Goal: Transaction & Acquisition: Purchase product/service

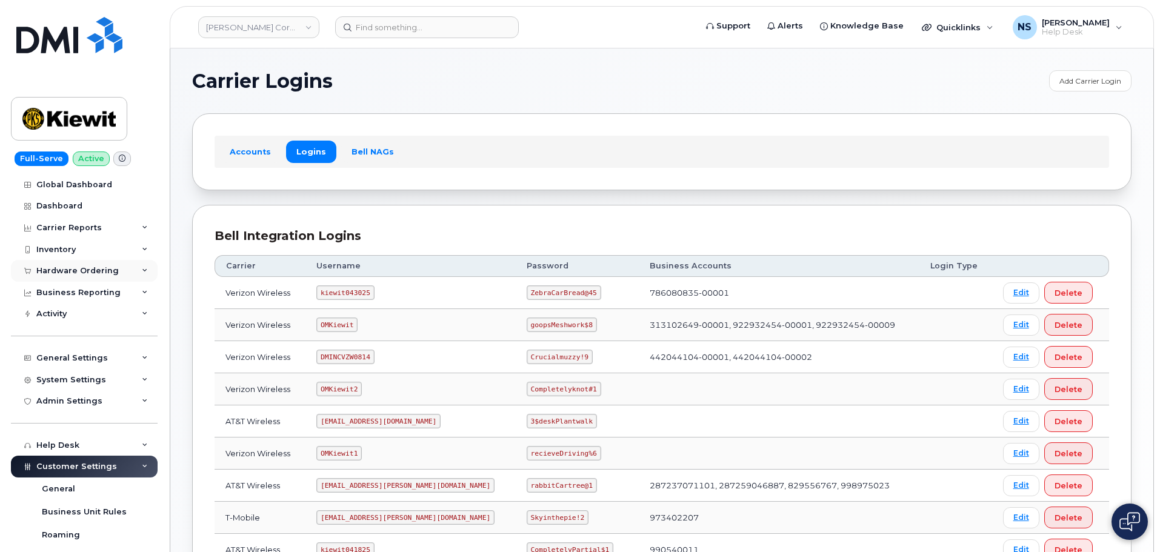
click at [72, 275] on div "Hardware Ordering" at bounding box center [77, 271] width 82 height 10
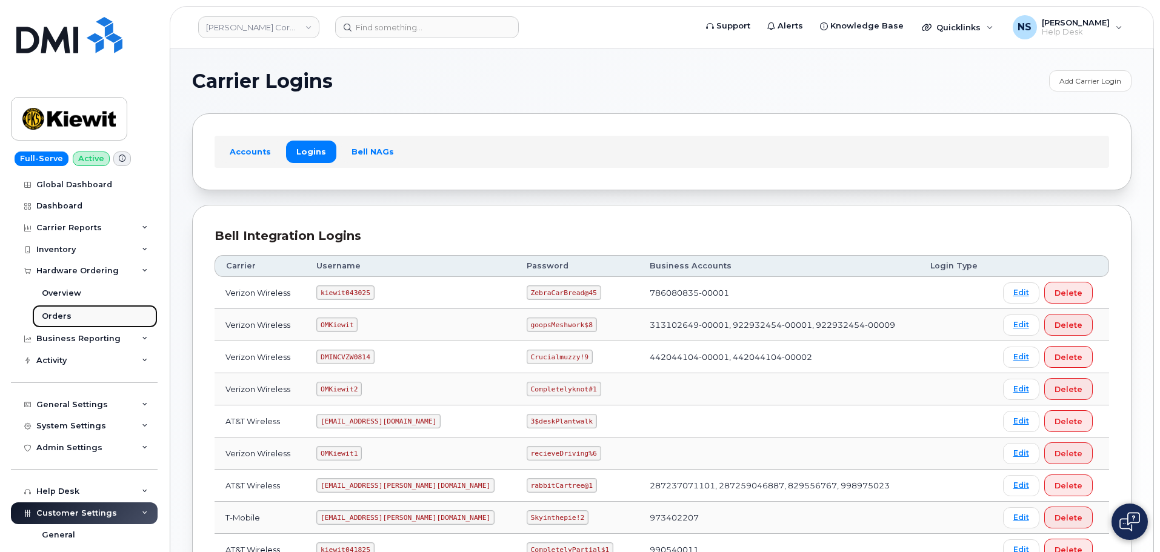
click at [90, 310] on link "Orders" at bounding box center [94, 316] width 125 height 23
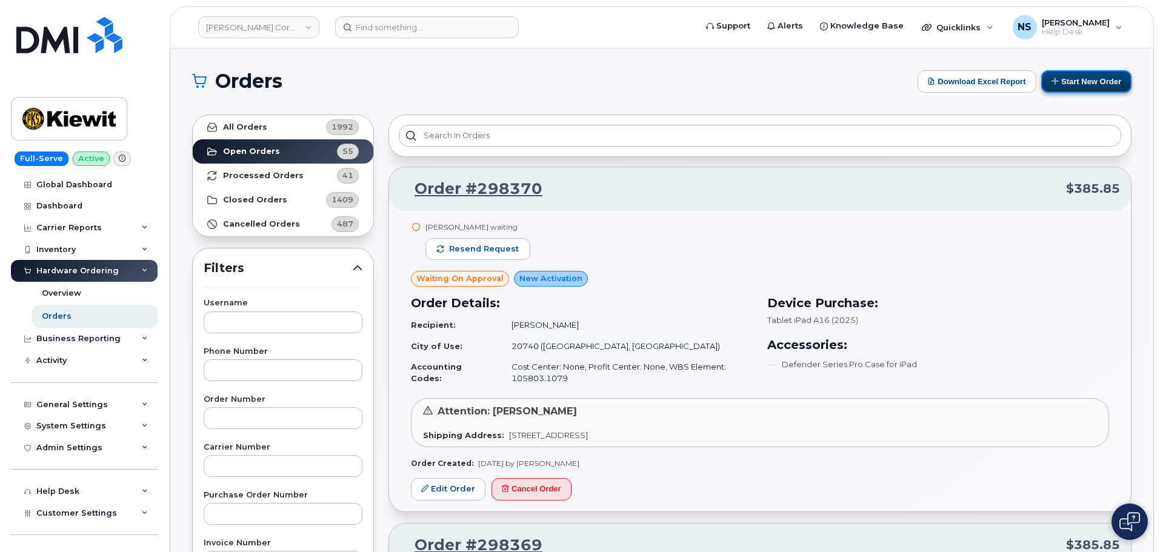
click at [1054, 87] on button "Start New Order" at bounding box center [1086, 81] width 90 height 22
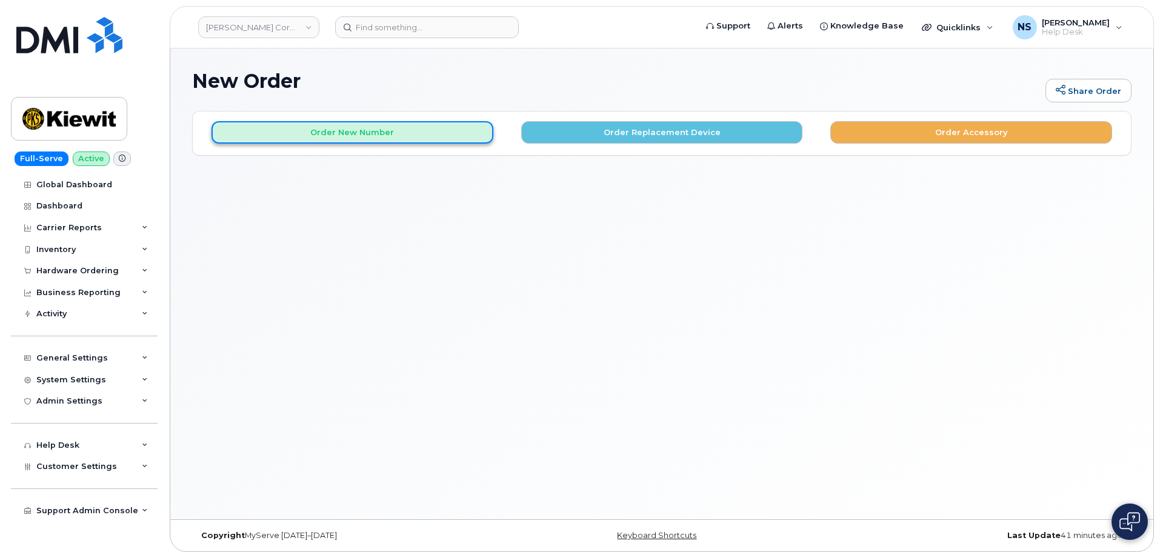
click at [427, 125] on button "Order New Number" at bounding box center [353, 132] width 282 height 22
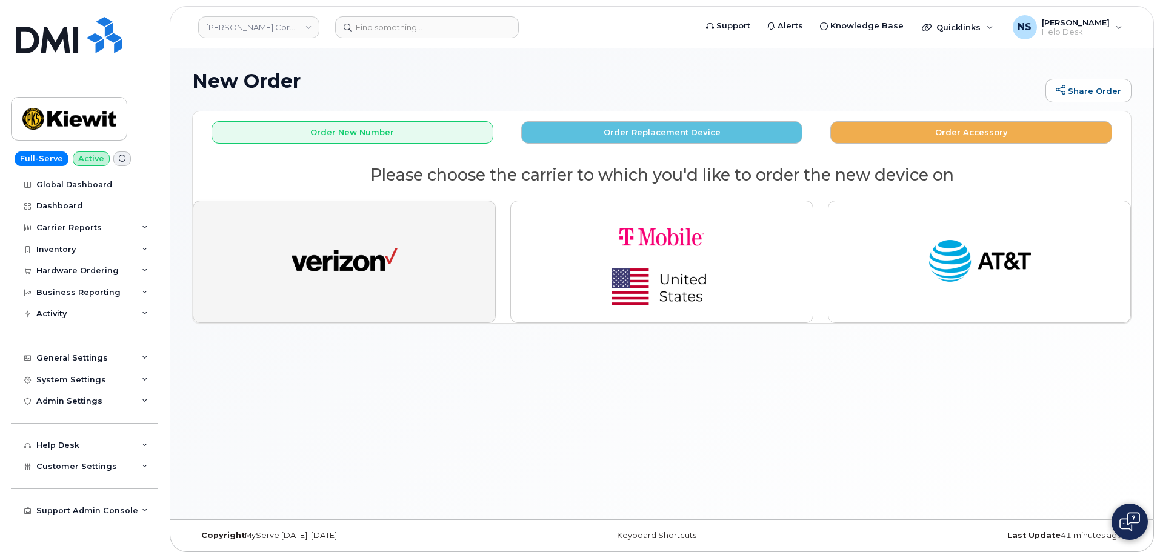
click at [397, 270] on button "button" at bounding box center [344, 262] width 303 height 122
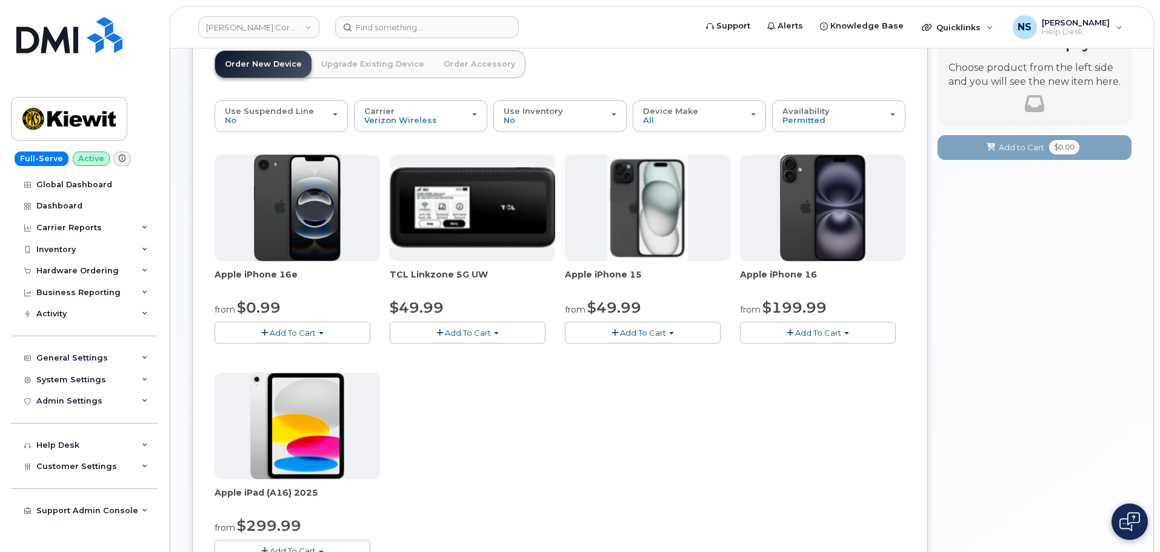
scroll to position [121, 0]
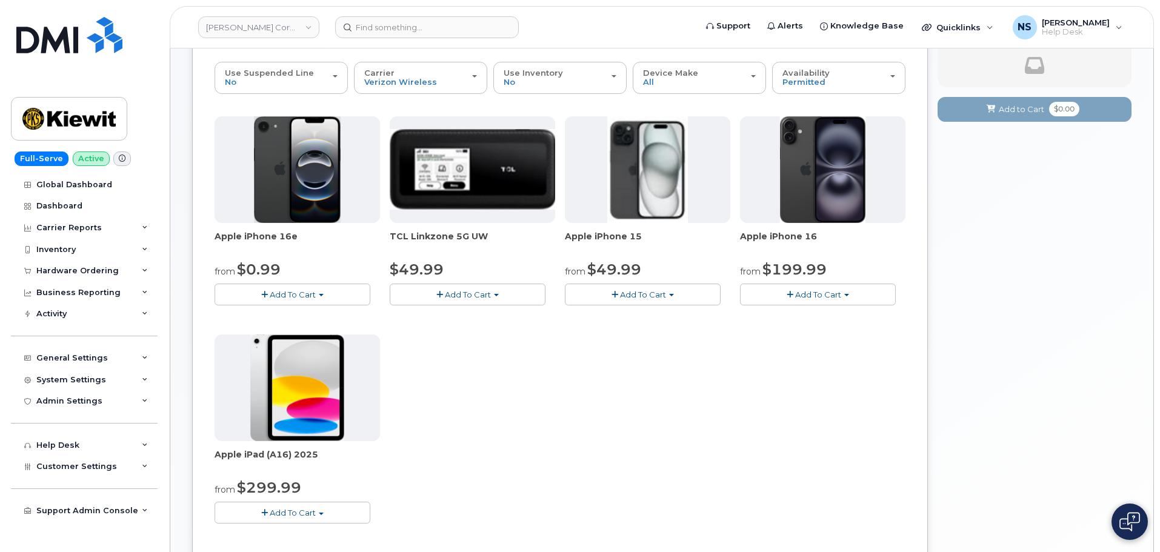
click at [281, 285] on div "Apple iPhone 16e from $0.99 Add To Cart $0.99 - 2 Year Activation (128GB) $599.…" at bounding box center [297, 210] width 165 height 189
drag, startPoint x: 279, startPoint y: 293, endPoint x: 284, endPoint y: 286, distance: 9.1
click at [279, 293] on span "Add To Cart" at bounding box center [293, 295] width 46 height 10
click at [287, 295] on span "Add To Cart" at bounding box center [293, 295] width 46 height 10
click at [687, 461] on div "Apple iPhone 16e from $0.99 Add To Cart $0.99 - 2 Year Activation (128GB) $599.…" at bounding box center [560, 329] width 691 height 427
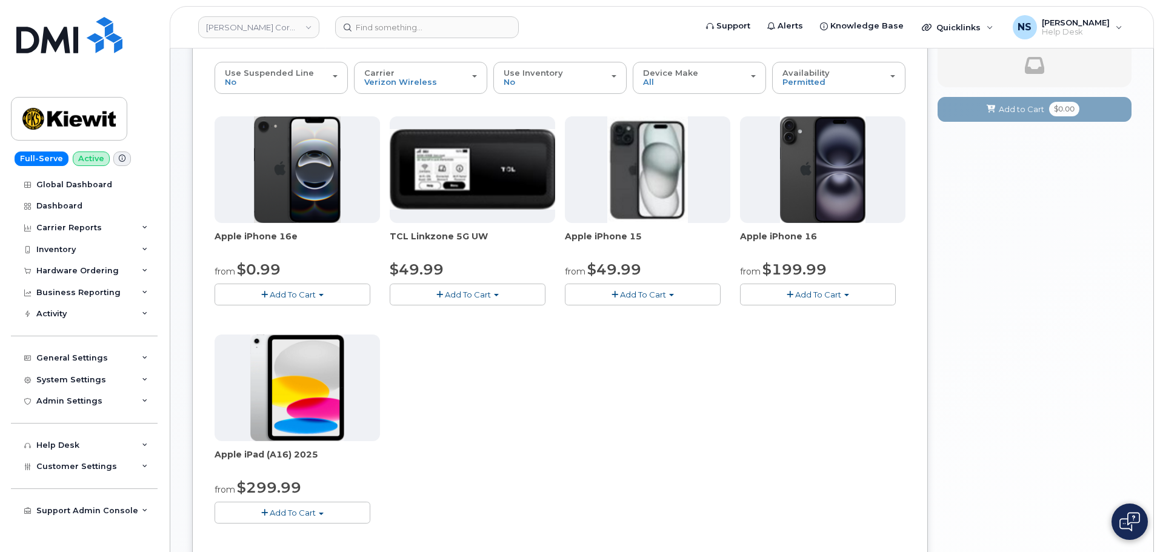
drag, startPoint x: 270, startPoint y: 292, endPoint x: 270, endPoint y: 307, distance: 15.2
click at [269, 292] on button "Add To Cart" at bounding box center [293, 294] width 156 height 21
click at [275, 310] on link "$0.99 - 2 Year Activation (128GB)" at bounding box center [296, 317] width 156 height 15
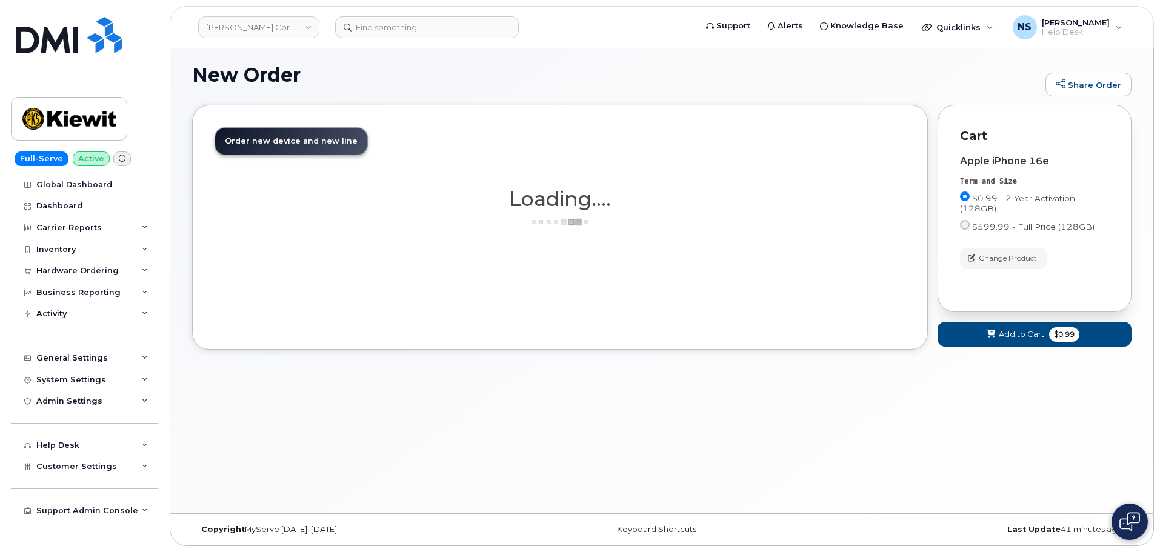
scroll to position [102, 0]
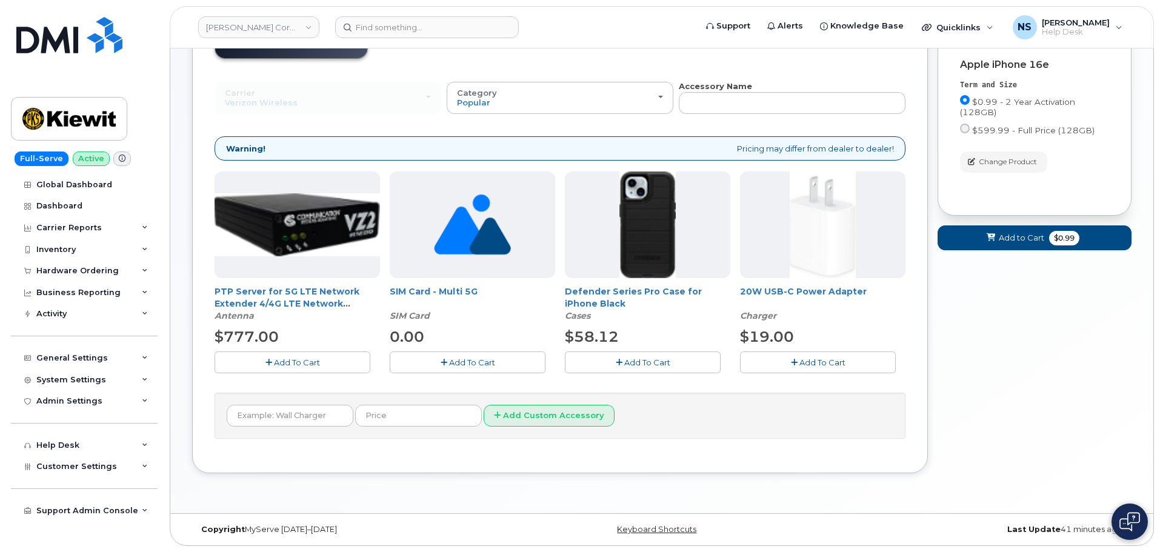
drag, startPoint x: 642, startPoint y: 360, endPoint x: 635, endPoint y: 371, distance: 13.1
click at [643, 359] on span "Add To Cart" at bounding box center [647, 363] width 46 height 10
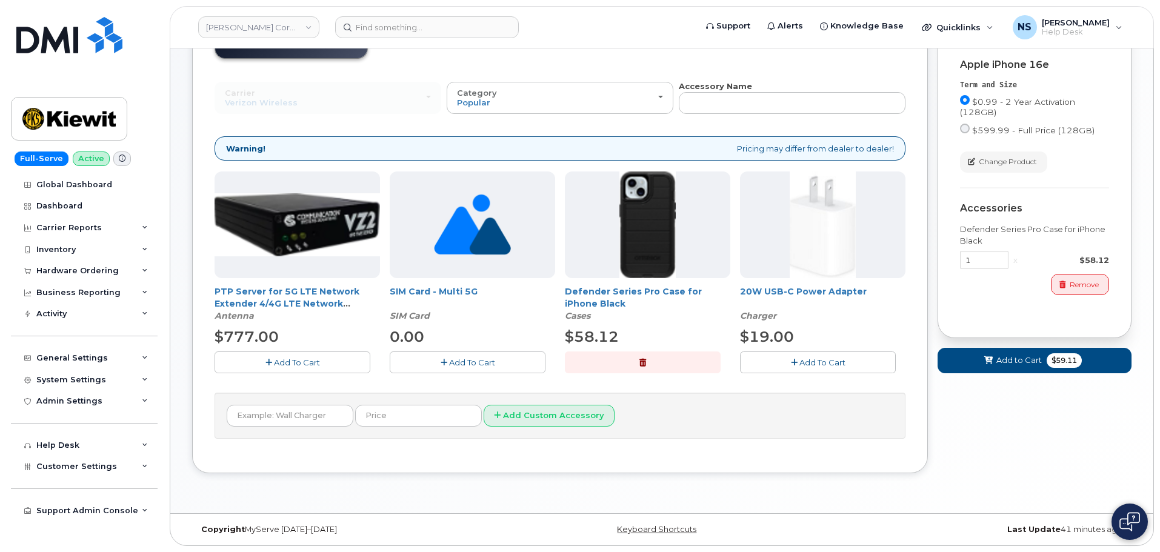
click at [816, 348] on div "20W USB-C Power Adapter Charger $19.00 Add To Cart" at bounding box center [822, 272] width 165 height 201
drag, startPoint x: 806, startPoint y: 357, endPoint x: 829, endPoint y: 364, distance: 23.4
click at [806, 358] on span "Add To Cart" at bounding box center [822, 363] width 46 height 10
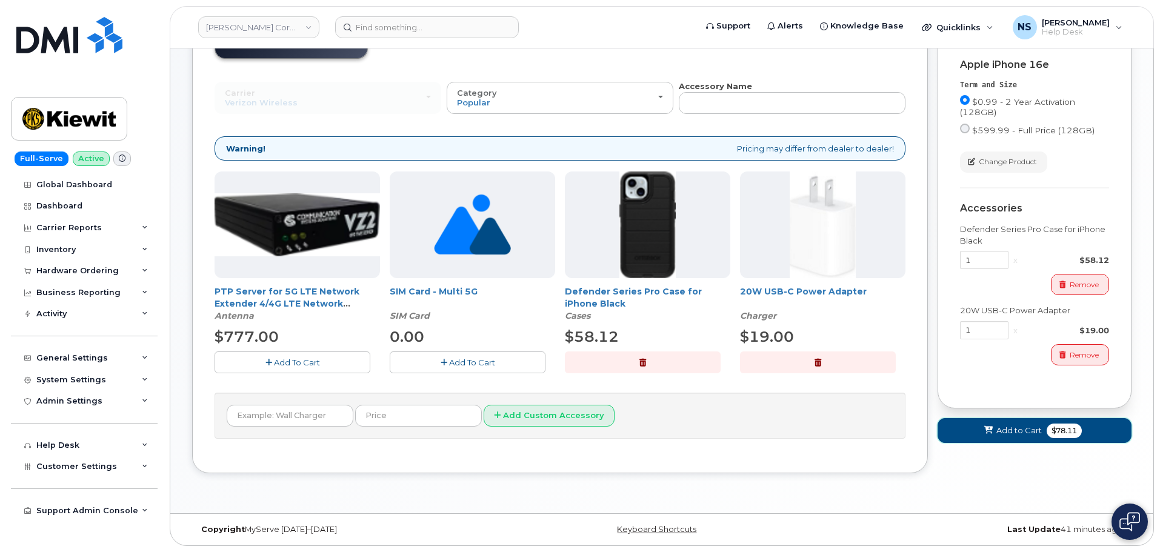
click at [987, 428] on icon at bounding box center [988, 431] width 8 height 8
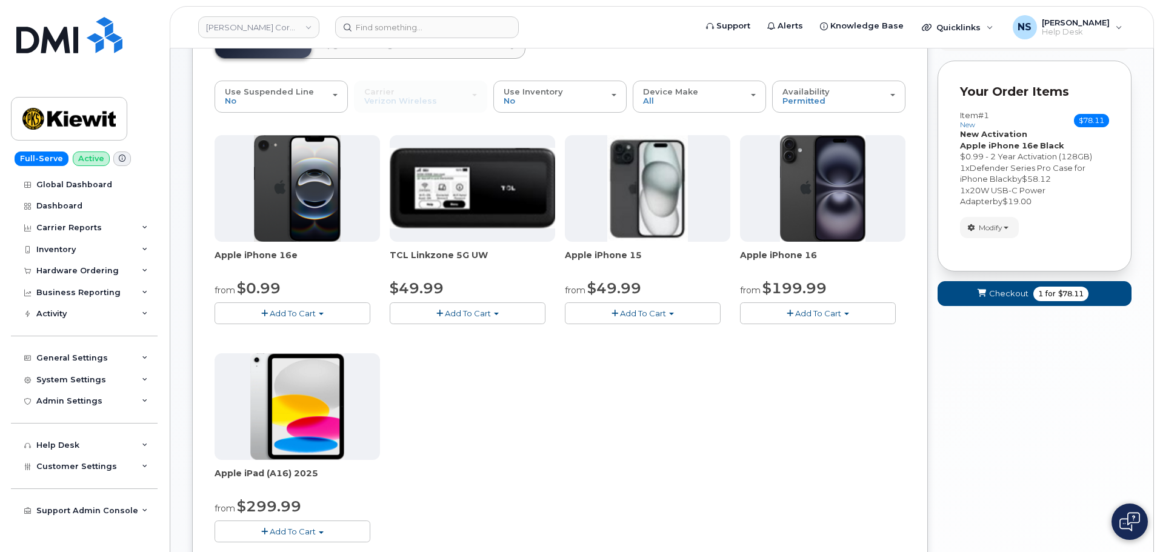
click at [277, 316] on span "Add To Cart" at bounding box center [293, 314] width 46 height 10
click at [296, 335] on link "$0.99 - 2 Year Activation (128GB)" at bounding box center [296, 336] width 156 height 15
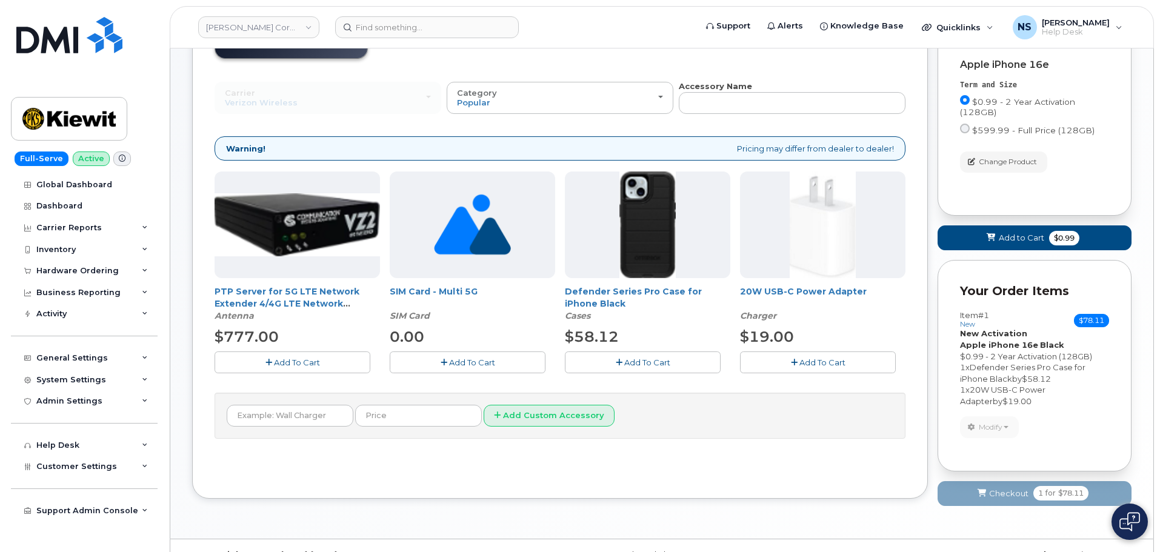
click at [629, 365] on span "Add To Cart" at bounding box center [647, 363] width 46 height 10
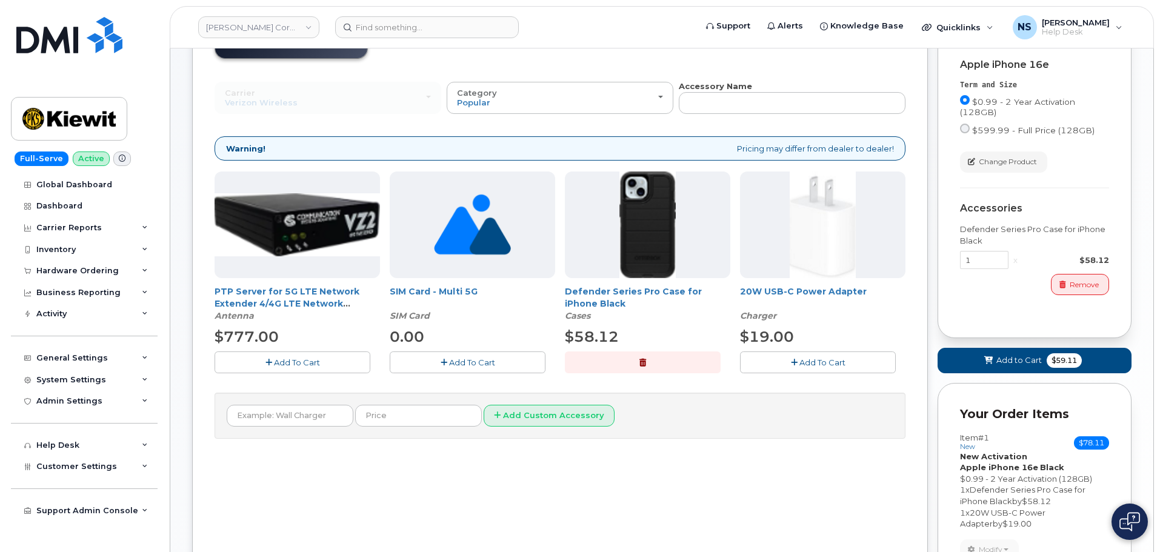
click at [800, 373] on div "PTP Server for 5G LTE Network Extender 4/4G LTE Network Extender 3 Antenna $777…" at bounding box center [560, 282] width 691 height 221
click at [802, 372] on button "Add To Cart" at bounding box center [818, 362] width 156 height 21
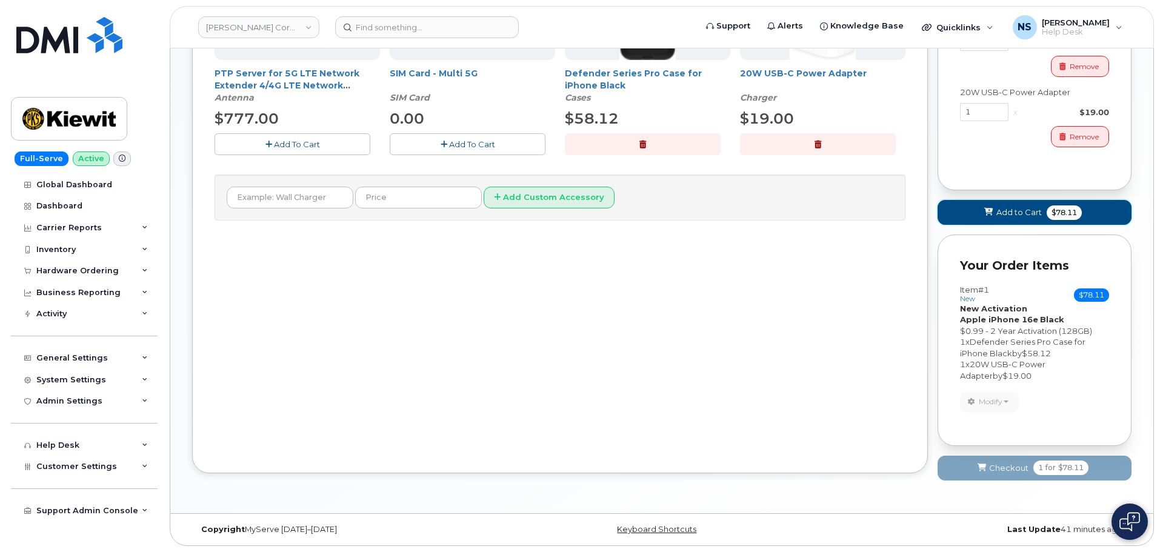
click at [1028, 215] on span "Add to Cart" at bounding box center [1018, 213] width 45 height 12
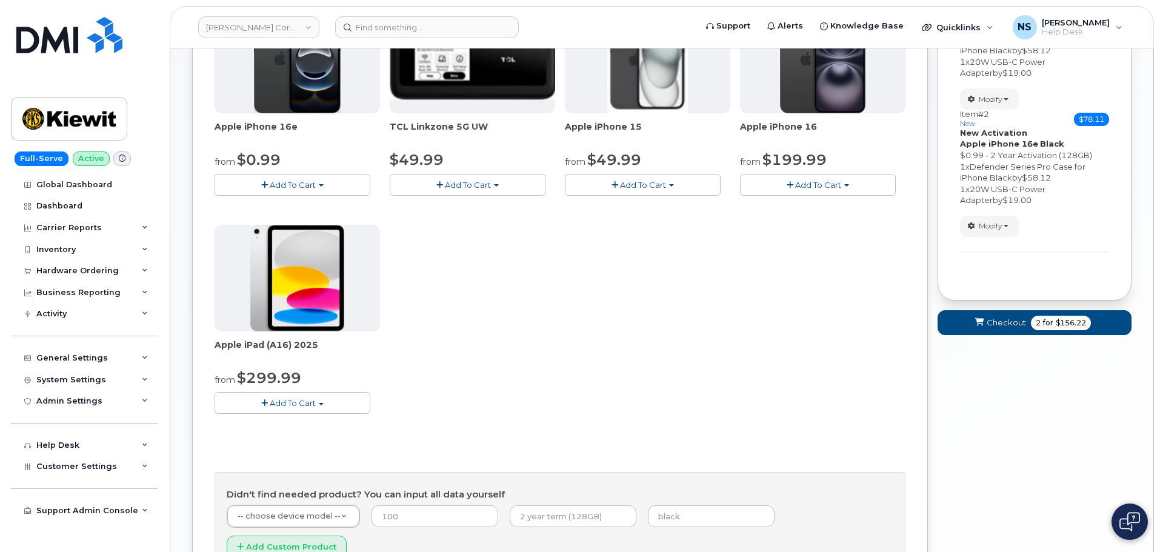
scroll to position [219, 0]
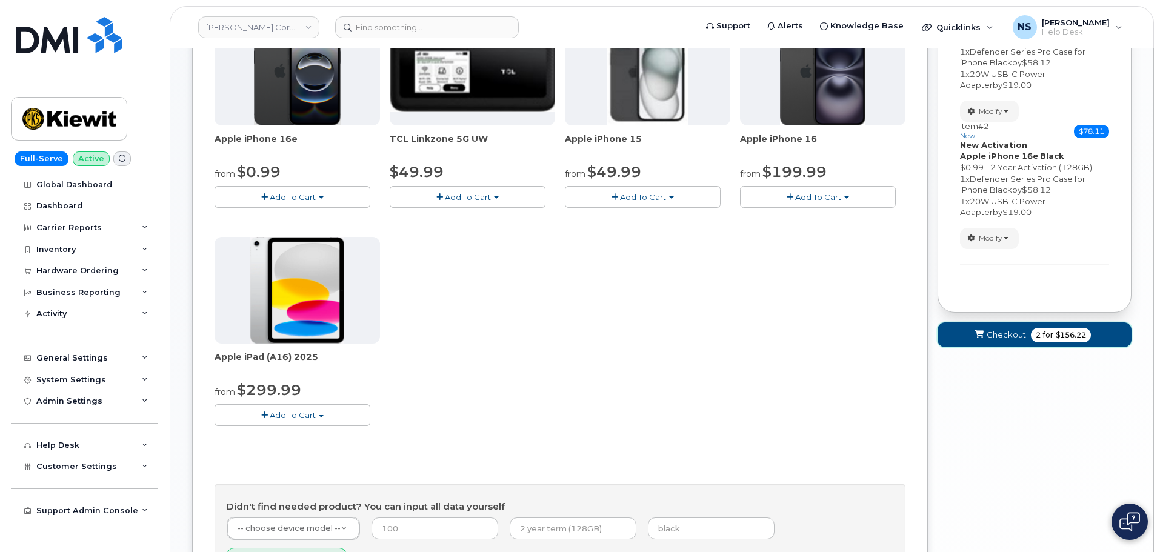
drag, startPoint x: 1026, startPoint y: 333, endPoint x: 1007, endPoint y: 347, distance: 23.0
click at [1025, 334] on button "Checkout 2 for $156.22" at bounding box center [1035, 334] width 194 height 25
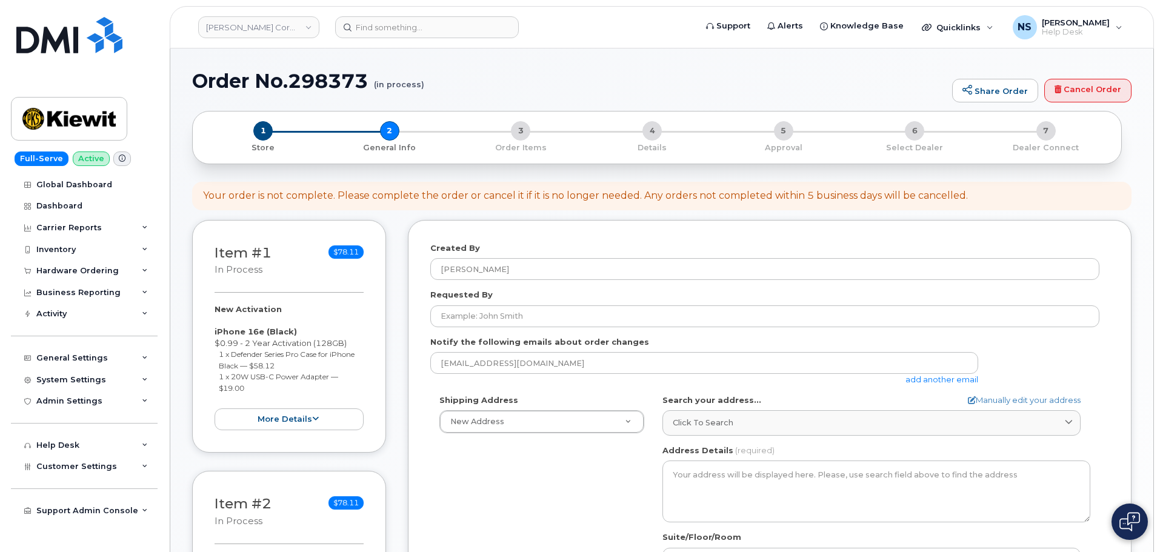
select select
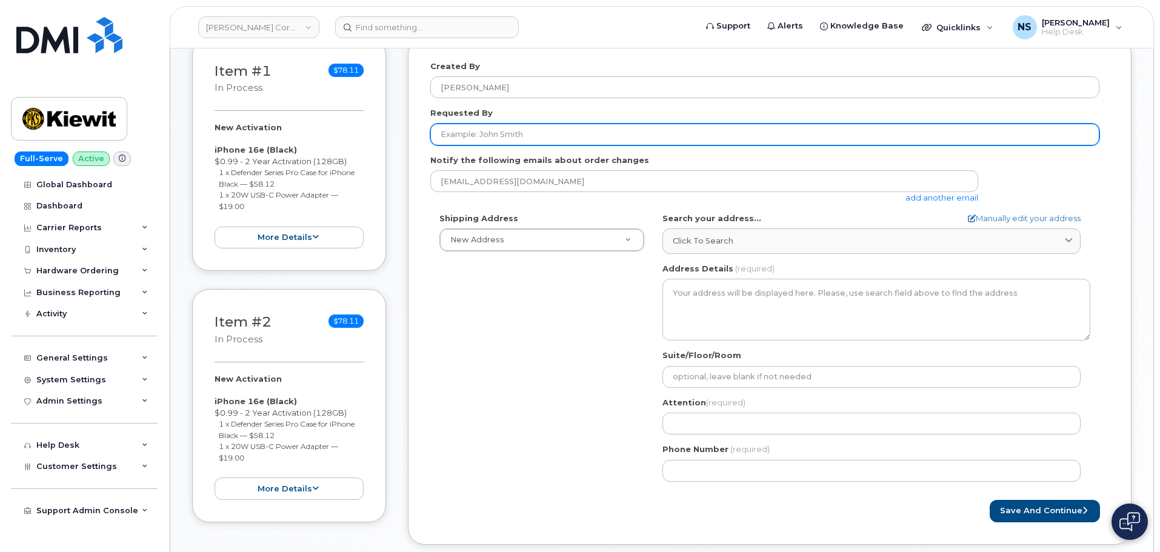
click at [539, 128] on input "Requested By" at bounding box center [764, 135] width 669 height 22
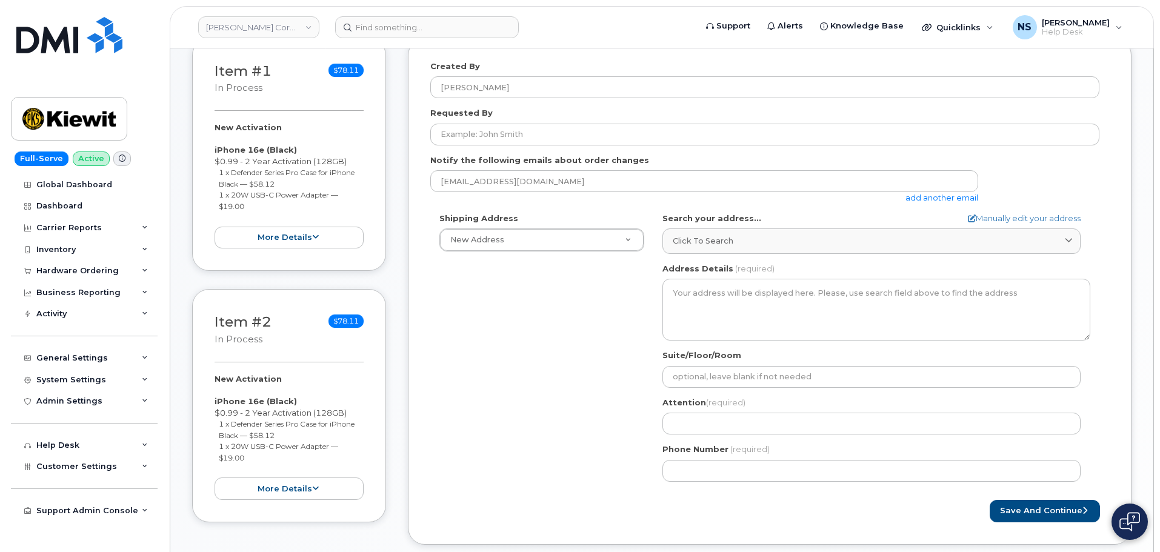
drag, startPoint x: 647, startPoint y: 159, endPoint x: 636, endPoint y: 141, distance: 21.5
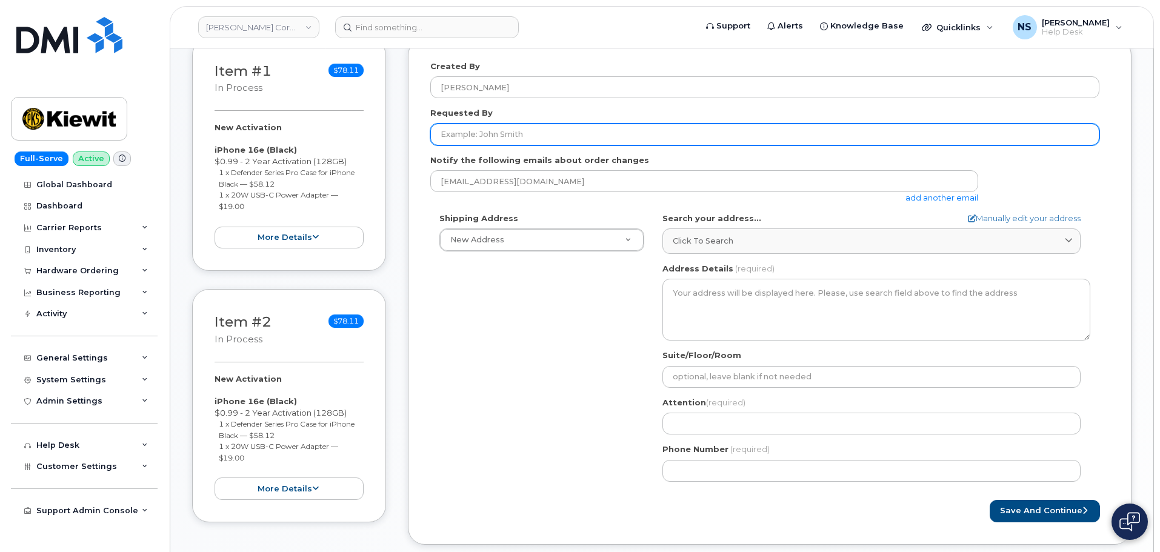
click at [647, 158] on div "Notify the following emails about order changes nshelton@dminc.com add another …" at bounding box center [769, 179] width 679 height 49
click at [634, 139] on input "Requested By" at bounding box center [764, 135] width 669 height 22
paste input "[PERSON_NAME]"
type input "[PERSON_NAME]"
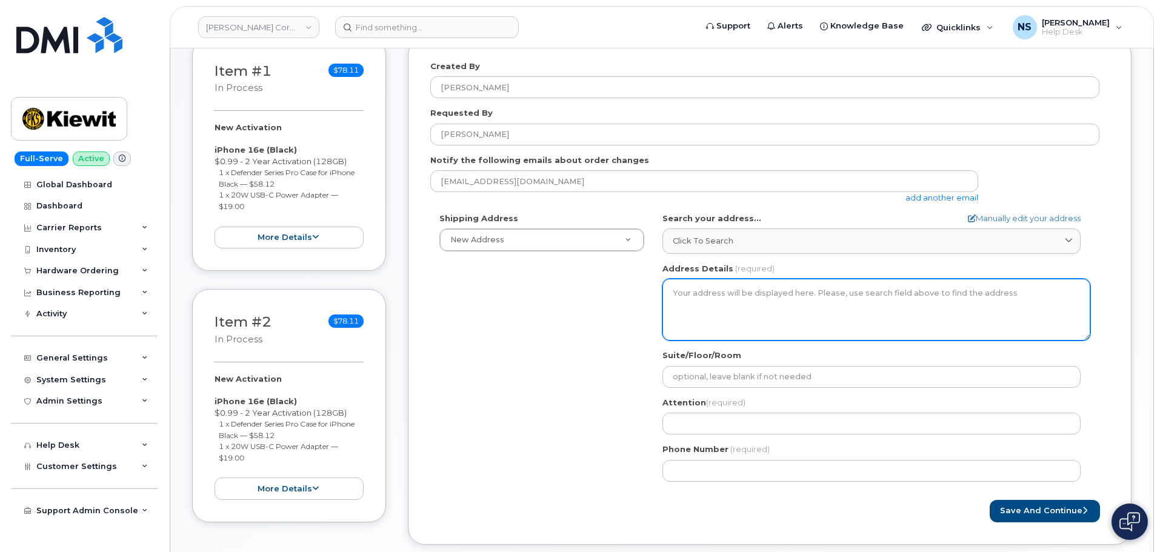
drag, startPoint x: 570, startPoint y: 361, endPoint x: 836, endPoint y: 281, distance: 278.3
click at [577, 358] on div "Shipping Address New Address New Address 8880 Penrose Ln 4650 Business Center D…" at bounding box center [764, 352] width 669 height 278
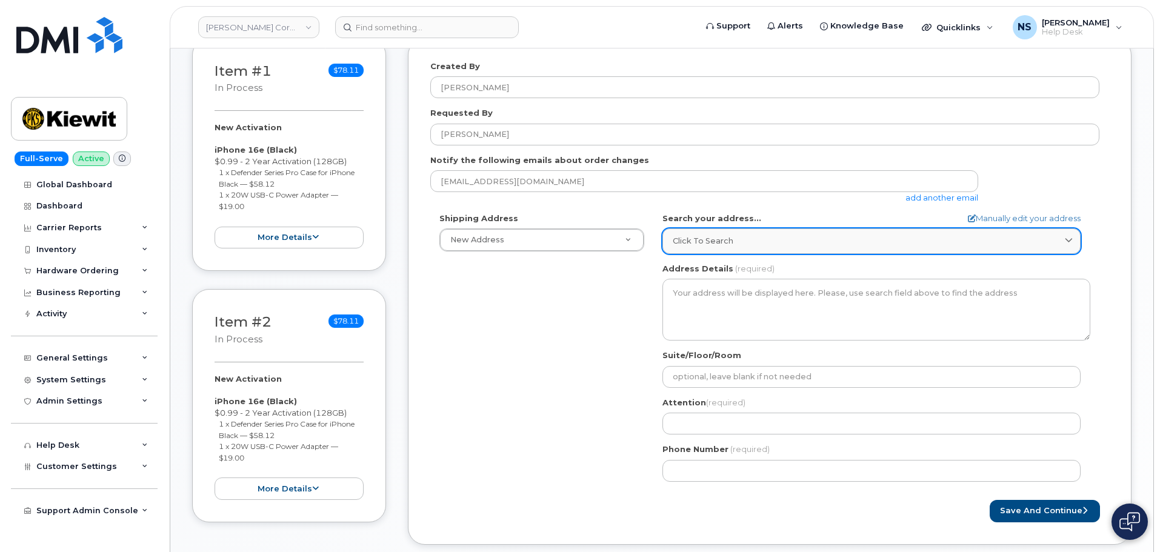
click at [781, 243] on div "Click to search" at bounding box center [872, 241] width 398 height 12
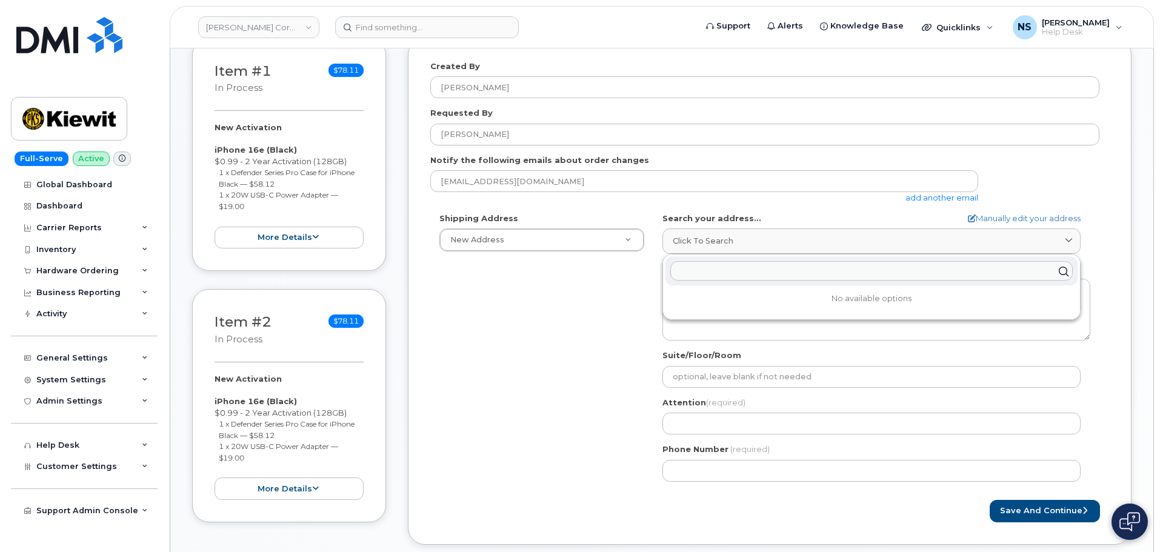
drag, startPoint x: 744, startPoint y: 272, endPoint x: 858, endPoint y: 261, distance: 114.5
click at [749, 270] on input "text" at bounding box center [871, 271] width 402 height 19
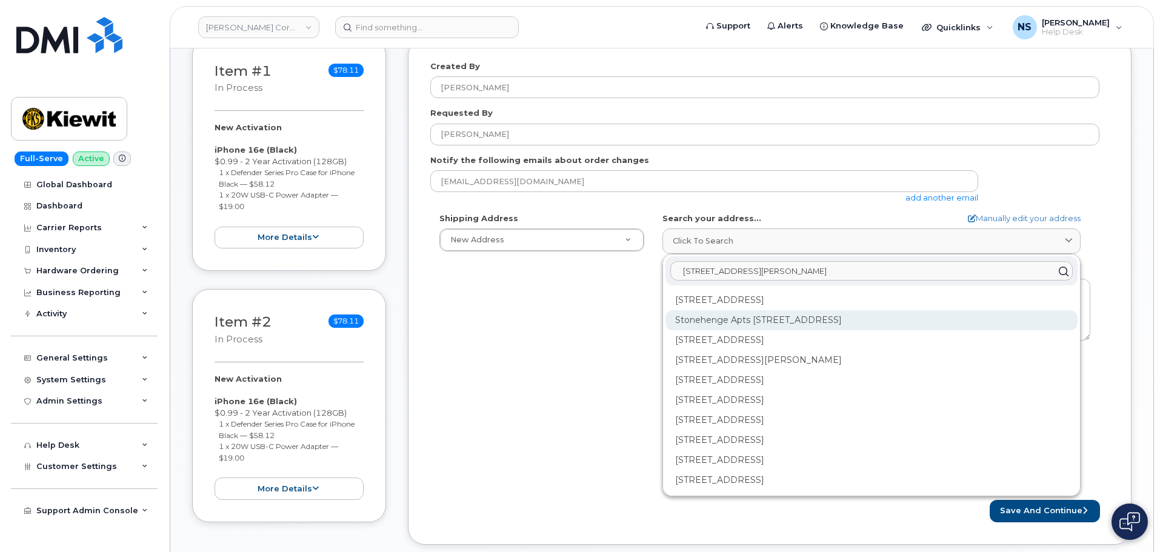
drag, startPoint x: 814, startPoint y: 283, endPoint x: 778, endPoint y: 329, distance: 58.7
click at [678, 269] on input "2 Winters Circle Albody NY 12205" at bounding box center [871, 271] width 402 height 19
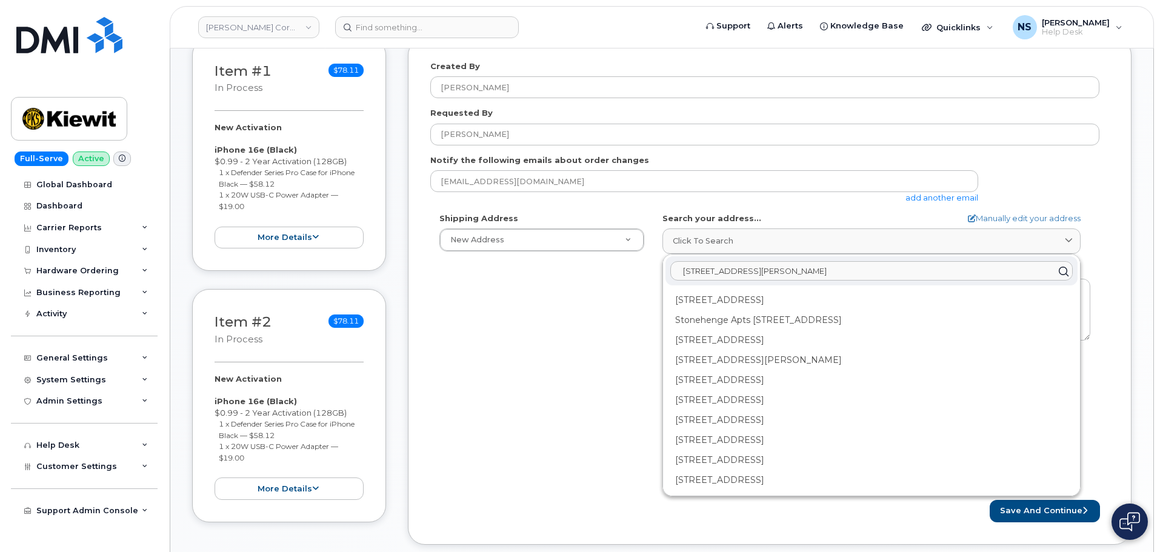
type input "2 Winters Circle Albody NY 12205"
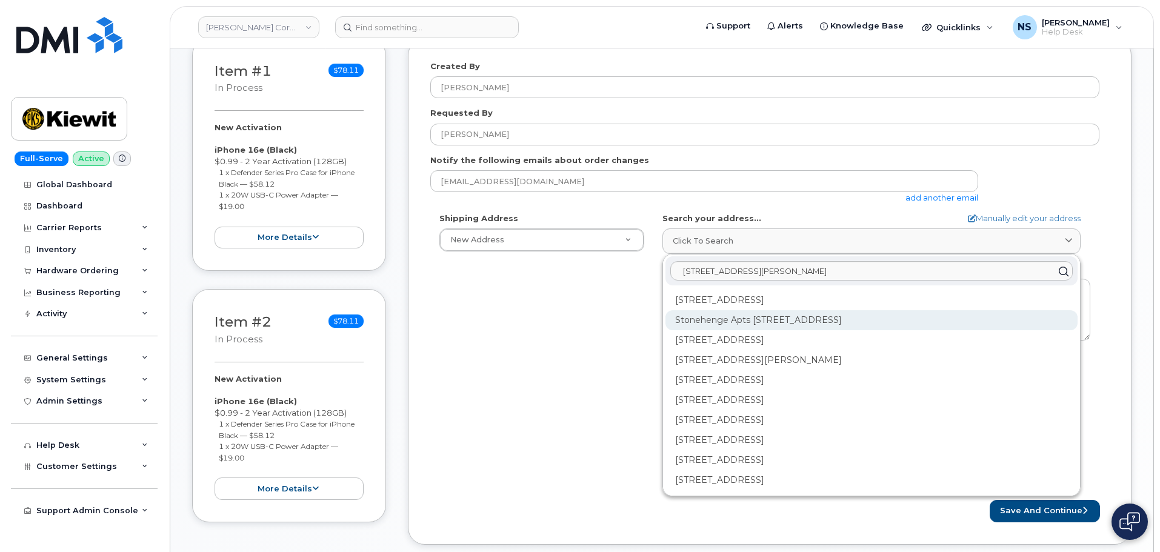
drag, startPoint x: 704, startPoint y: 303, endPoint x: 708, endPoint y: 311, distance: 8.9
click at [708, 330] on div "2 Winners Cir Albany NY 12205" at bounding box center [872, 340] width 412 height 20
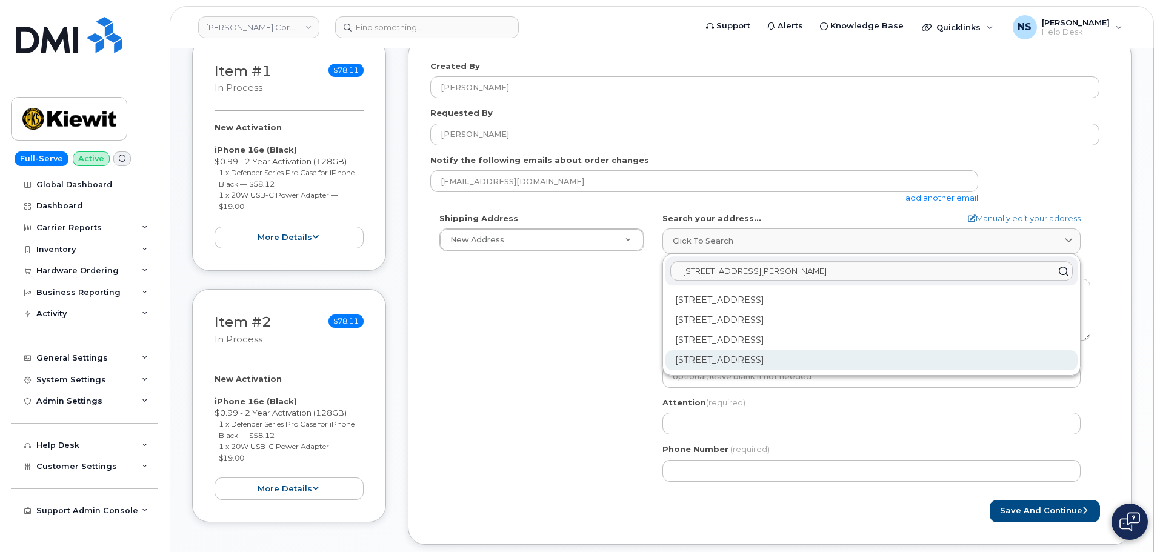
click at [786, 362] on div "2 Winners Cir Ste 202 Albany NY 12205-1192" at bounding box center [872, 360] width 412 height 20
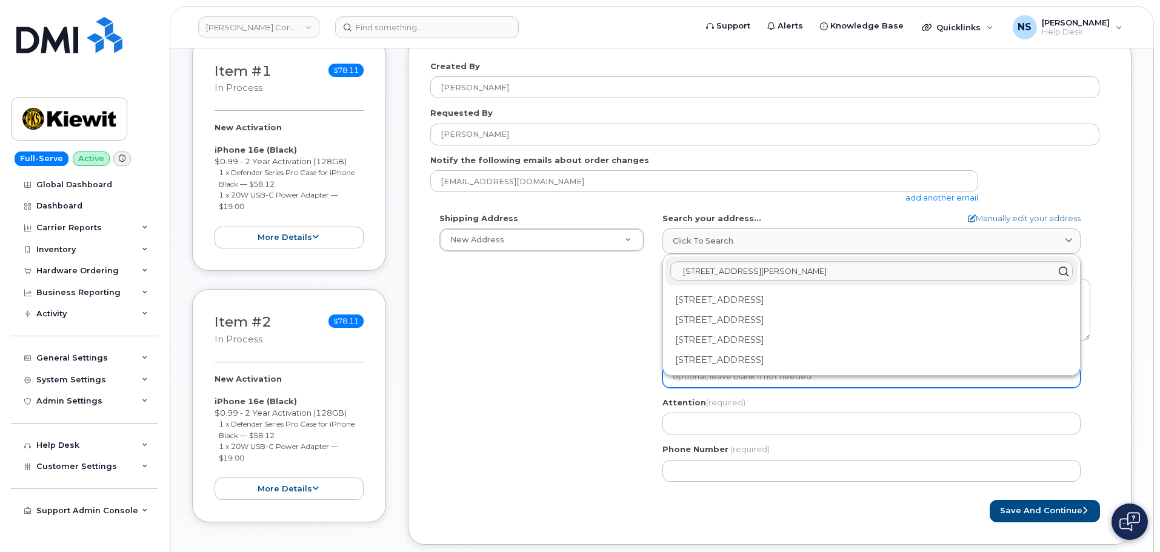
select select
type textarea "2 Winners Cir Ste 202 ALBANY NY 12205-1192 UNITED STATES"
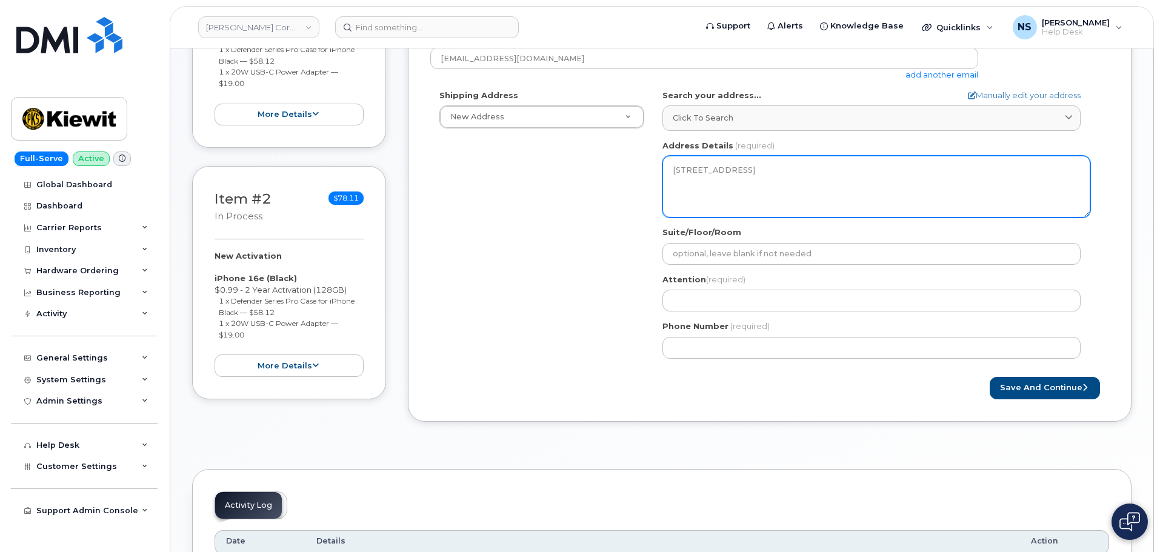
scroll to position [242, 0]
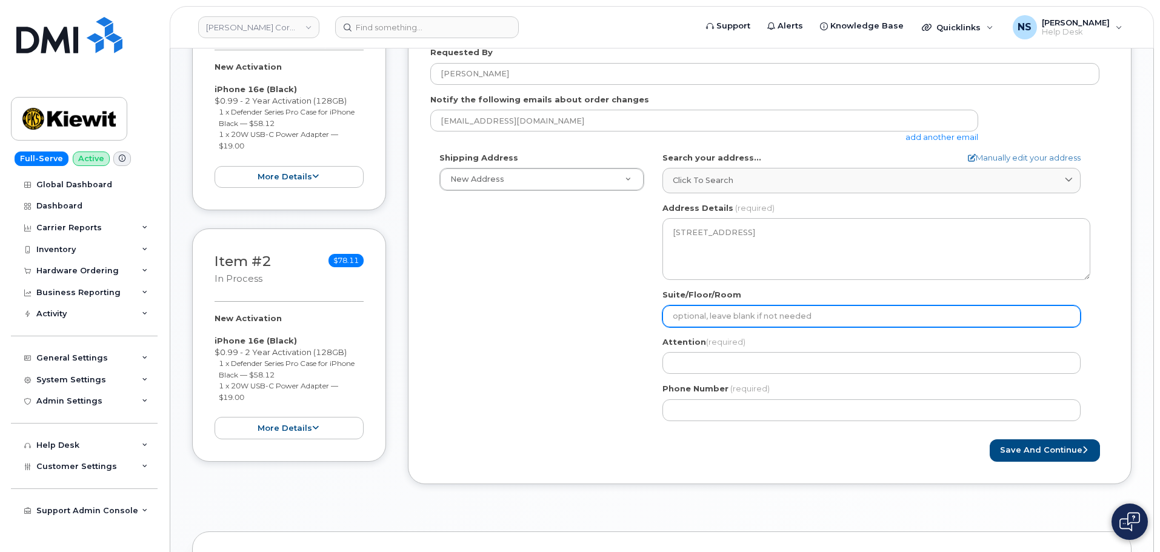
click at [699, 309] on input "Suite/Floor/Room" at bounding box center [871, 316] width 418 height 22
select select
type input "2"
select select
type input "20"
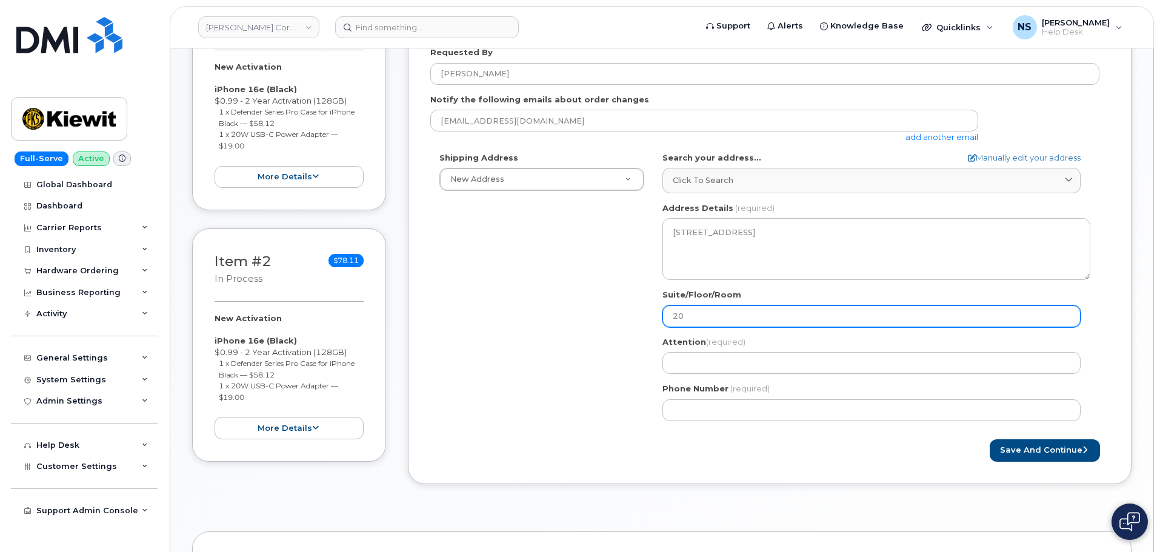
select select
type input "202"
select select
type input "20"
select select
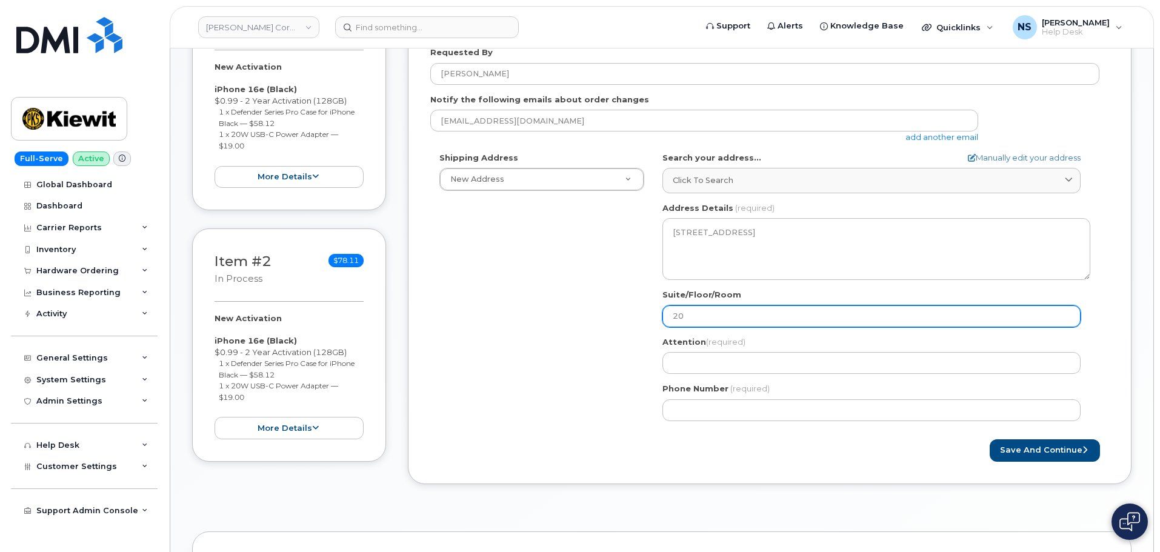
type input "2"
select select
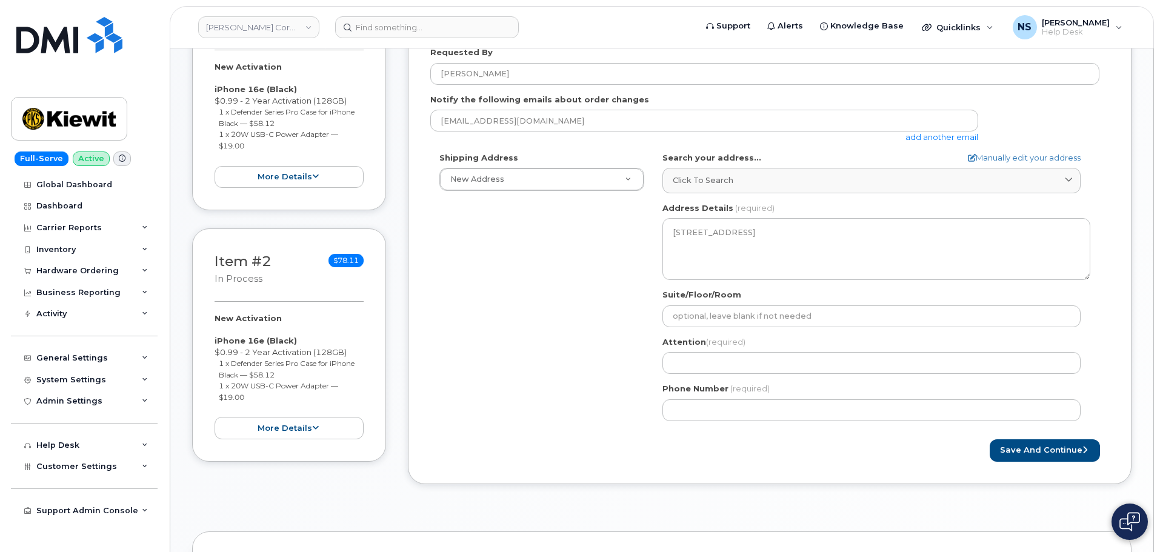
drag, startPoint x: 577, startPoint y: 340, endPoint x: 589, endPoint y: 338, distance: 12.3
click at [582, 339] on div "Shipping Address New Address New Address 8880 Penrose Ln 4650 Business Center D…" at bounding box center [764, 291] width 669 height 278
click at [716, 347] on label "Attention (required)" at bounding box center [703, 342] width 83 height 12
click at [688, 352] on div "Attention (required)" at bounding box center [876, 355] width 428 height 38
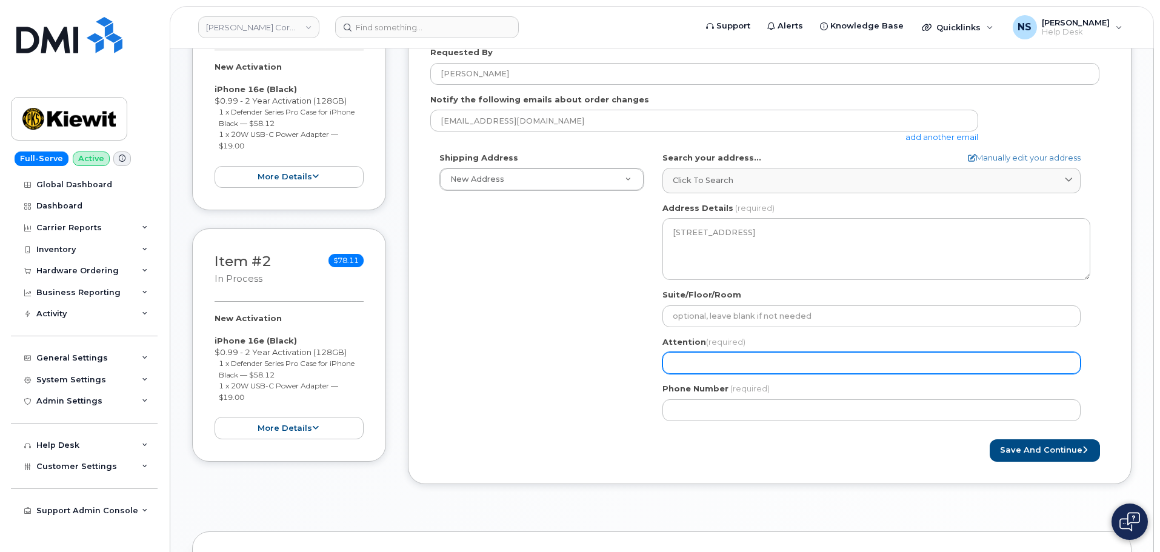
click at [695, 354] on input "Attention (required)" at bounding box center [871, 363] width 418 height 22
paste input "[PERSON_NAME] Power Constructors"
select select
type input "[PERSON_NAME] Power Constructors"
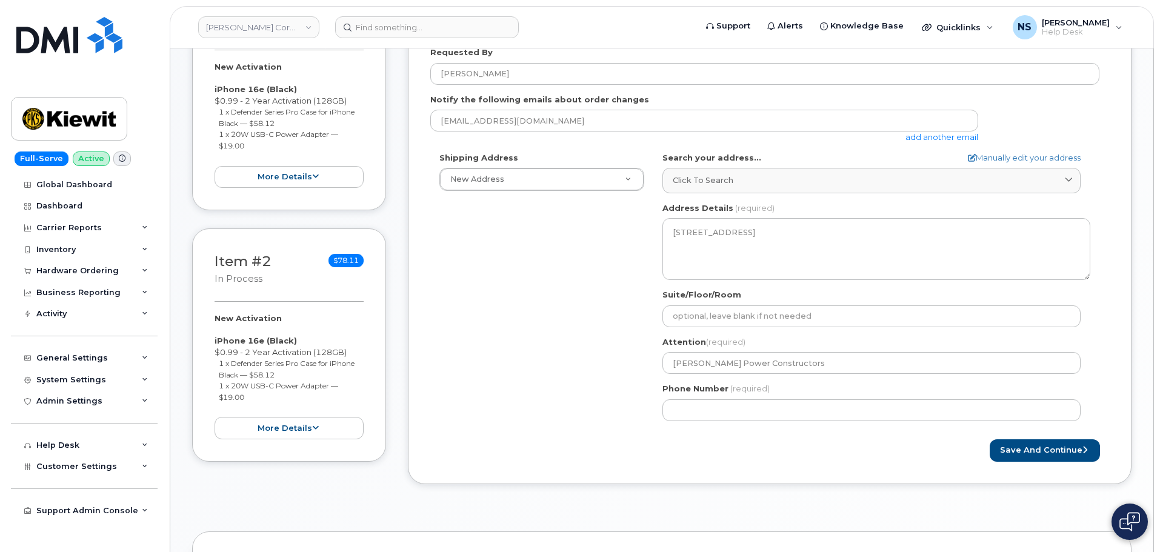
drag, startPoint x: 561, startPoint y: 386, endPoint x: 581, endPoint y: 392, distance: 20.3
click at [569, 389] on div "Shipping Address New Address New Address 8880 Penrose Ln 4650 Business Center D…" at bounding box center [764, 291] width 669 height 278
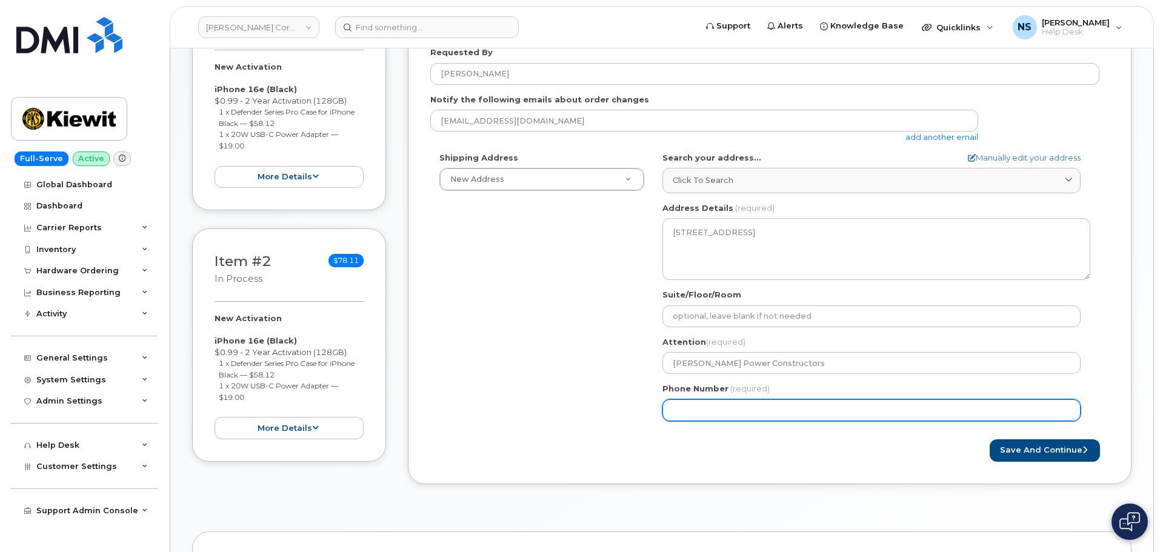
click at [674, 410] on input "Phone Number" at bounding box center [871, 410] width 418 height 22
drag, startPoint x: 712, startPoint y: 413, endPoint x: 779, endPoint y: 423, distance: 68.6
click at [712, 413] on input "Phone Number" at bounding box center [871, 410] width 418 height 22
paste input "9132870123"
select select
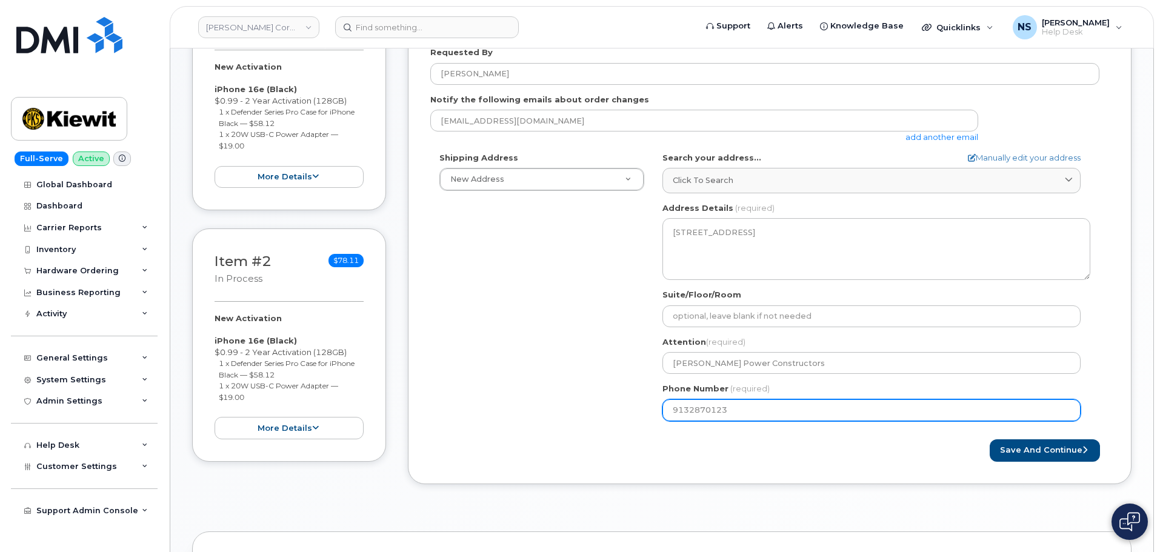
type input "9132870123"
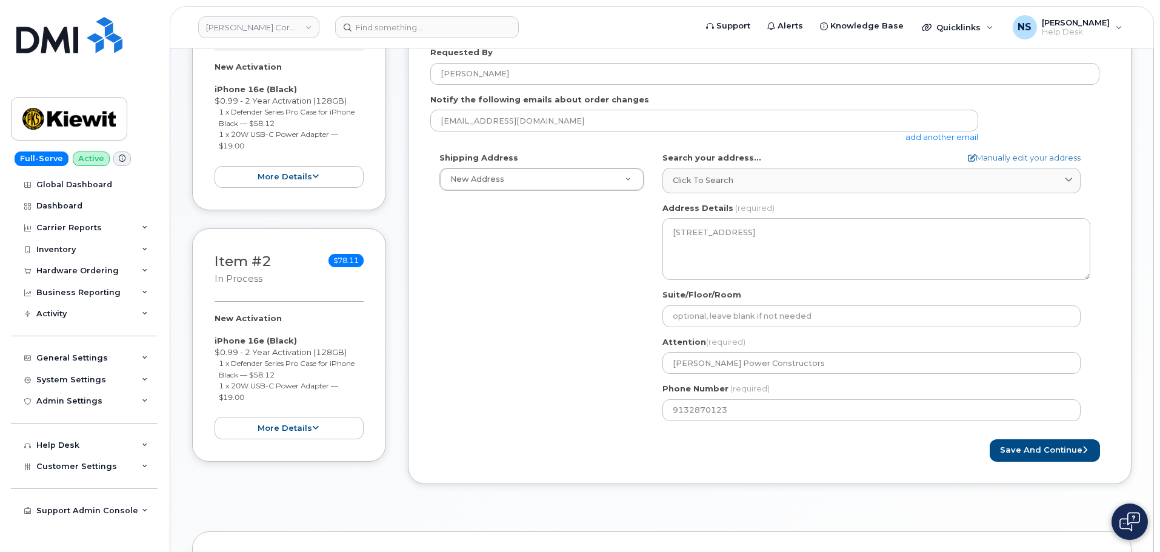
drag, startPoint x: 986, startPoint y: 433, endPoint x: 995, endPoint y: 437, distance: 9.2
click at [988, 433] on form "Created By Noah Shelton Requested By Jeffrey Baker Notify the following emails …" at bounding box center [769, 231] width 679 height 462
drag, startPoint x: 1029, startPoint y: 453, endPoint x: 973, endPoint y: 466, distance: 57.2
click at [1029, 452] on button "Save and Continue" at bounding box center [1045, 450] width 110 height 22
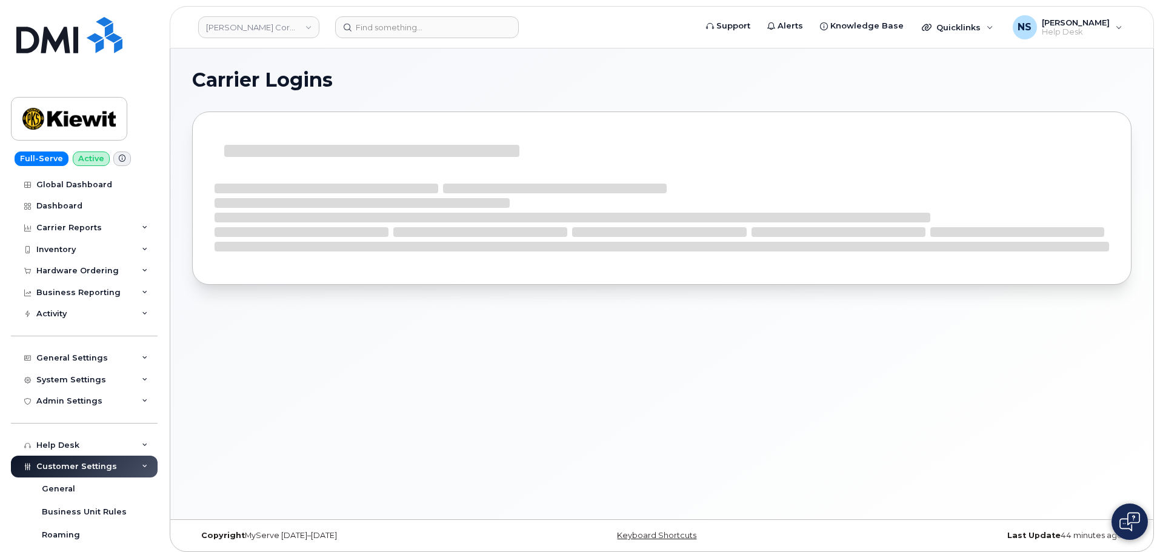
click at [421, 39] on header "Kiewit Corporation Support Alerts Knowledge Base Quicklinks Suspend / Cancel De…" at bounding box center [662, 27] width 984 height 42
click at [422, 19] on input at bounding box center [427, 27] width 184 height 22
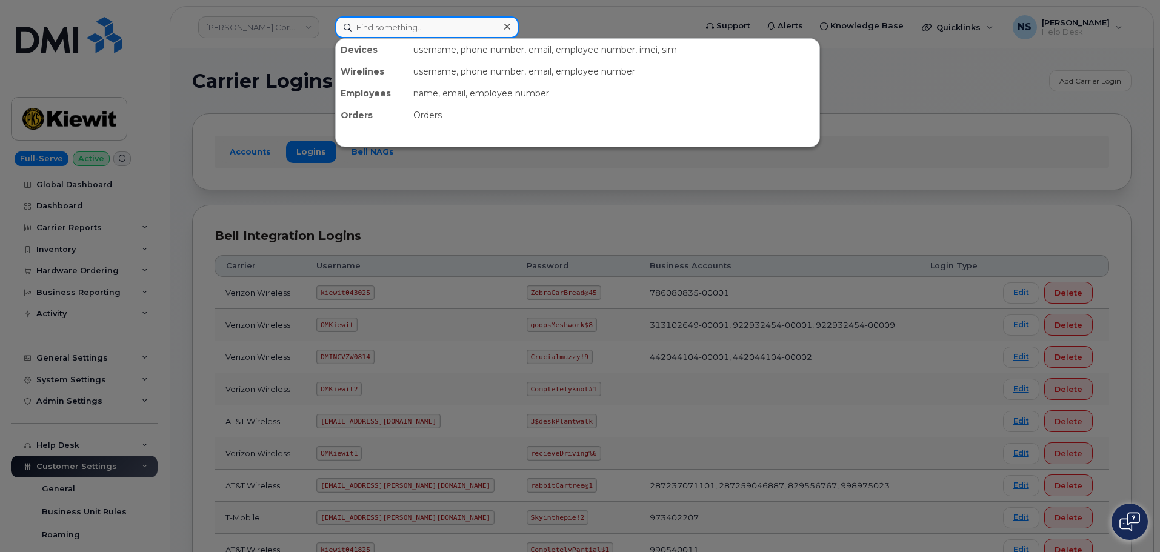
paste input "Jeffrey Baker"
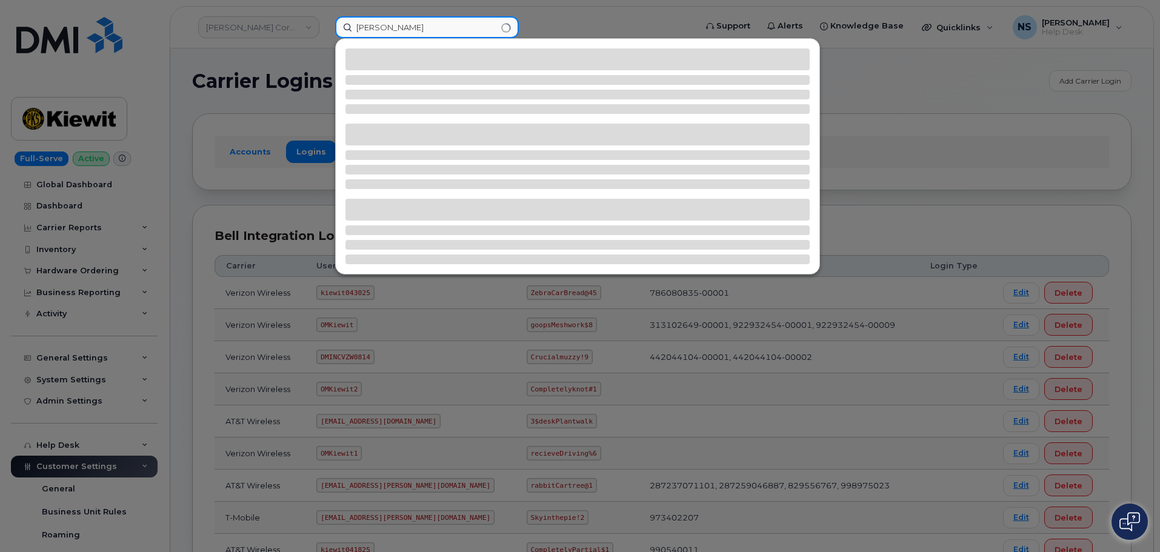
type input "Jeffrey Baker"
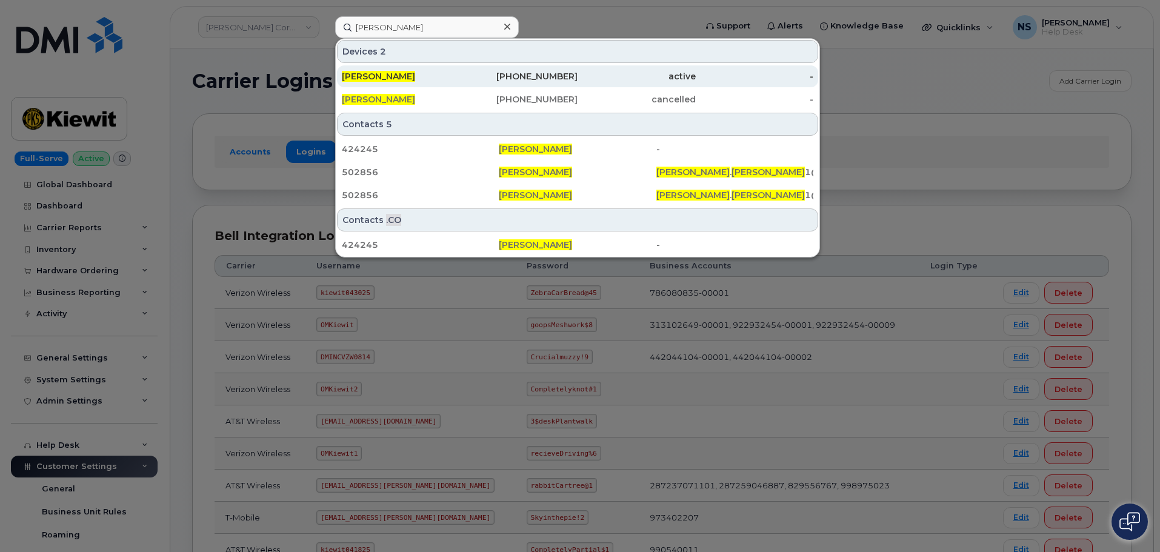
click at [487, 76] on div "913-287-0123" at bounding box center [519, 76] width 118 height 12
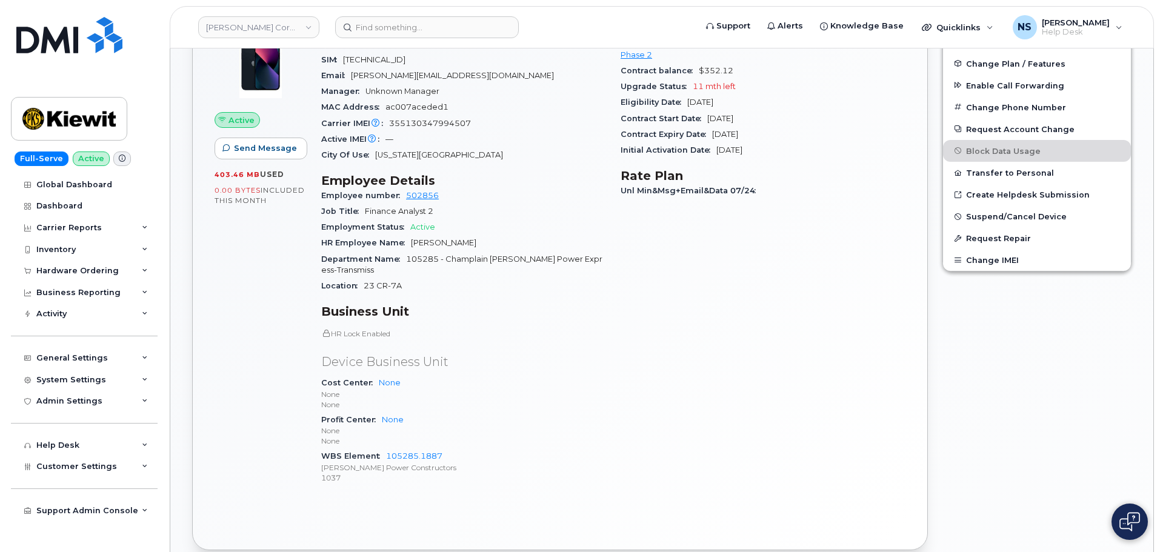
scroll to position [485, 0]
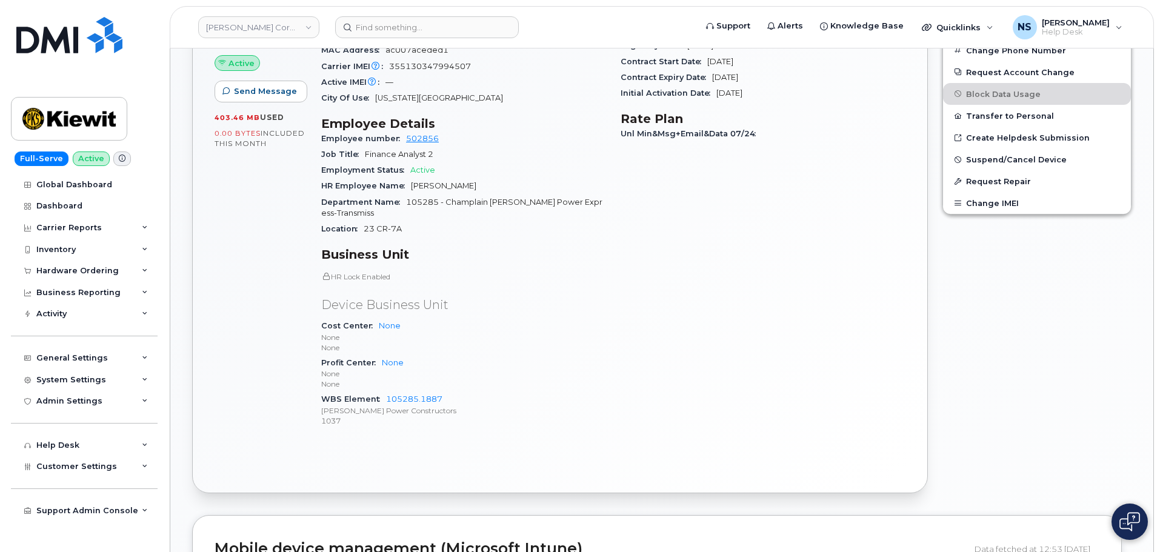
click at [344, 412] on p "[PERSON_NAME] Power Constructors" at bounding box center [463, 410] width 285 height 10
copy p "[PERSON_NAME] Power Constructors"
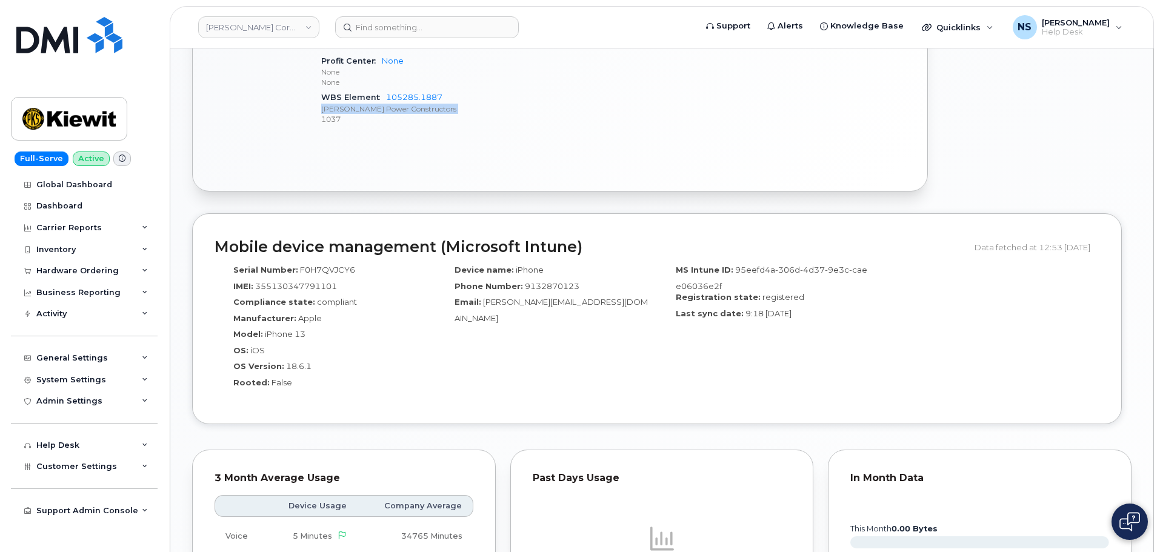
scroll to position [788, 0]
drag, startPoint x: 434, startPoint y: 100, endPoint x: 387, endPoint y: 92, distance: 47.9
click at [387, 92] on div "WBS Element 105285.1887 Kiewit Power Constructors 1037" at bounding box center [463, 106] width 285 height 37
copy link "105285.1887"
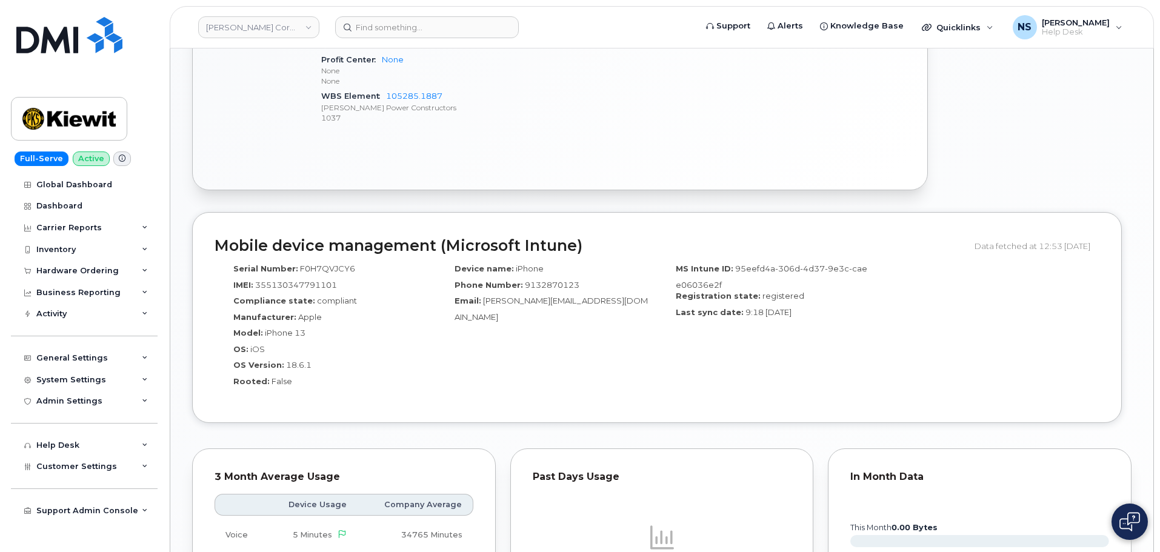
click at [450, 105] on p "[PERSON_NAME] Power Constructors" at bounding box center [463, 107] width 285 height 10
drag, startPoint x: 452, startPoint y: 96, endPoint x: 384, endPoint y: 93, distance: 68.0
click at [384, 93] on div "WBS Element 105285.1887 Kiewit Power Constructors 1037" at bounding box center [463, 106] width 285 height 37
copy link "105285.1887"
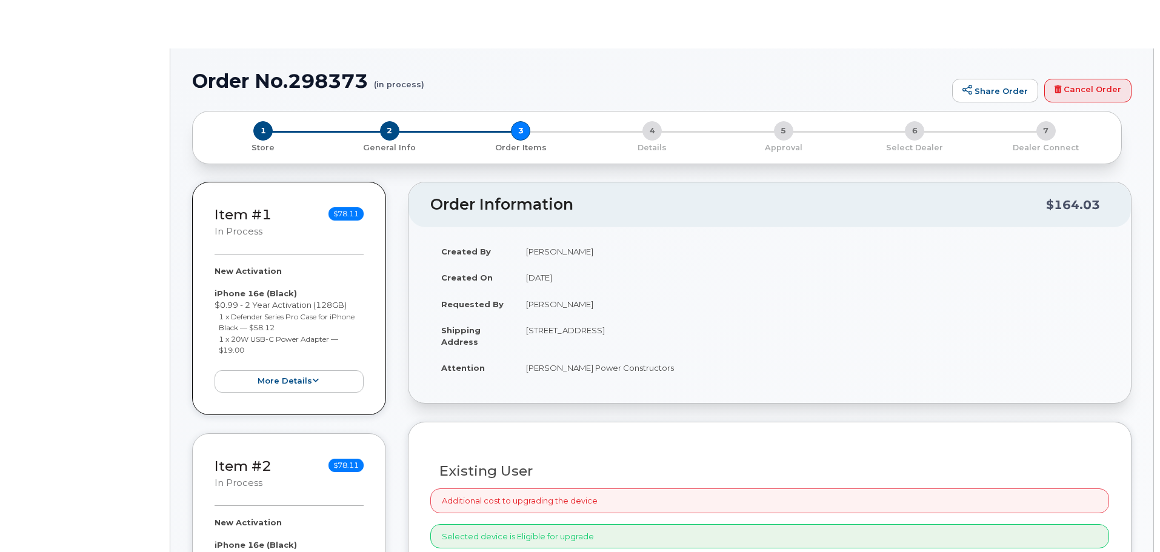
radio input "true"
select select
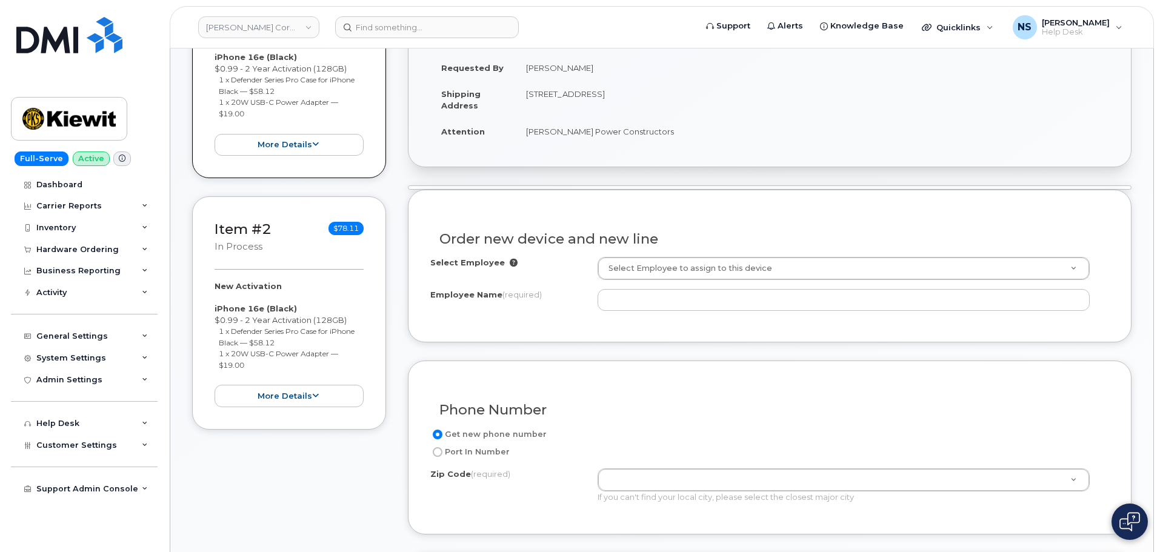
scroll to position [364, 0]
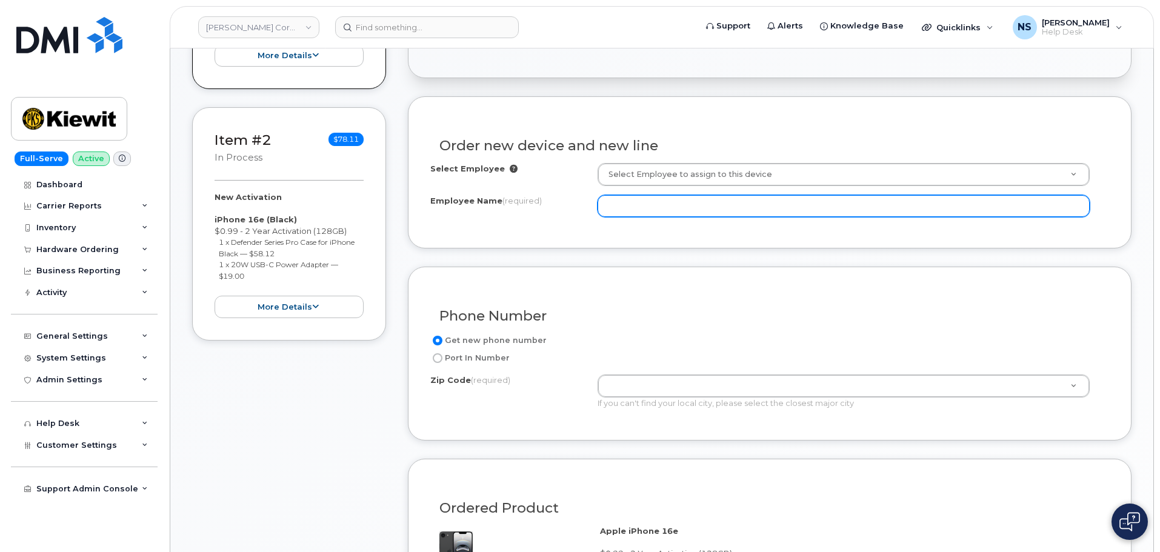
click at [631, 201] on input "Employee Name (required)" at bounding box center [844, 206] width 492 height 22
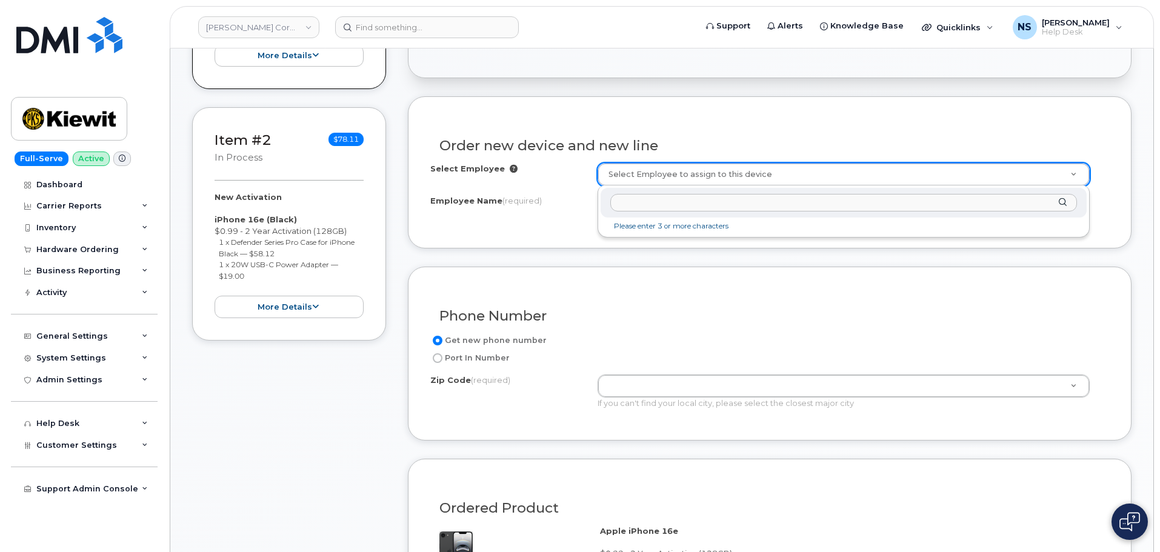
click at [703, 201] on input "text" at bounding box center [843, 203] width 467 height 18
paste input "[PERSON_NAME]"
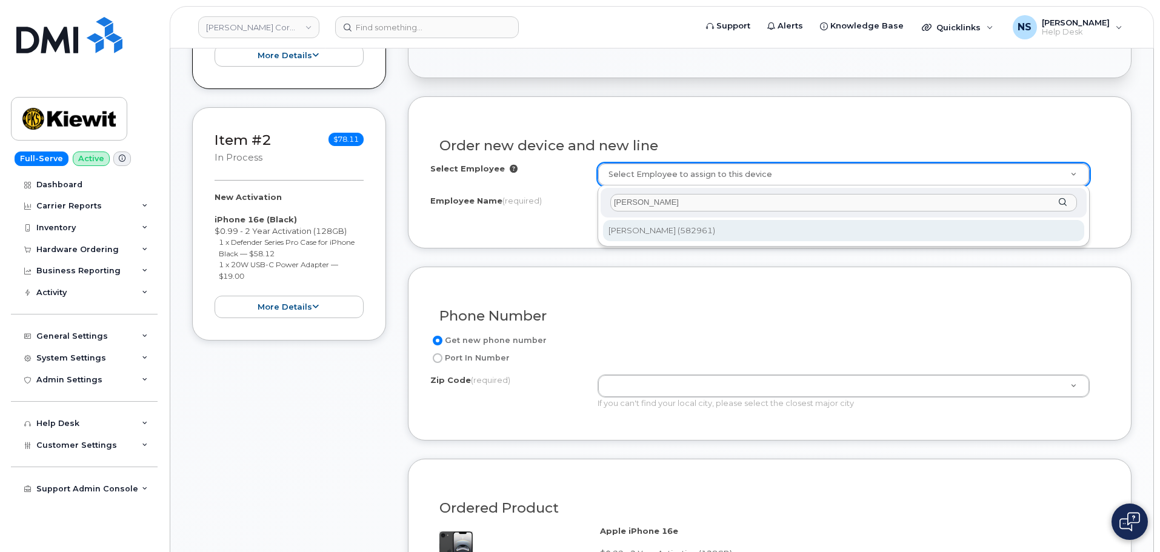
type input "[PERSON_NAME]"
type input "2989453"
type input "[PERSON_NAME]"
type input "[STREET_ADDRESS]"
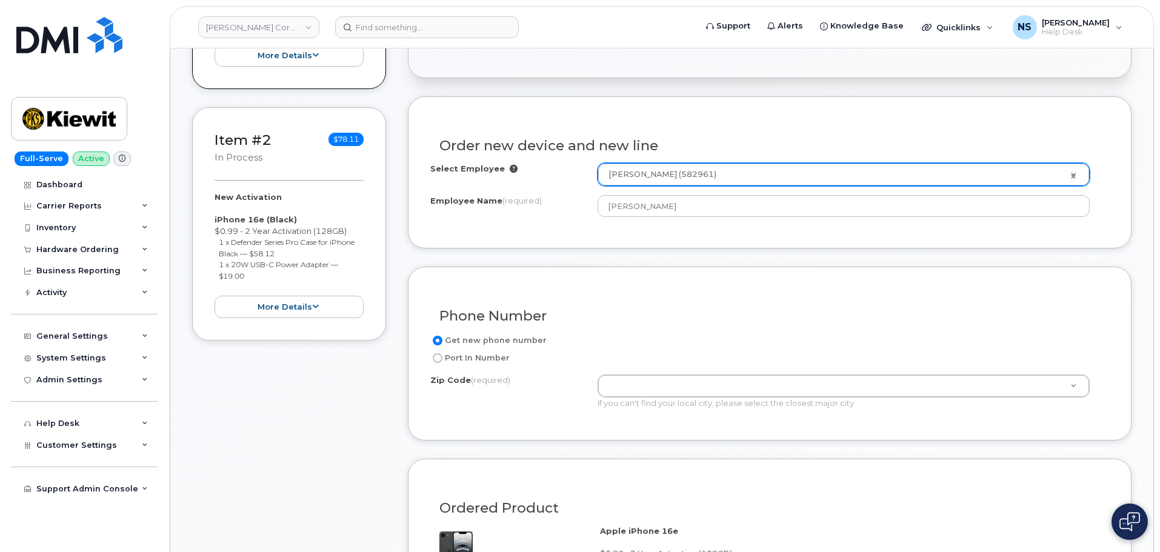
click at [627, 319] on h3 "Phone Number" at bounding box center [769, 316] width 661 height 15
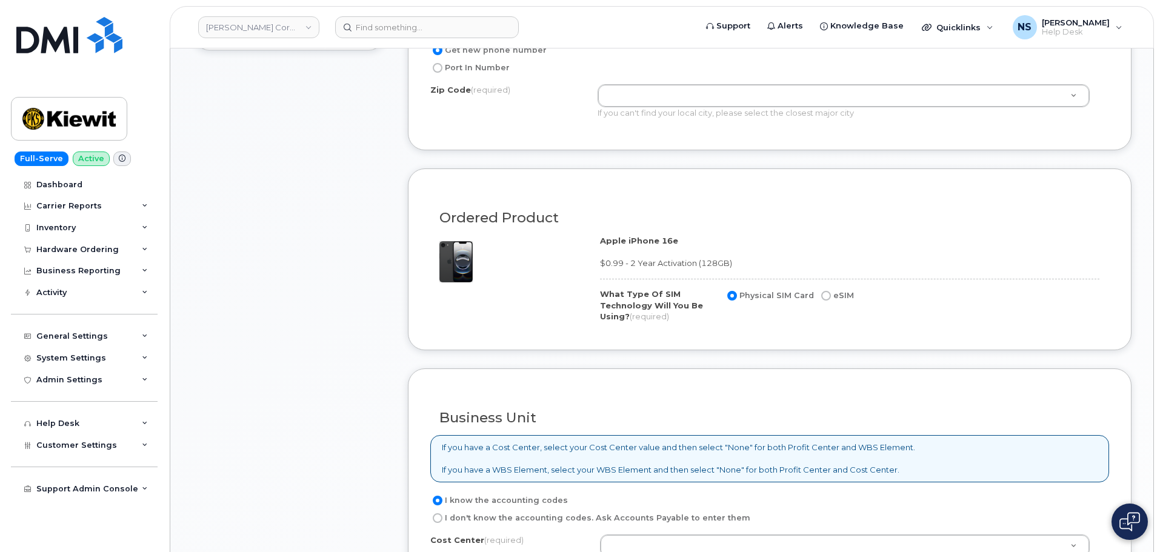
scroll to position [546, 0]
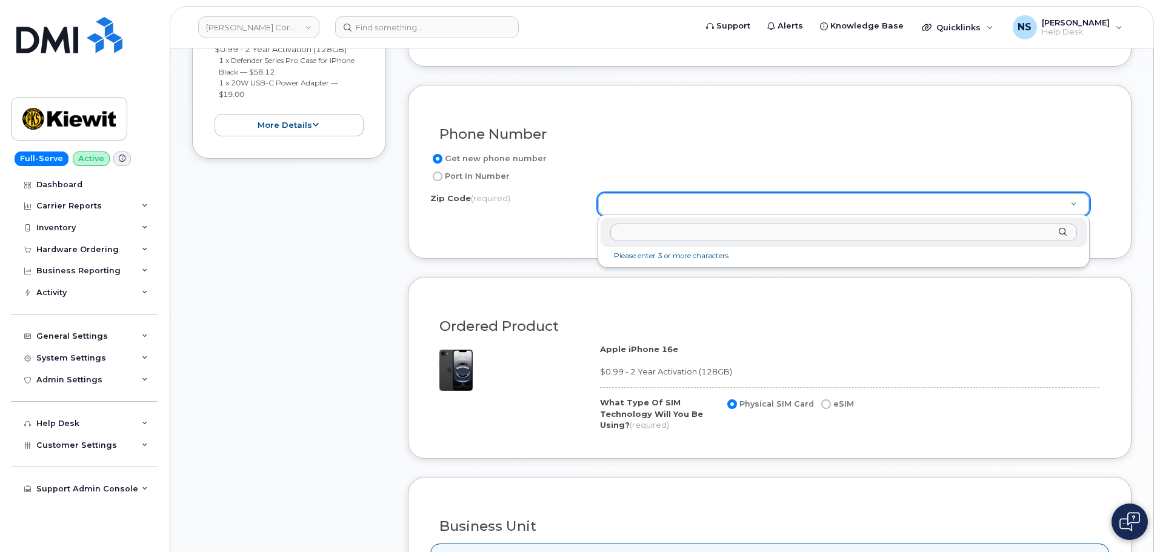
click at [631, 231] on input "Zip Code (required)" at bounding box center [843, 233] width 467 height 18
paste input "12205"
type input "12205"
type input "12205 ([GEOGRAPHIC_DATA], [GEOGRAPHIC_DATA])"
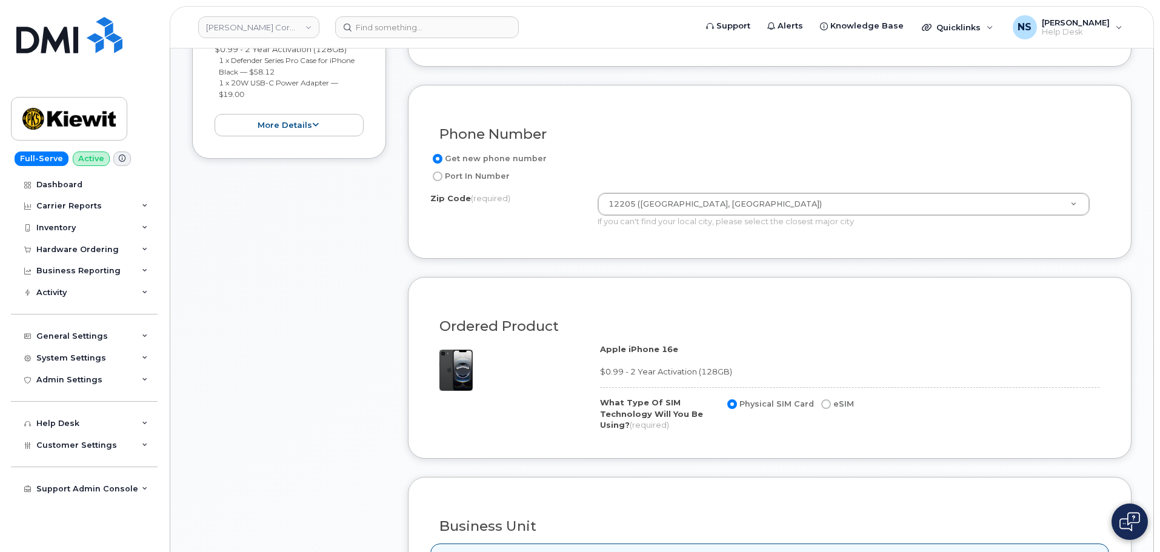
click at [582, 243] on div "Phone Number Get new phone number Port In Number Zip Code (required) 12205 ([GE…" at bounding box center [770, 172] width 724 height 174
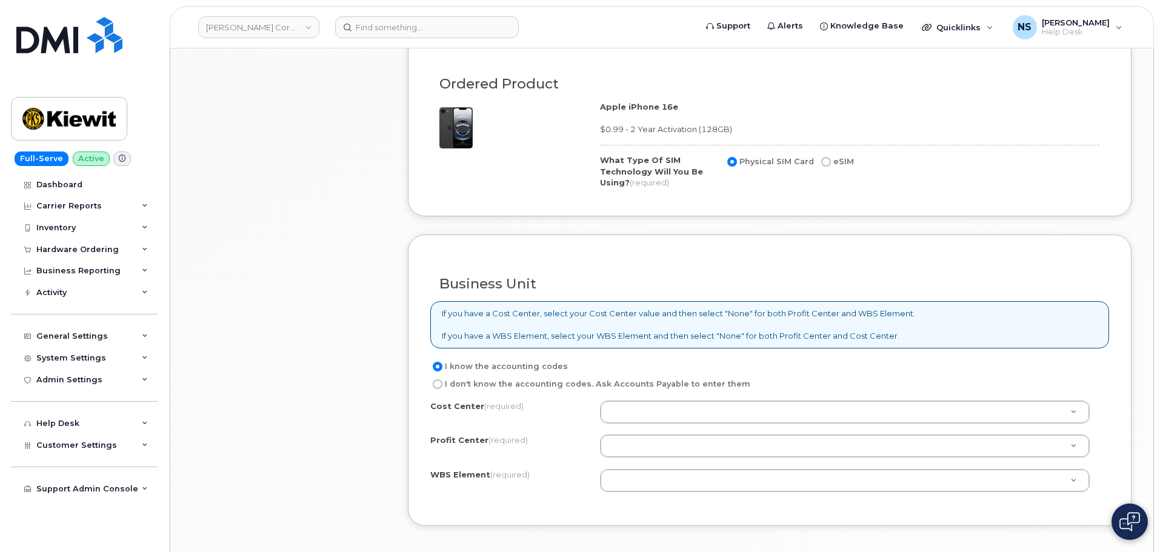
click at [832, 164] on label "eSIM" at bounding box center [836, 162] width 35 height 15
click at [831, 164] on input "eSIM" at bounding box center [826, 162] width 10 height 10
radio input "true"
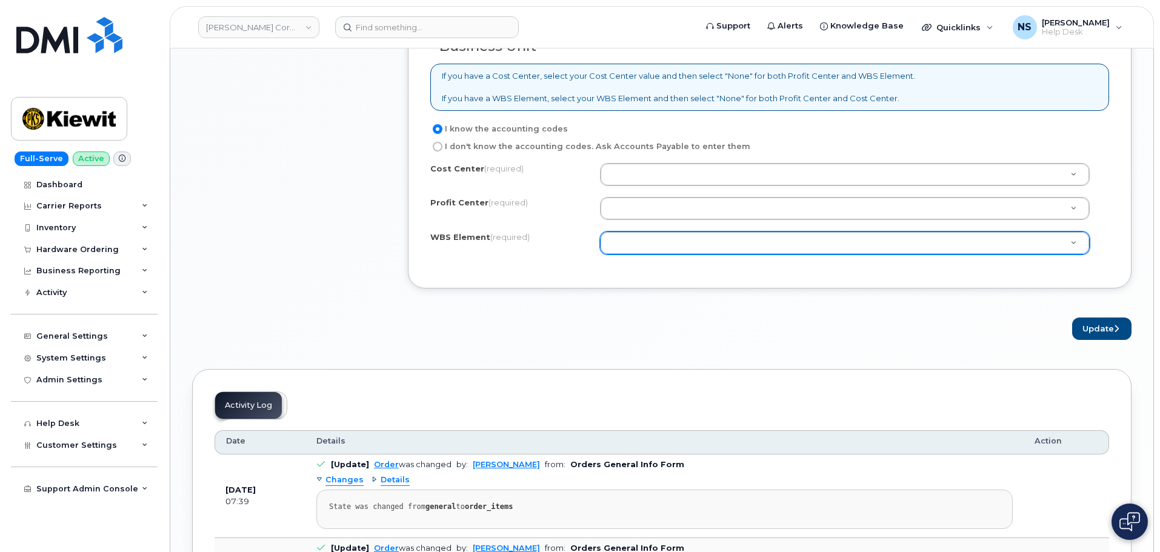
scroll to position [1030, 0]
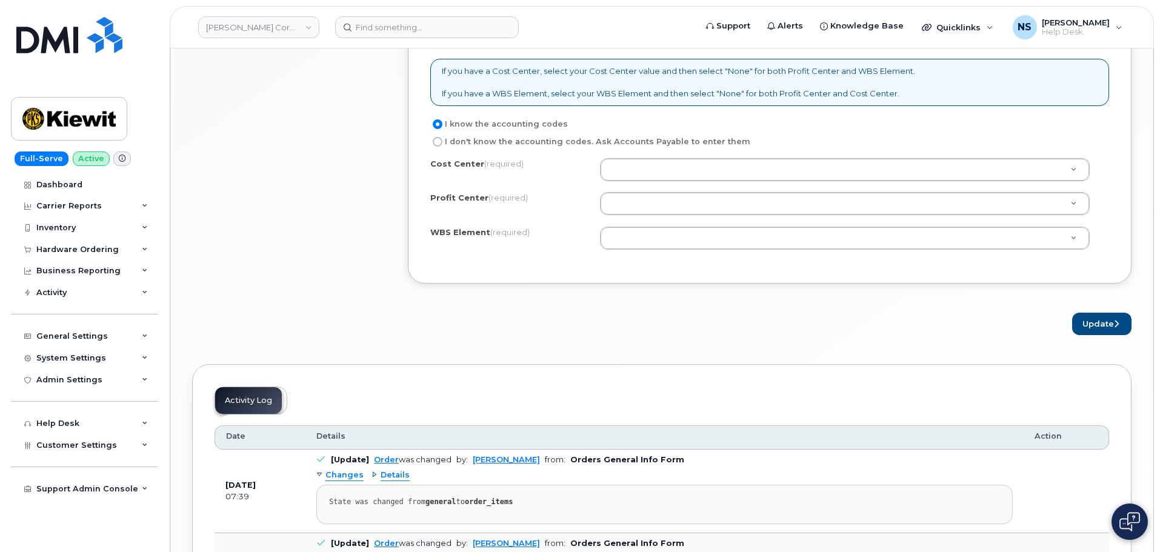
click at [618, 221] on div "Cost Center (required) Profit Center (required) None - None - None WBS Element …" at bounding box center [769, 209] width 679 height 103
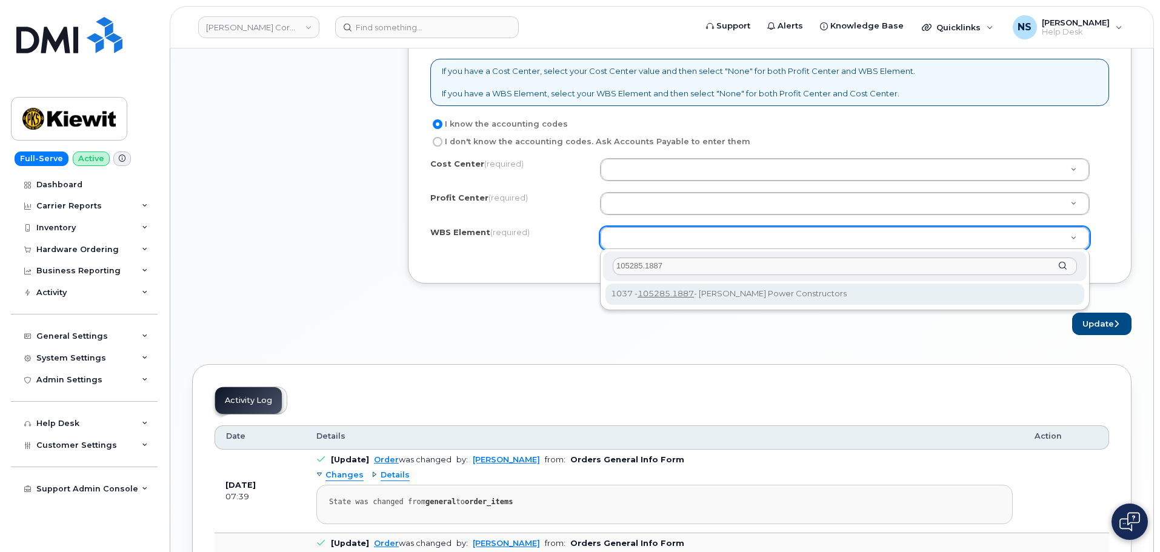
type input "105285.1887"
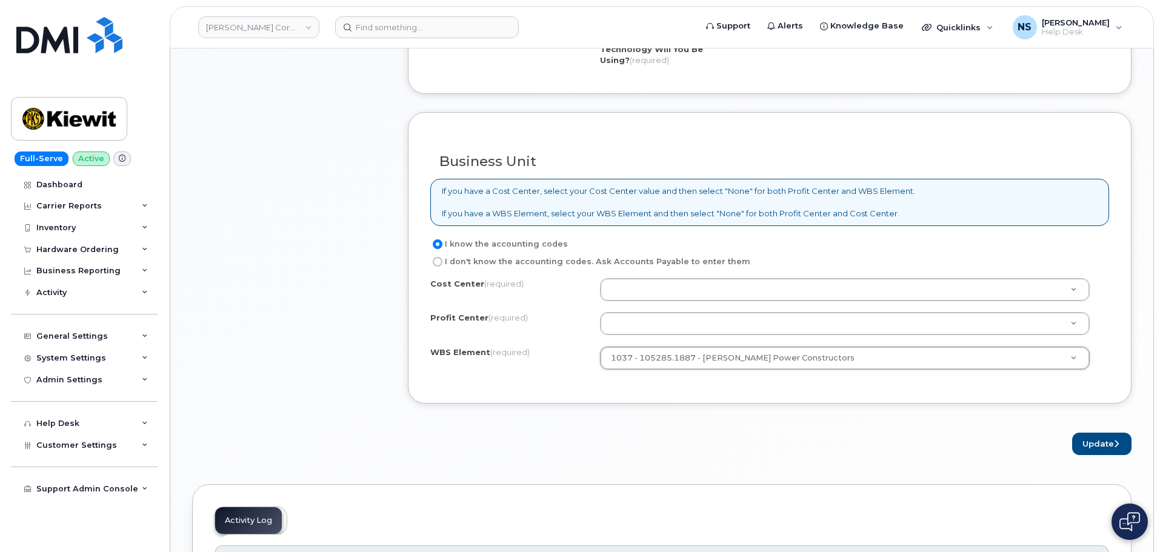
scroll to position [909, 0]
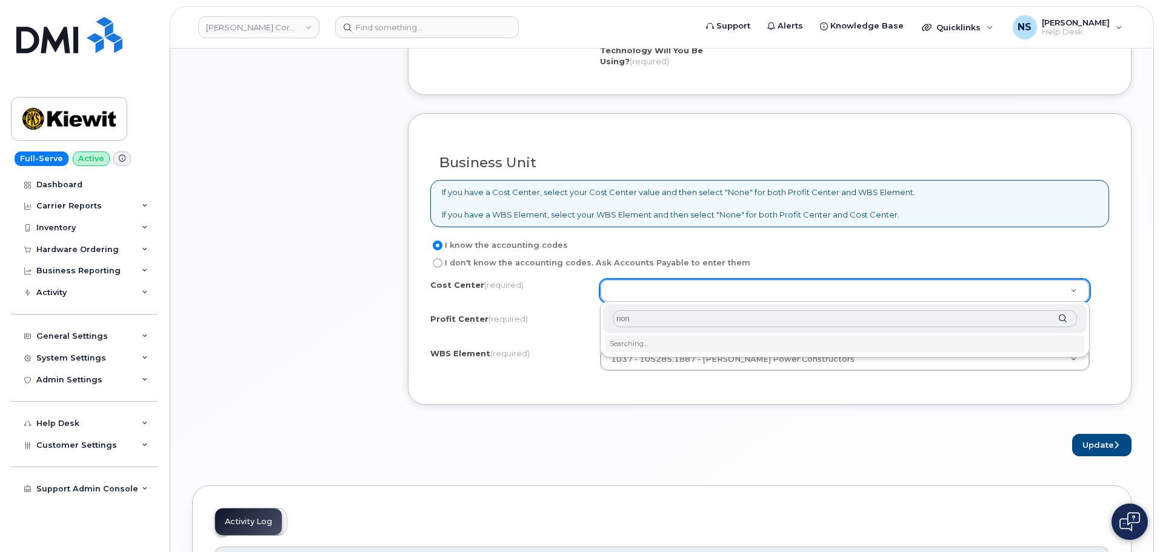
type input "none"
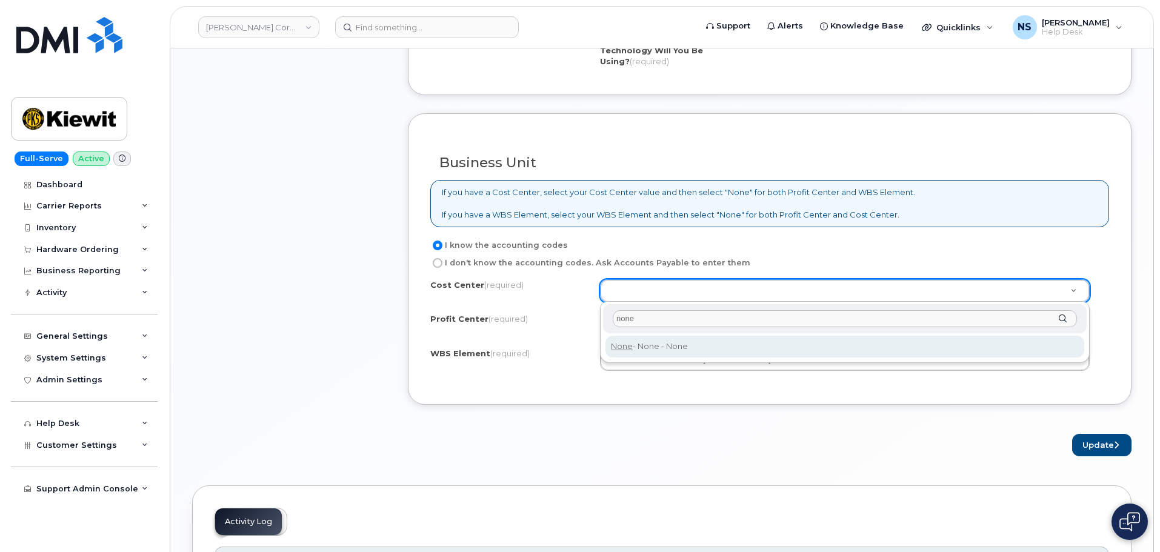
type input "None"
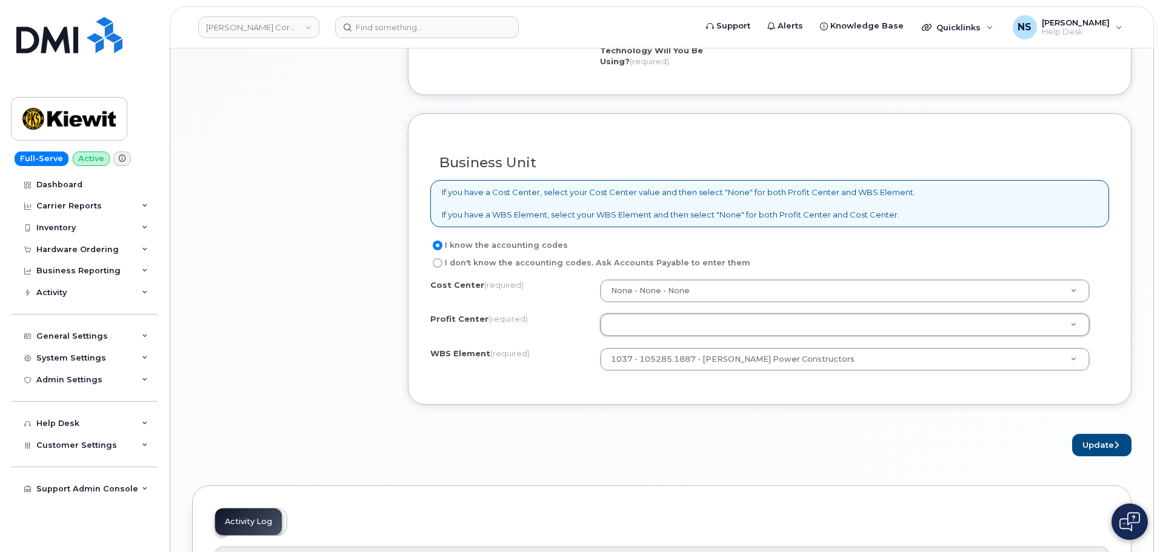
type input "n"
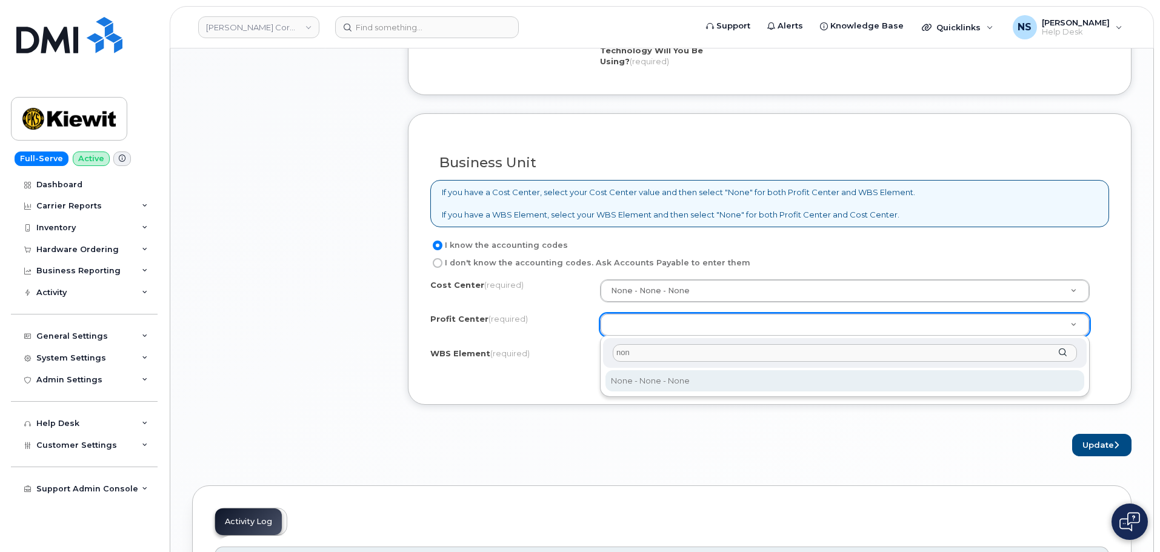
type input "none"
select select "None"
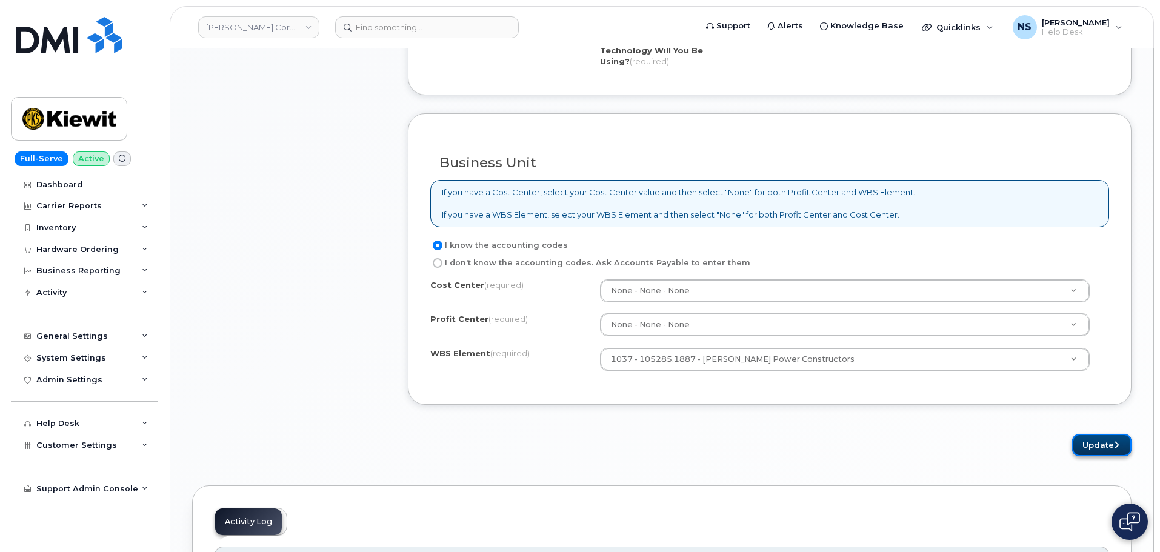
click at [1111, 446] on button "Update" at bounding box center [1101, 445] width 59 height 22
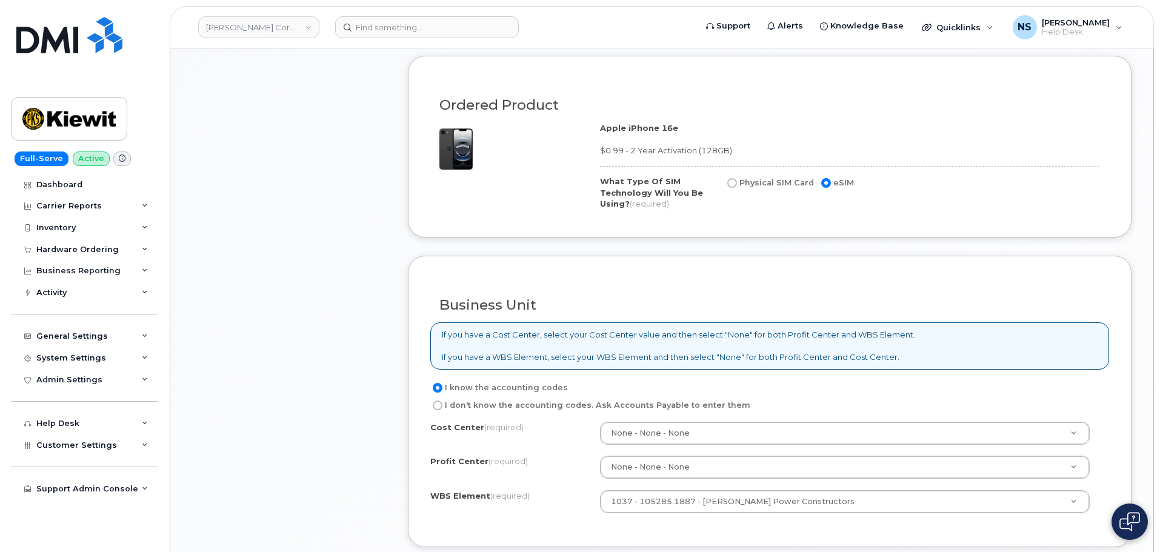
scroll to position [788, 0]
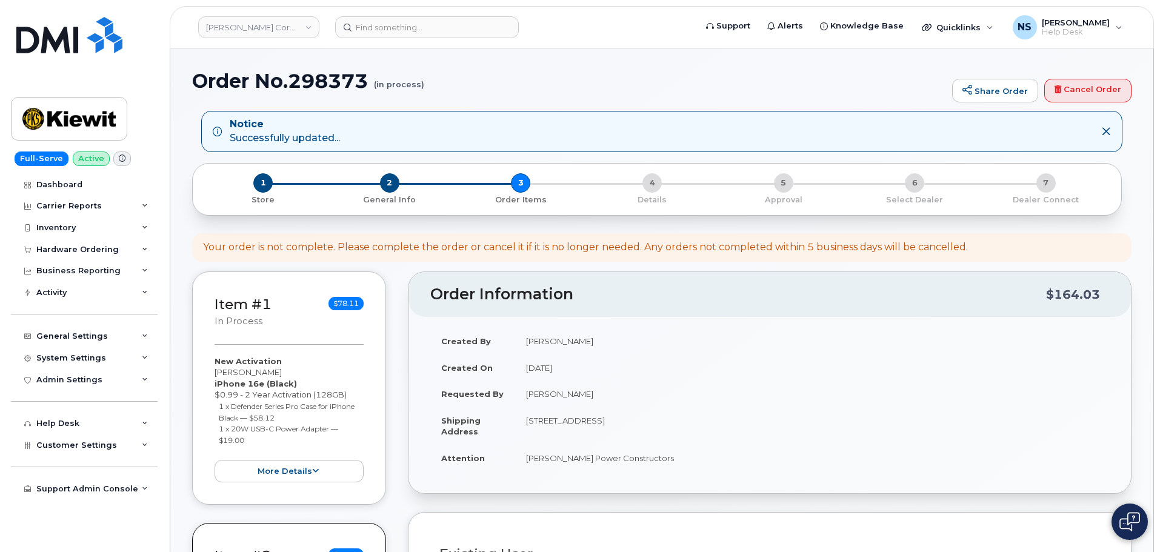
select select
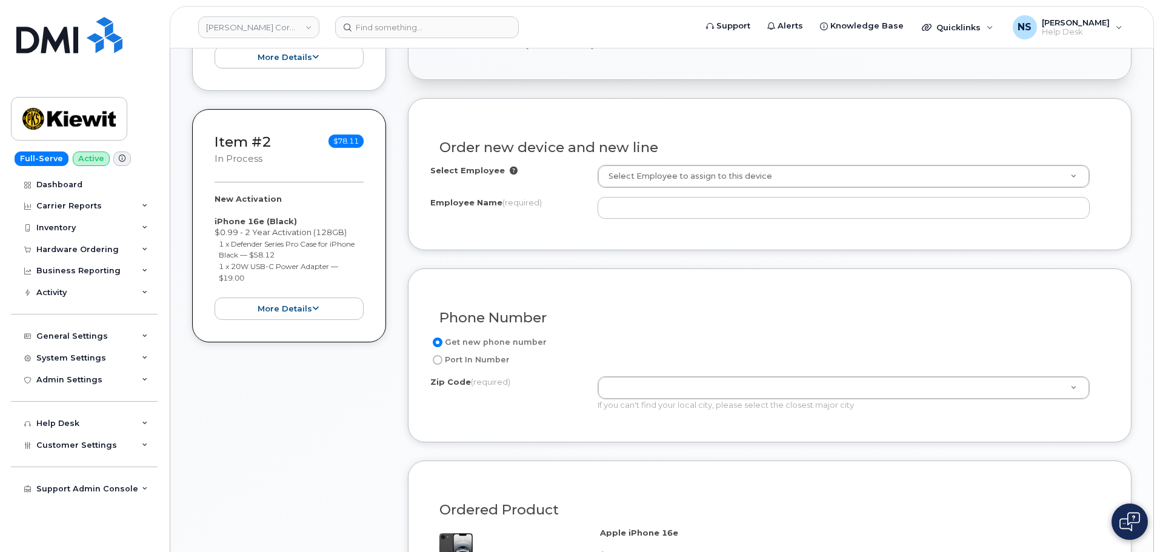
scroll to position [424, 0]
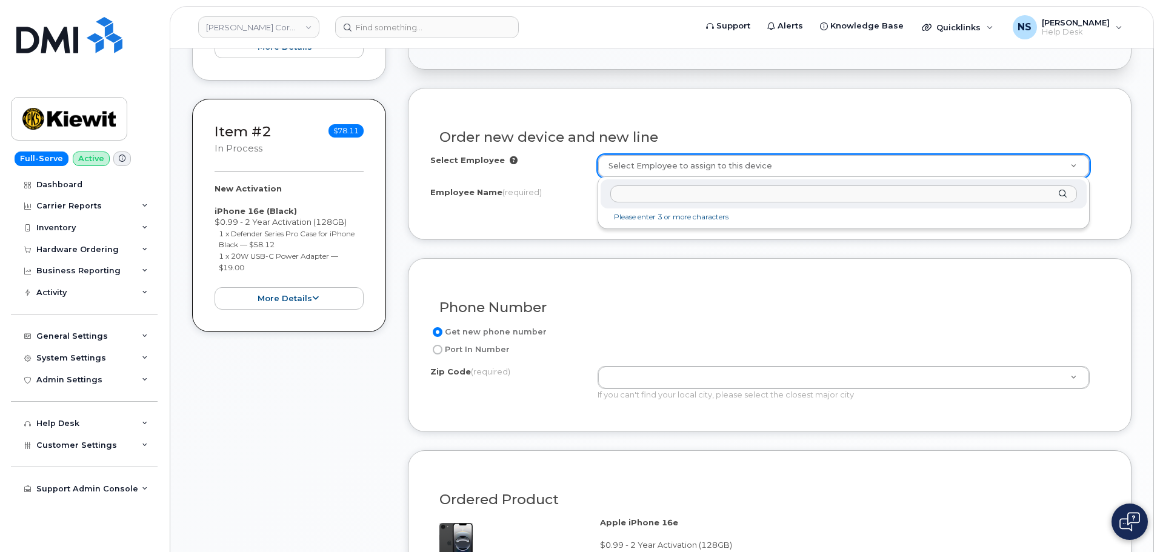
drag, startPoint x: 646, startPoint y: 167, endPoint x: 639, endPoint y: 164, distance: 6.5
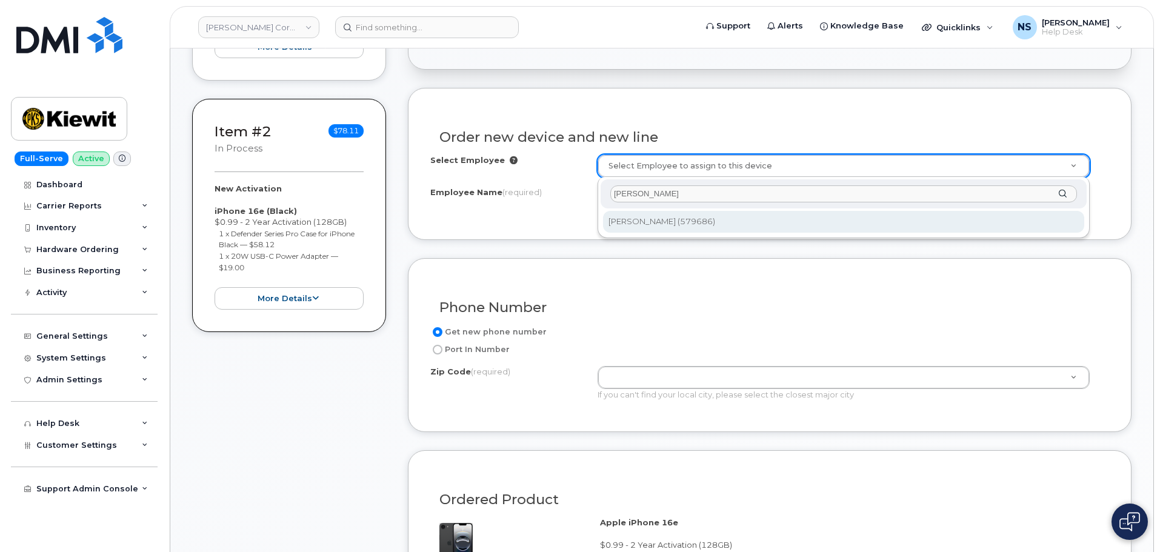
type input "[PERSON_NAME]"
drag, startPoint x: 698, startPoint y: 225, endPoint x: 698, endPoint y: 219, distance: 6.1
type input "2970145"
type input "[PERSON_NAME]"
type input "[STREET_ADDRESS]"
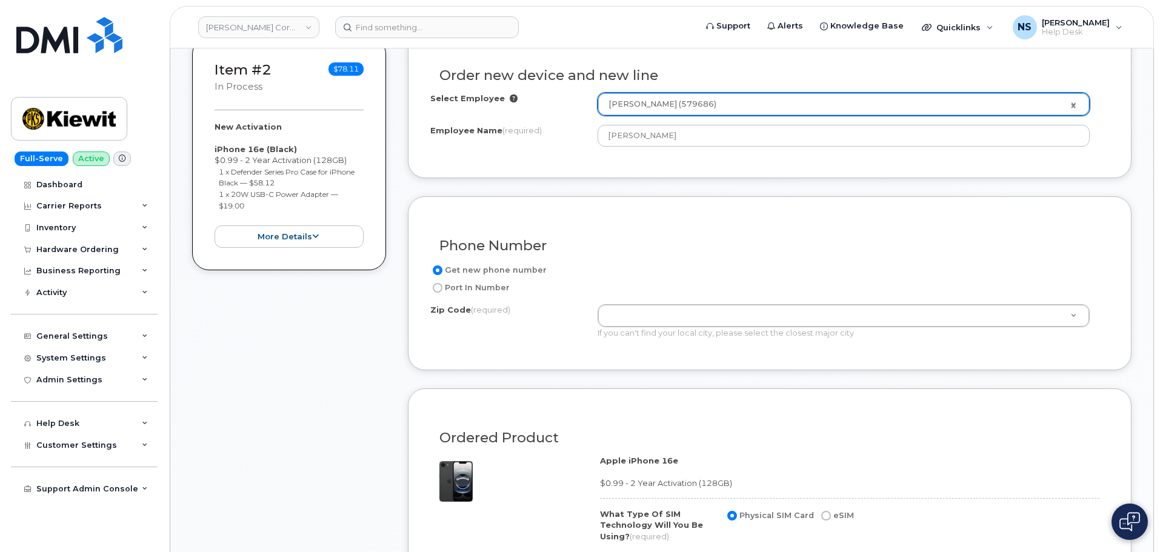
scroll to position [606, 0]
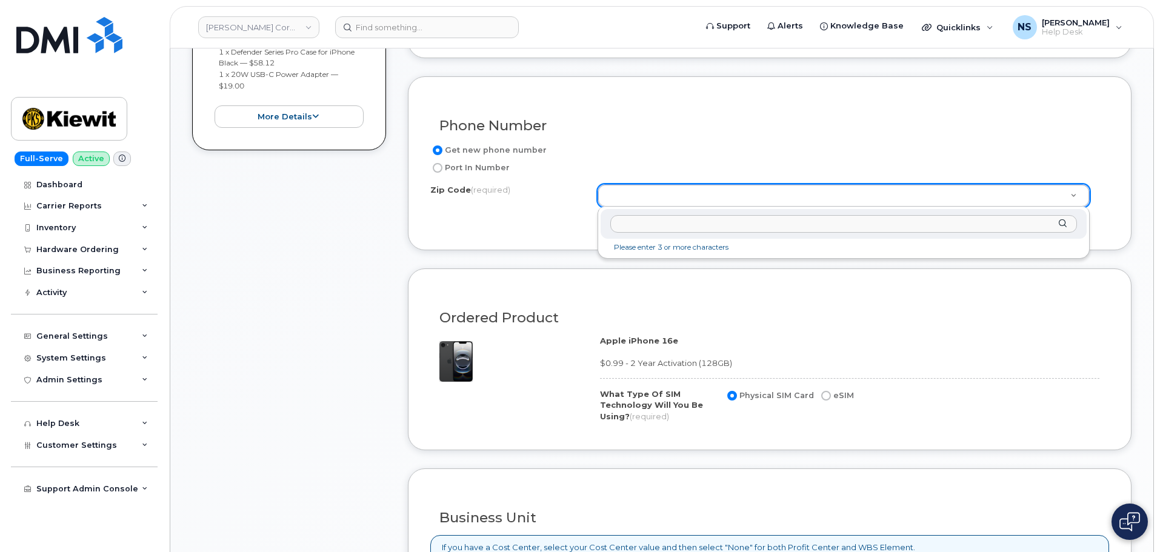
click at [642, 231] on input "Zip Code (required)" at bounding box center [843, 224] width 467 height 18
paste input "12205"
click at [647, 232] on input "12205" at bounding box center [843, 224] width 467 height 18
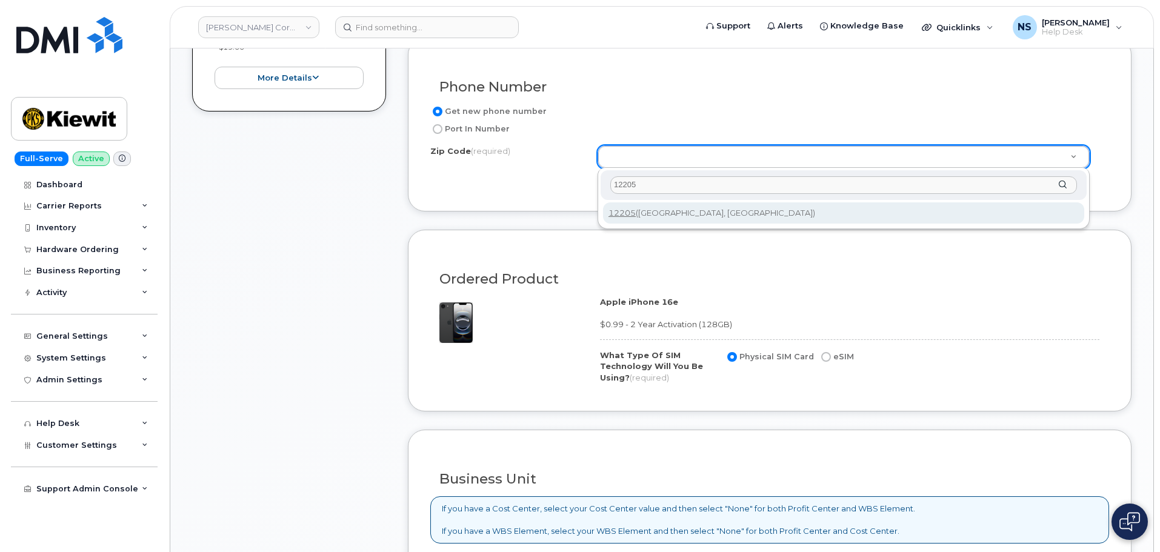
scroll to position [667, 0]
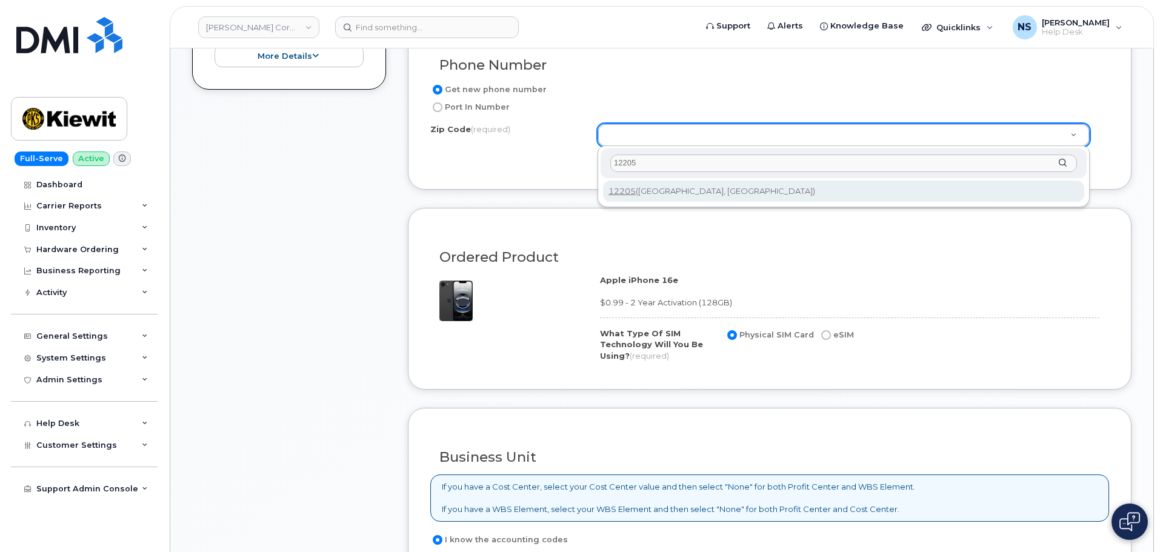
type input "12205"
drag, startPoint x: 681, startPoint y: 201, endPoint x: 680, endPoint y: 192, distance: 9.7
type input "12205 (Albany, NY)"
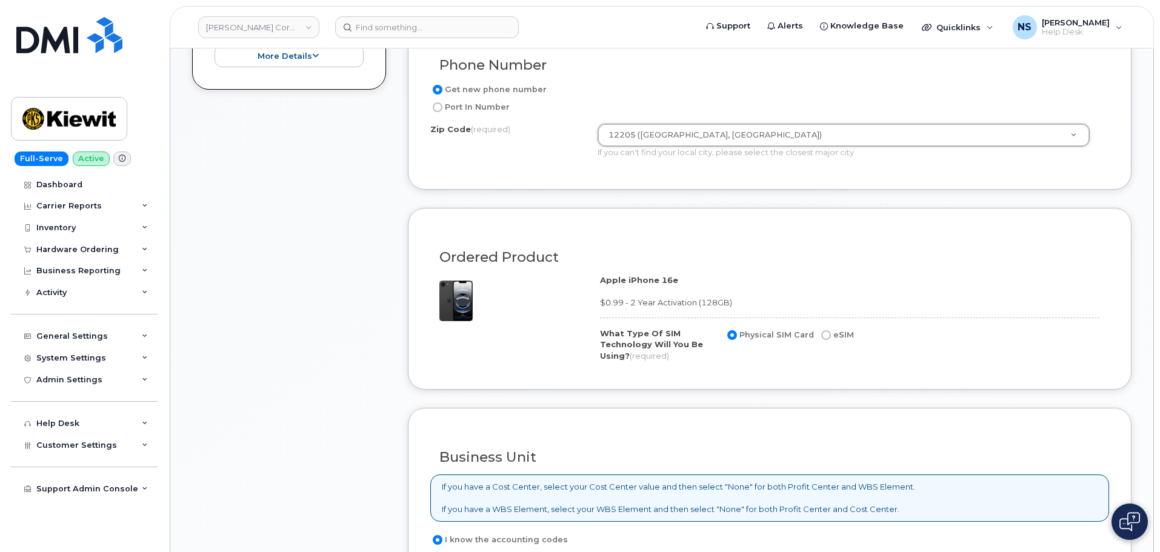
click at [821, 333] on input "eSIM" at bounding box center [826, 335] width 10 height 10
radio input "true"
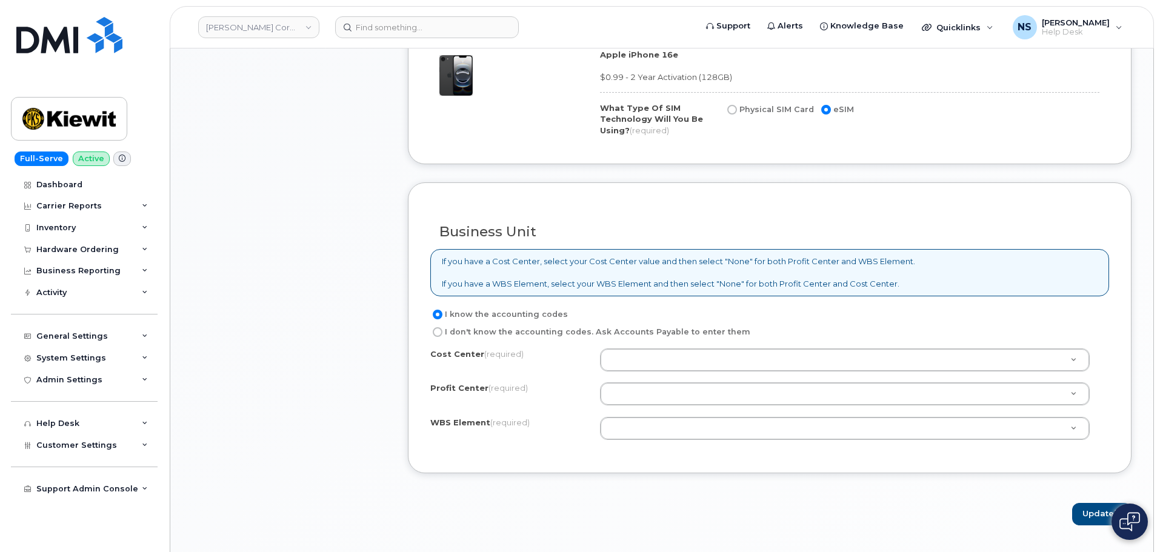
scroll to position [1030, 0]
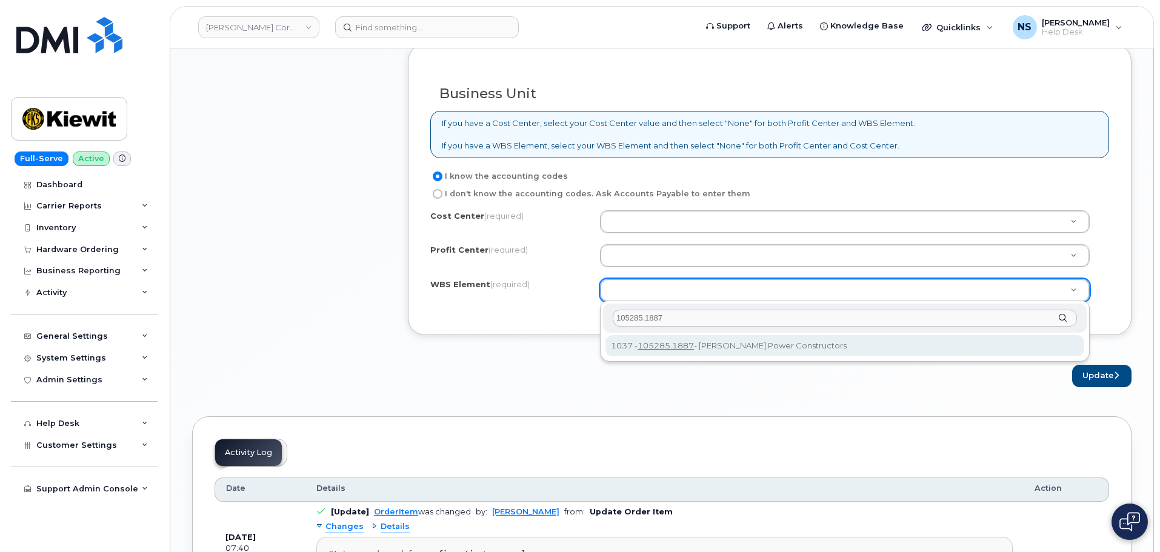
type input "105285.1887"
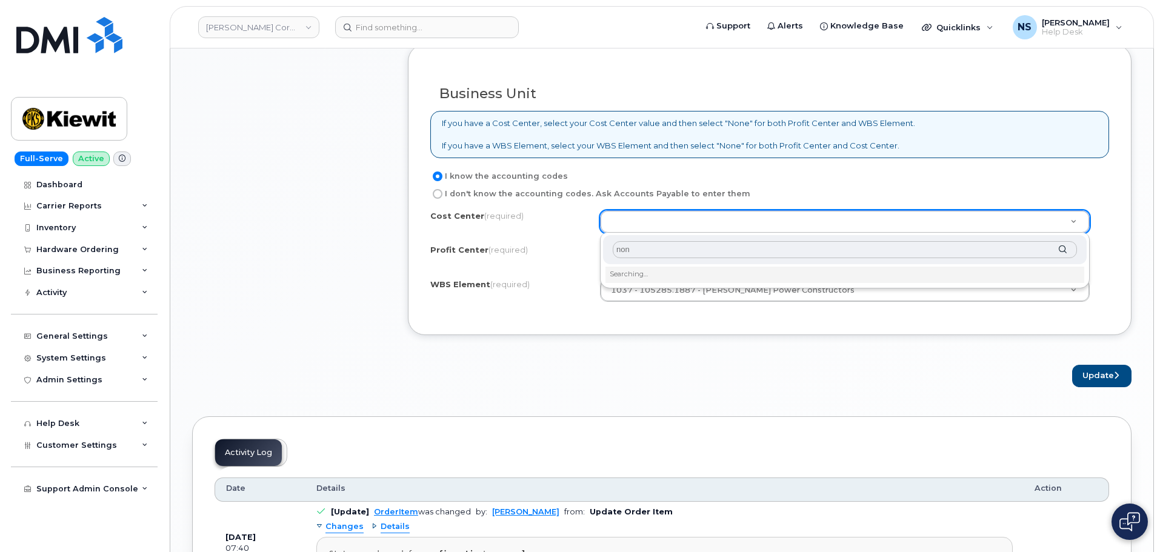
type input "none"
type input "None"
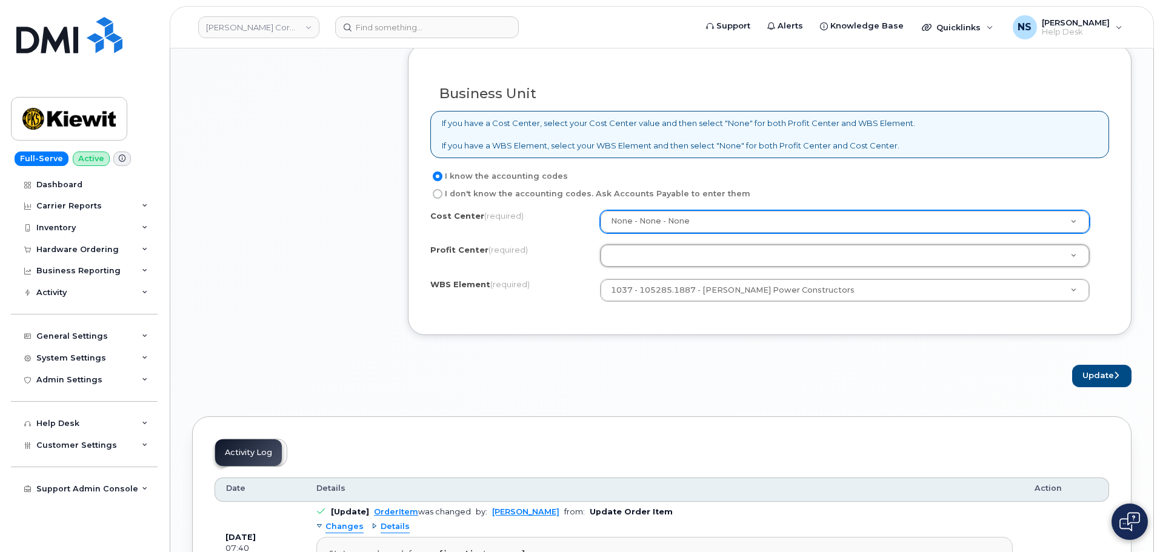
type input "n"
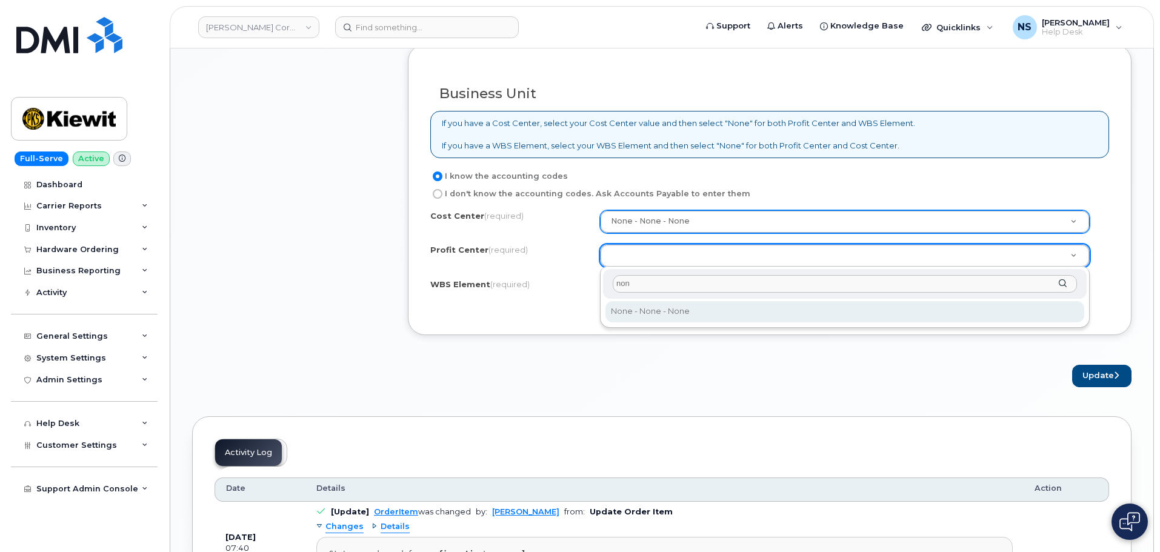
type input "none"
select select "None"
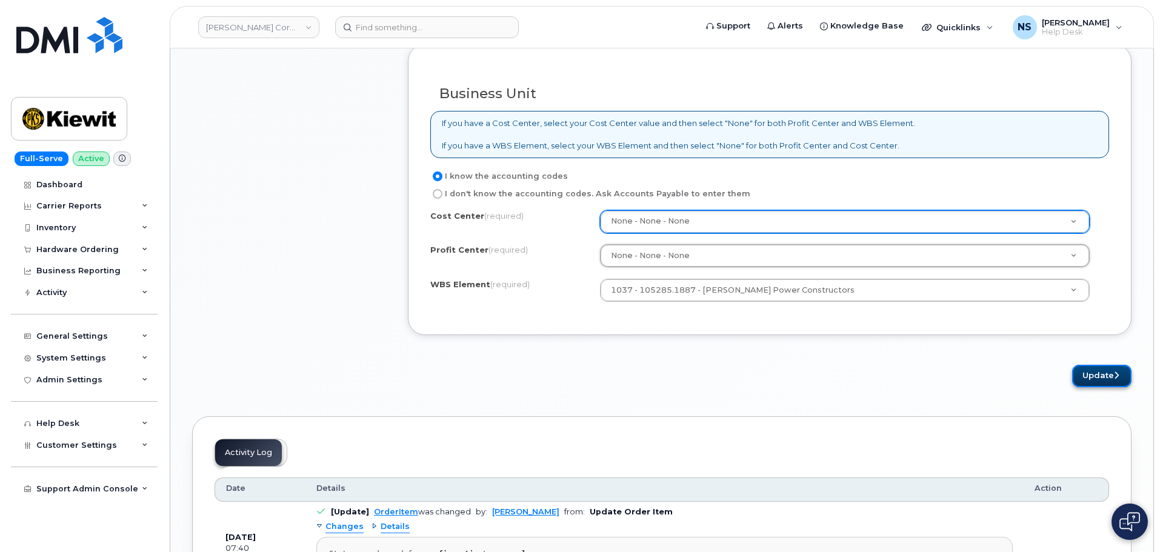
click at [1112, 381] on button "Update" at bounding box center [1101, 376] width 59 height 22
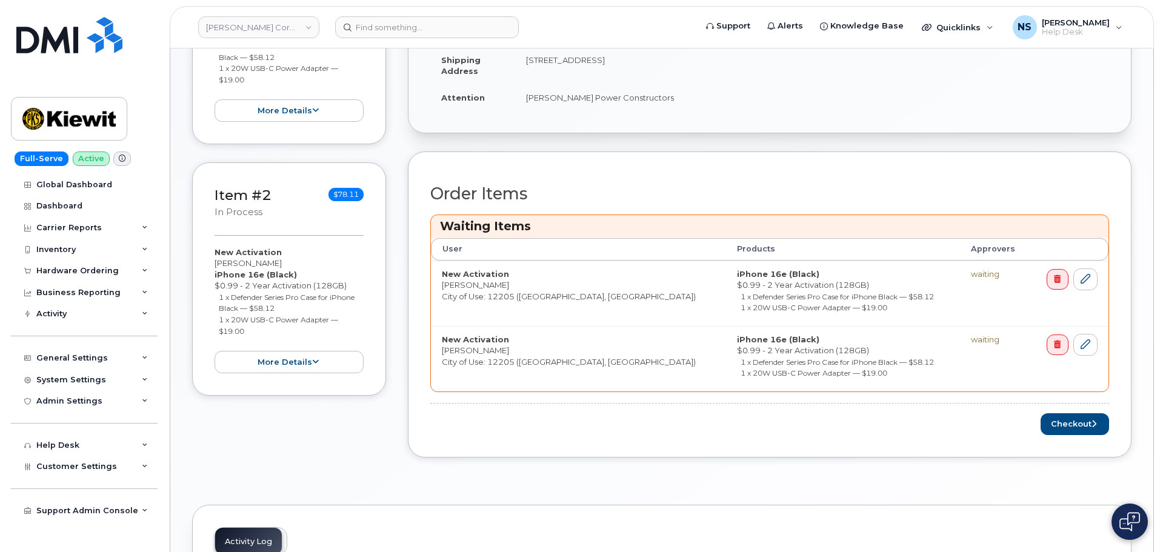
scroll to position [364, 0]
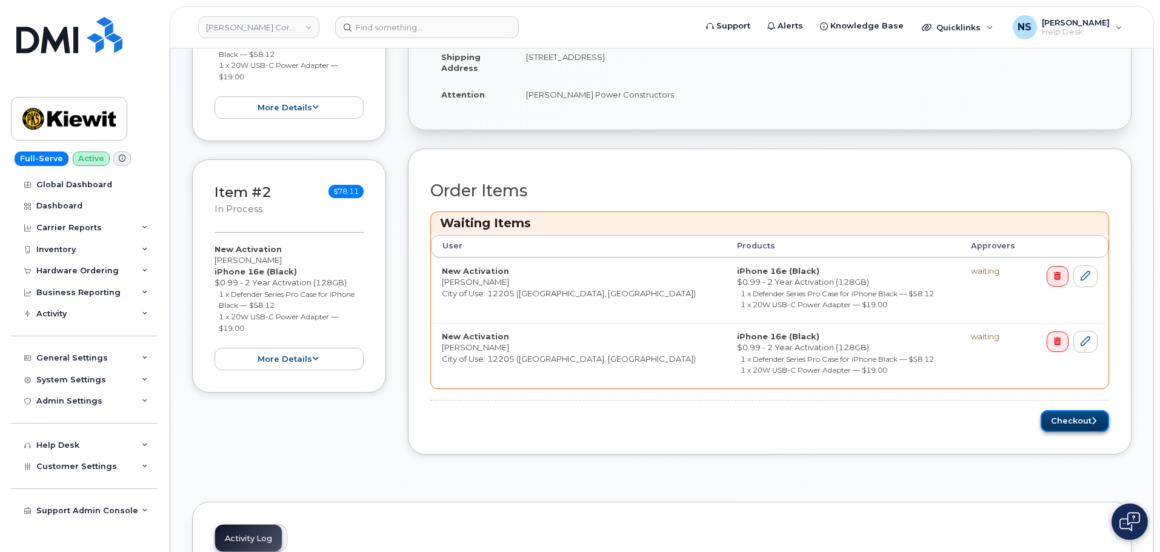
click at [1076, 429] on button "Checkout" at bounding box center [1075, 421] width 68 height 22
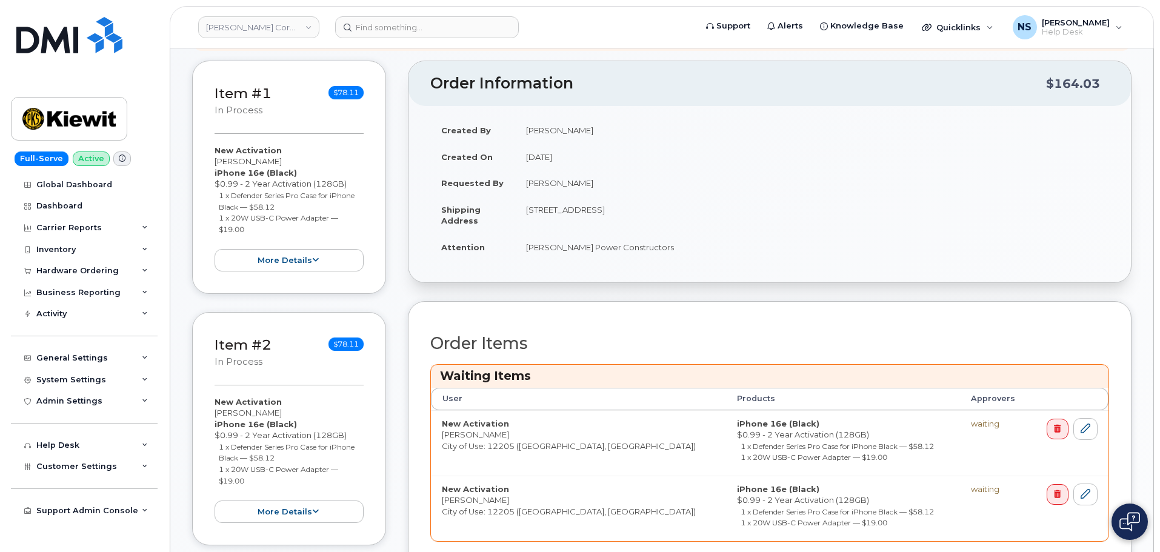
scroll to position [121, 0]
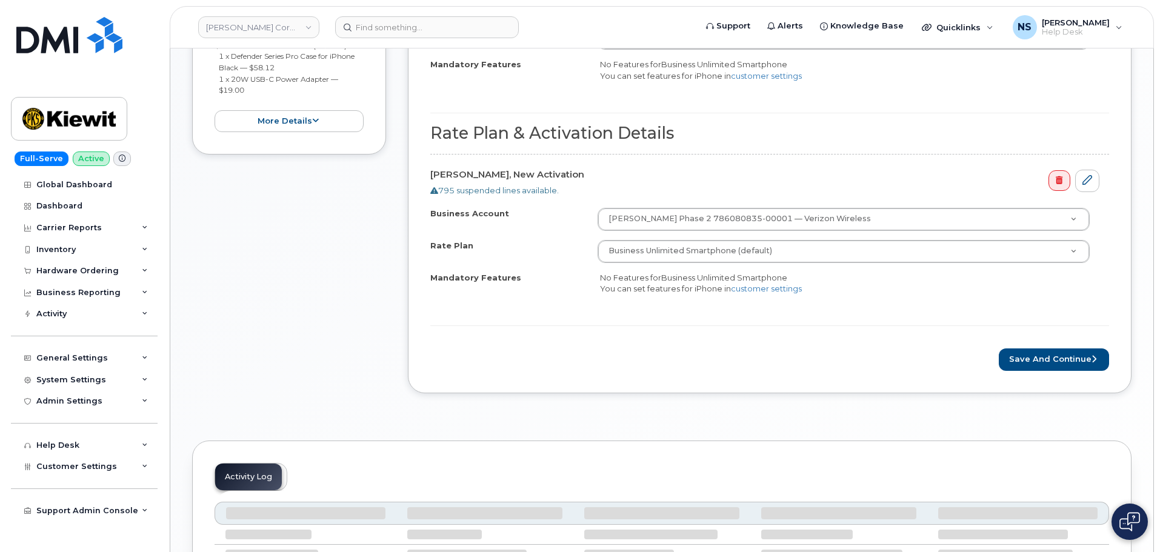
scroll to position [667, 0]
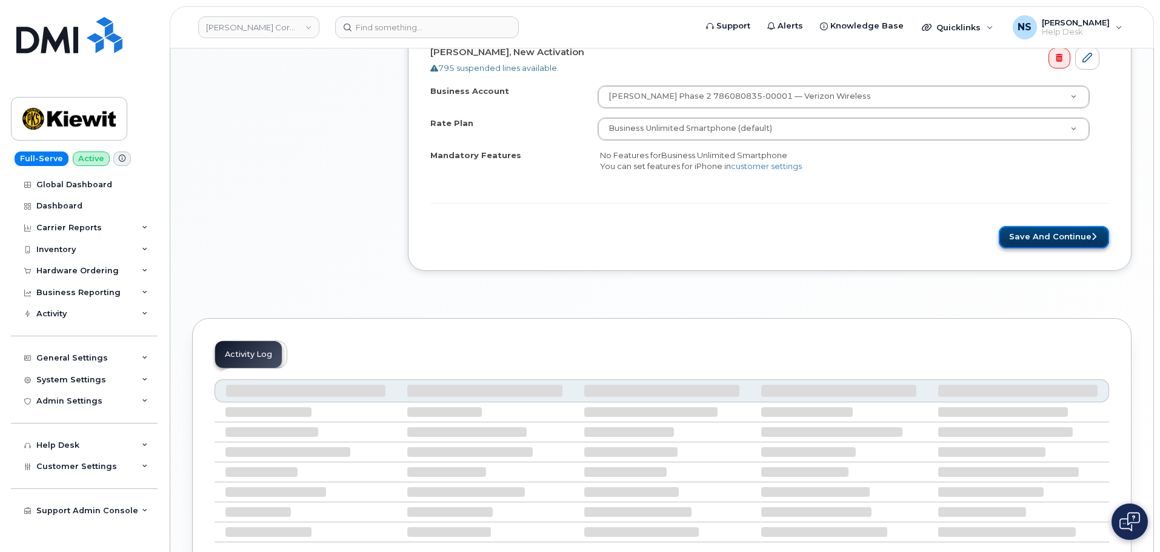
click at [1035, 228] on button "Save and Continue" at bounding box center [1054, 237] width 110 height 22
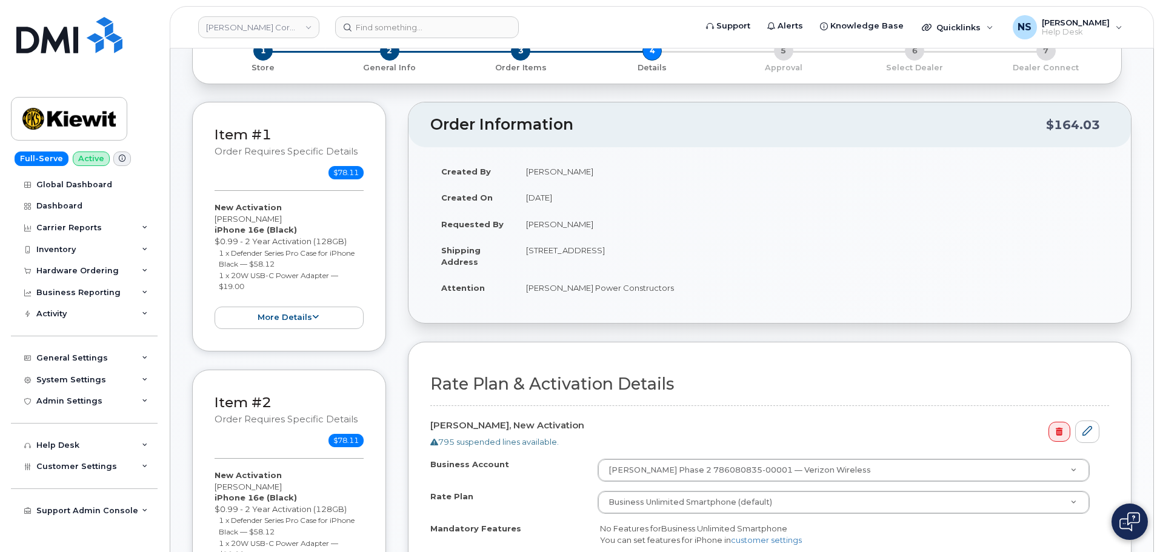
scroll to position [61, 0]
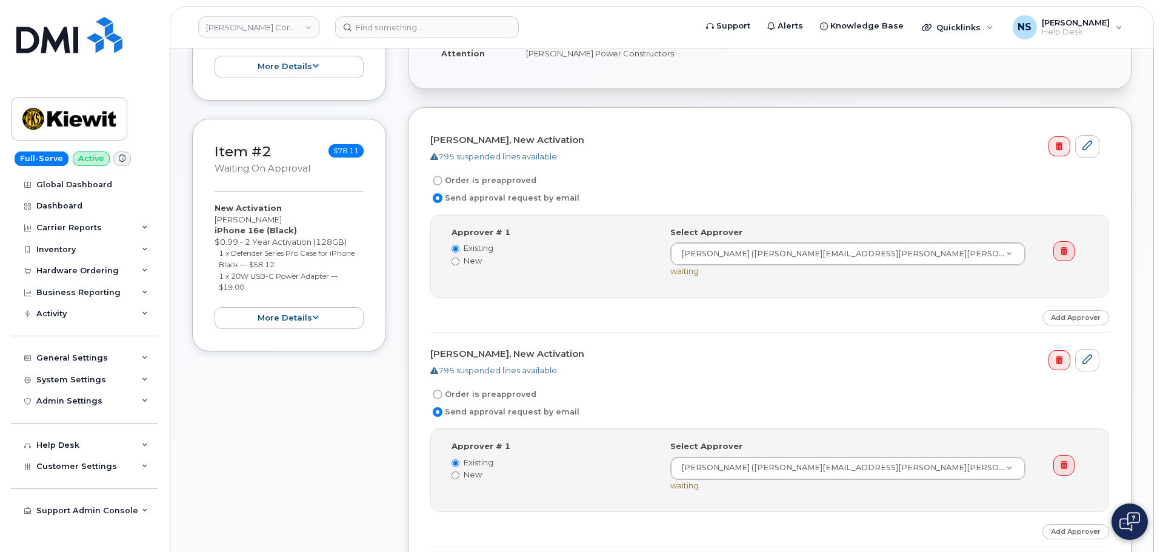
scroll to position [424, 0]
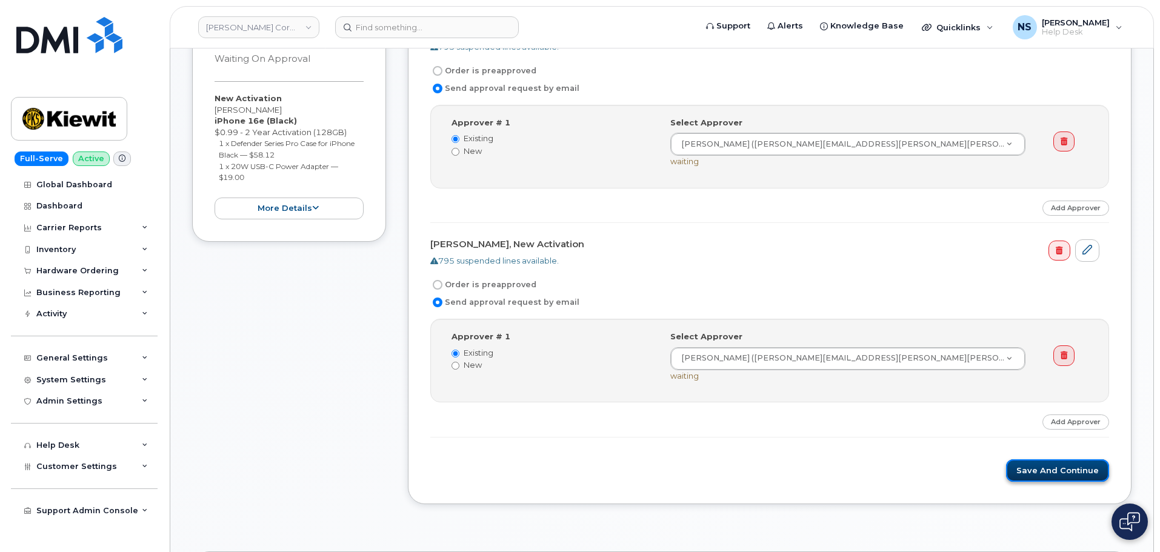
drag, startPoint x: 1045, startPoint y: 467, endPoint x: 1063, endPoint y: 470, distance: 18.5
click at [1060, 470] on button "Save and Continue" at bounding box center [1057, 470] width 103 height 22
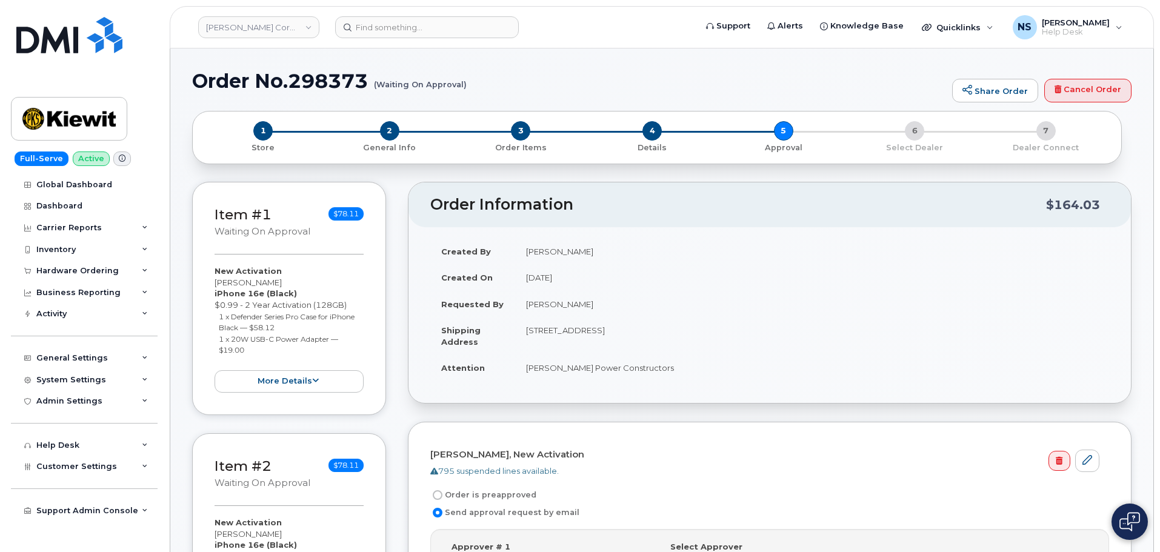
click at [342, 81] on h1 "Order No.298373 (Waiting On Approval)" at bounding box center [569, 80] width 754 height 21
copy h1 "298373"
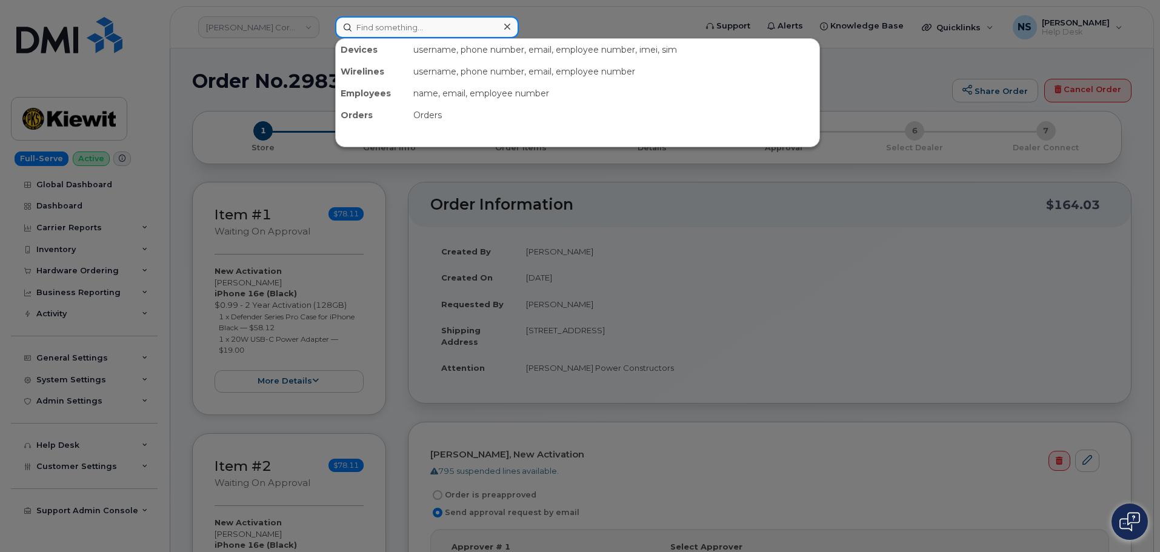
click at [365, 25] on input at bounding box center [427, 27] width 184 height 22
click at [398, 32] on input at bounding box center [427, 27] width 184 height 22
paste input "[PERSON_NAME]"
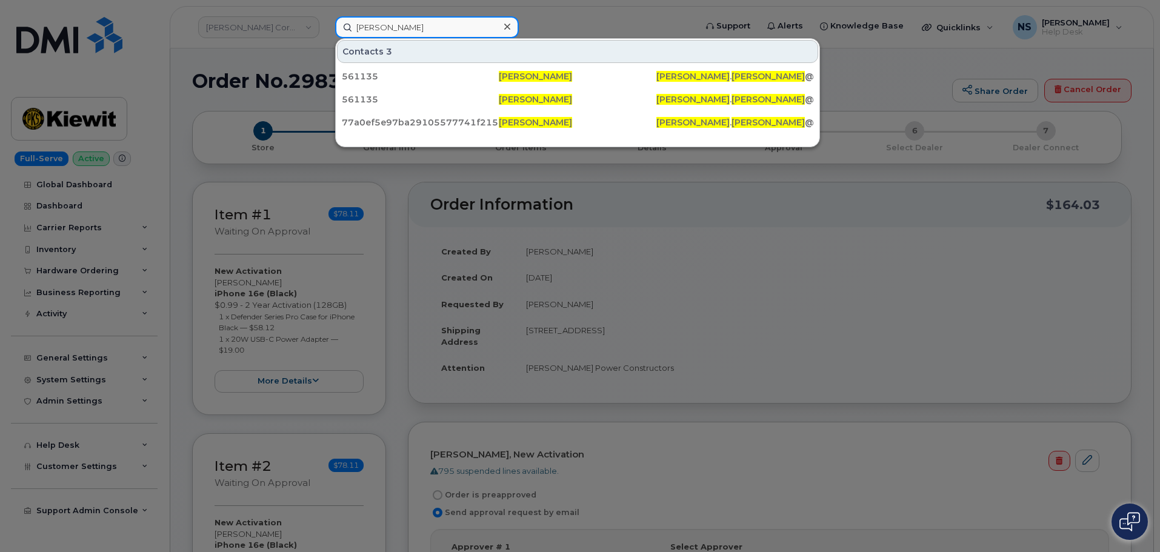
type input "[PERSON_NAME]"
click at [85, 258] on div at bounding box center [580, 276] width 1160 height 552
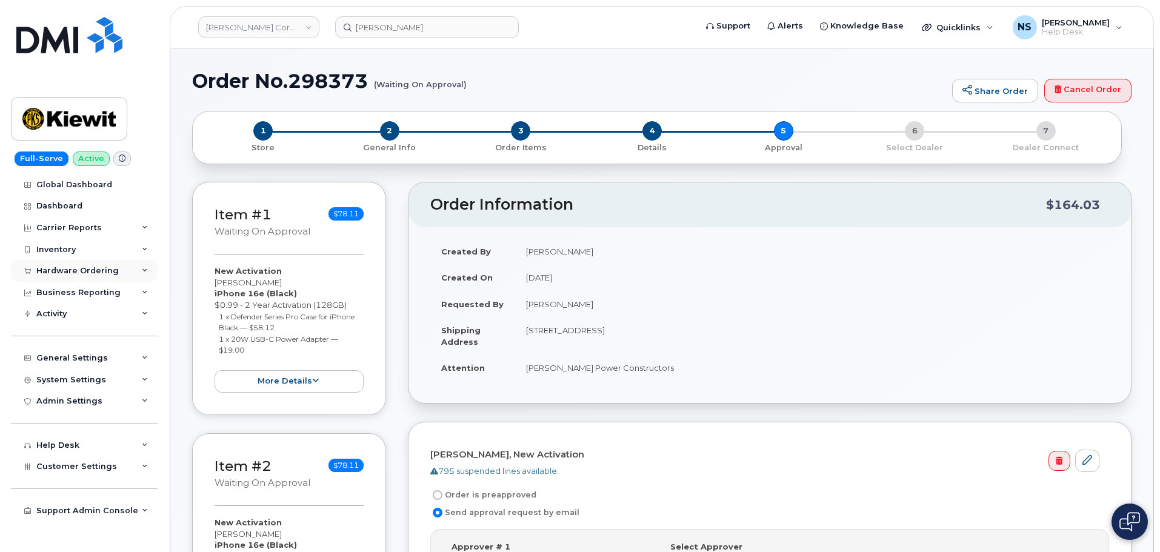
click at [91, 267] on div "Hardware Ordering" at bounding box center [77, 271] width 82 height 10
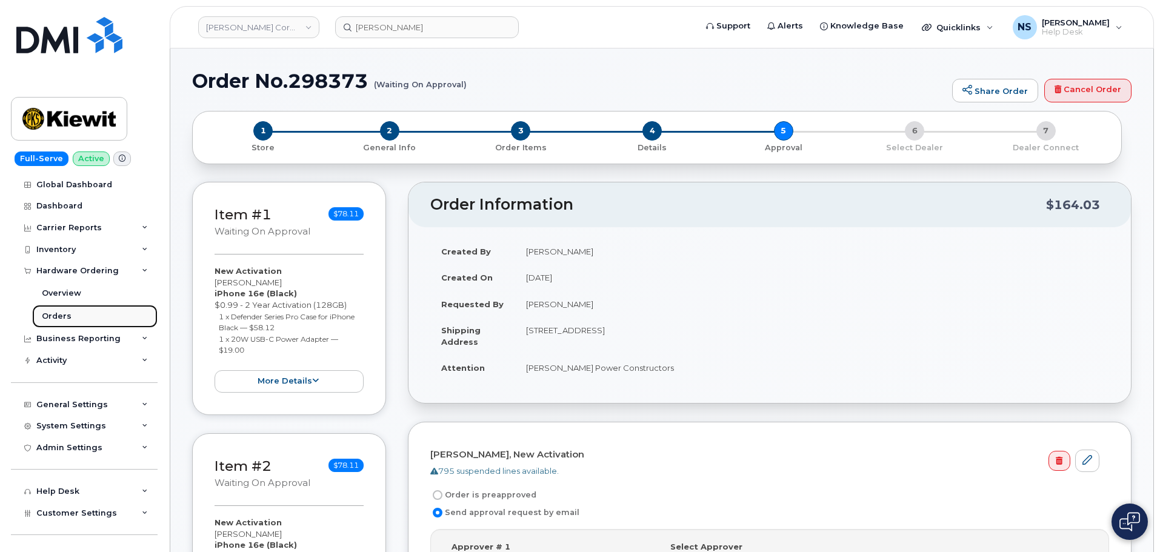
click at [72, 316] on link "Orders" at bounding box center [94, 316] width 125 height 23
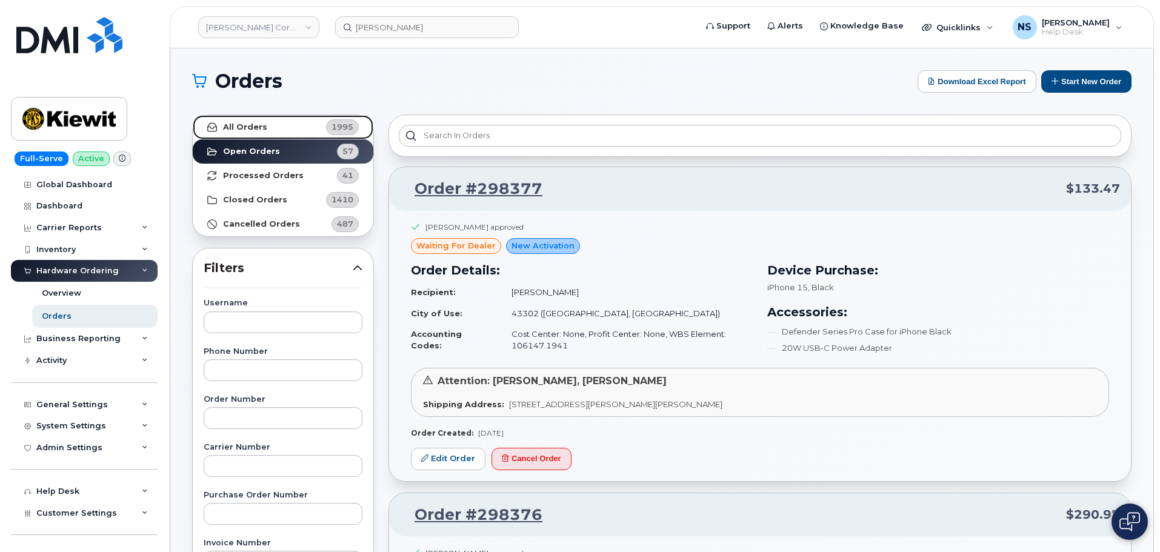
click at [289, 136] on link "All Orders 1995" at bounding box center [283, 127] width 181 height 24
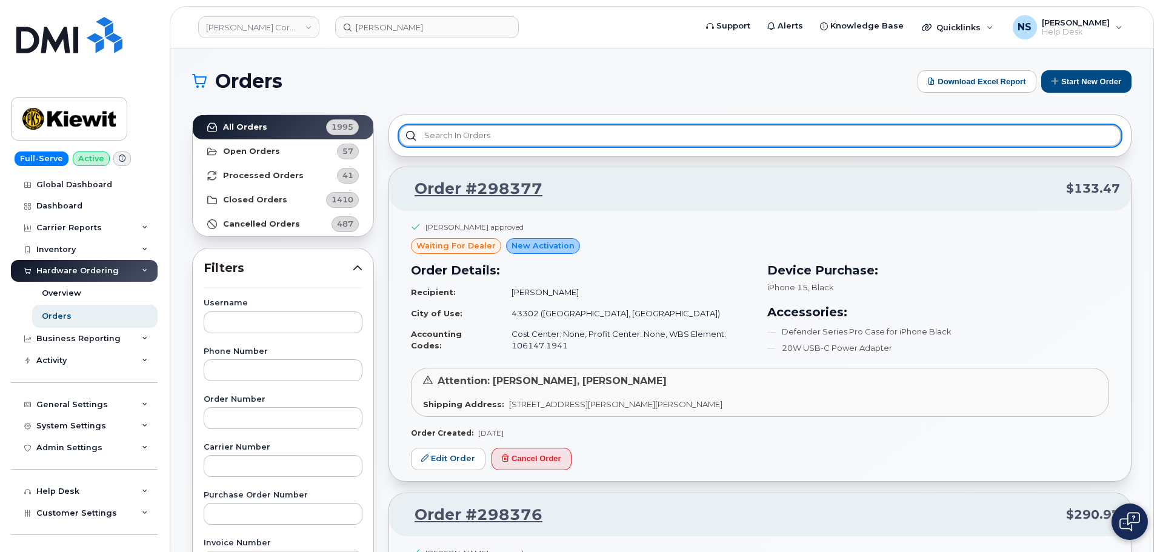
click at [475, 130] on input "text" at bounding box center [760, 136] width 722 height 22
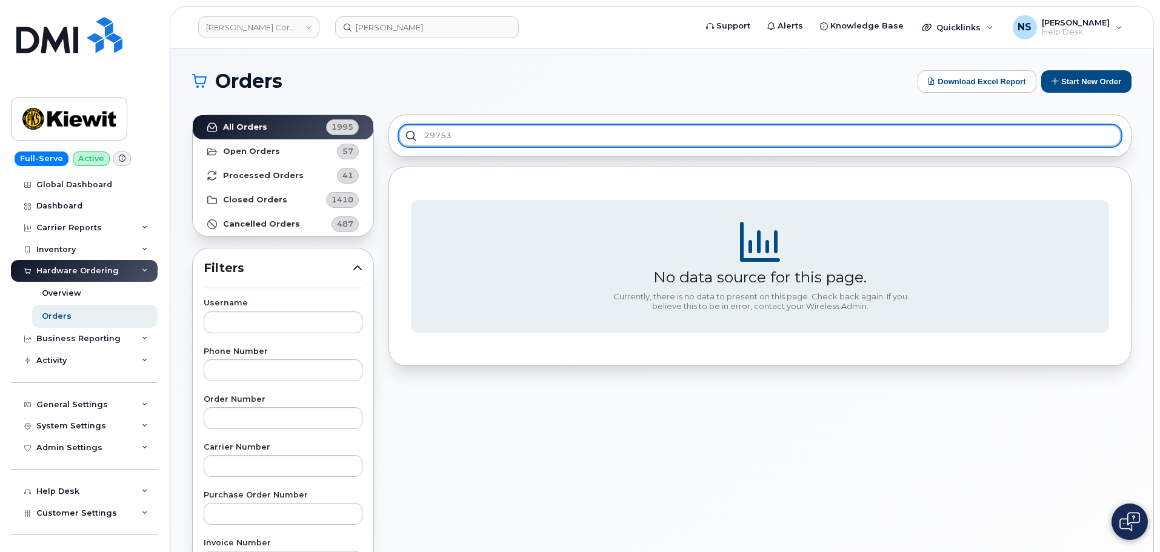
type input "297538"
drag, startPoint x: 444, startPoint y: 136, endPoint x: 409, endPoint y: 142, distance: 35.7
click at [403, 142] on input "297538" at bounding box center [760, 136] width 722 height 22
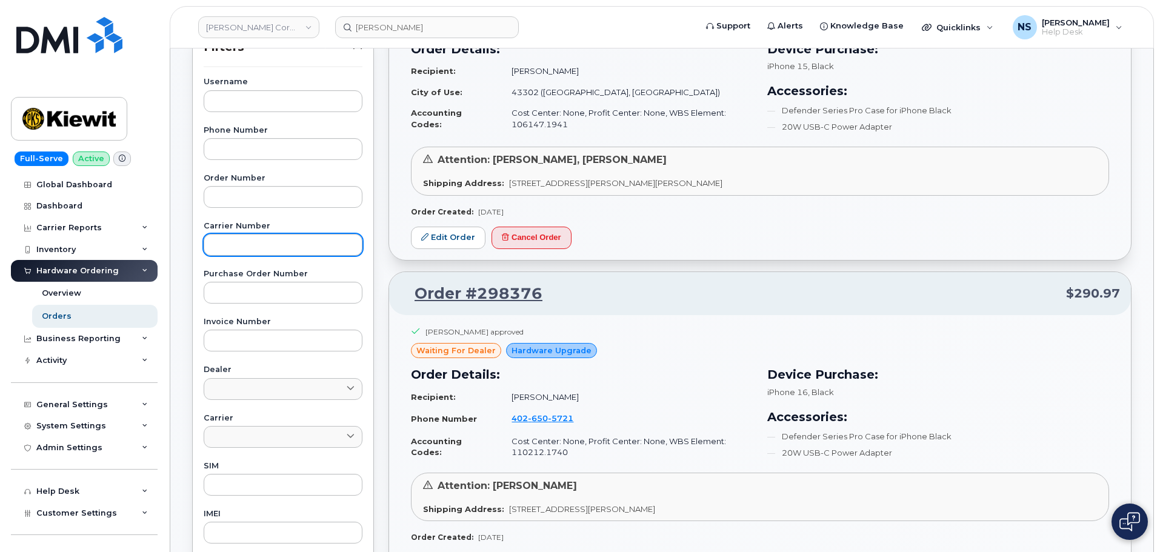
scroll to position [242, 0]
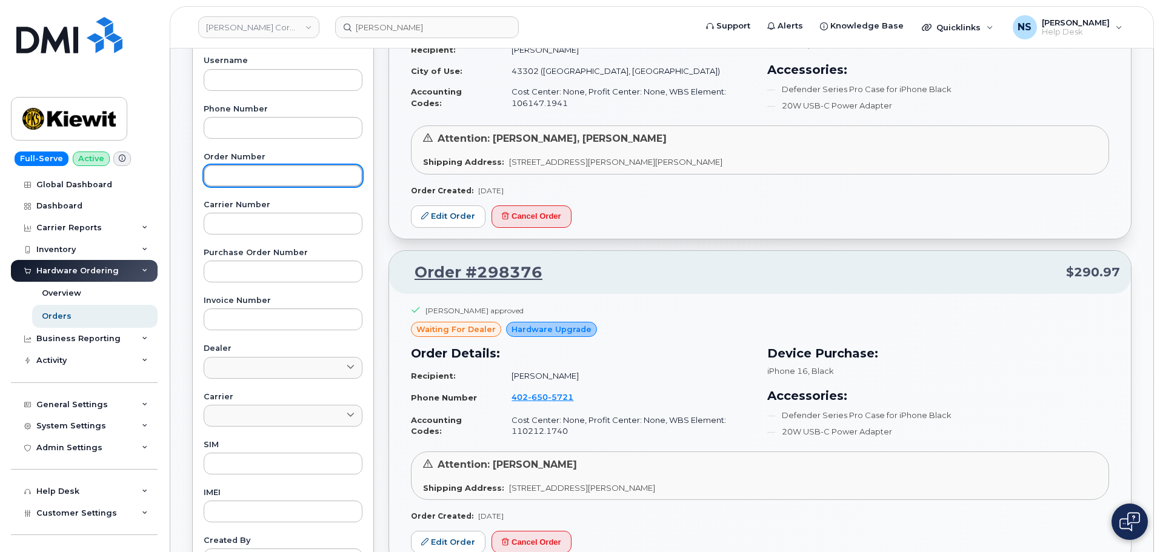
click at [242, 167] on input "text" at bounding box center [283, 176] width 159 height 22
paste input "297538"
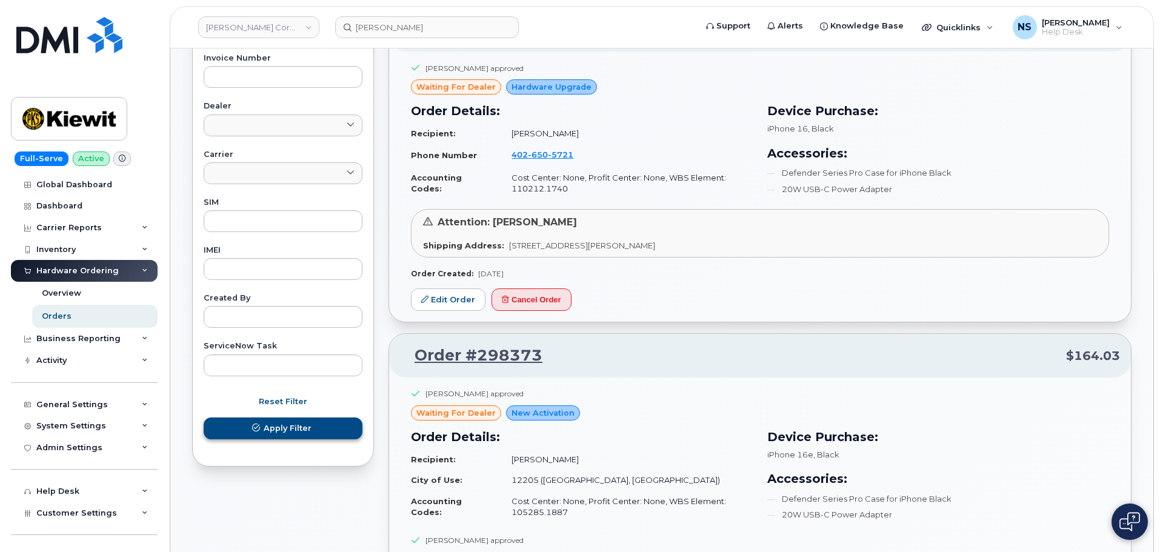
type input "297538"
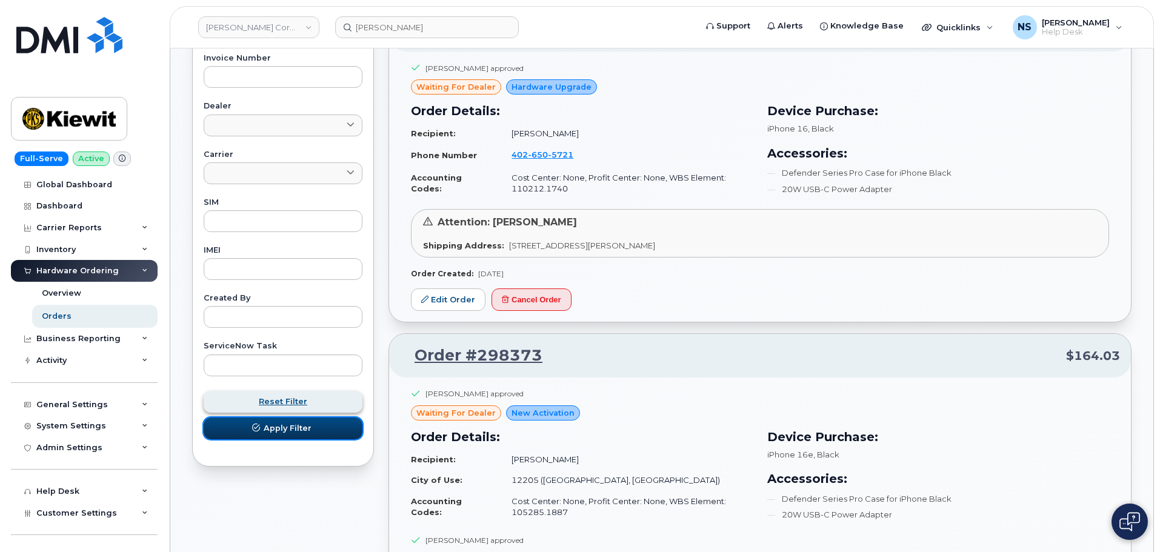
click at [295, 437] on button "Apply Filter" at bounding box center [283, 429] width 159 height 22
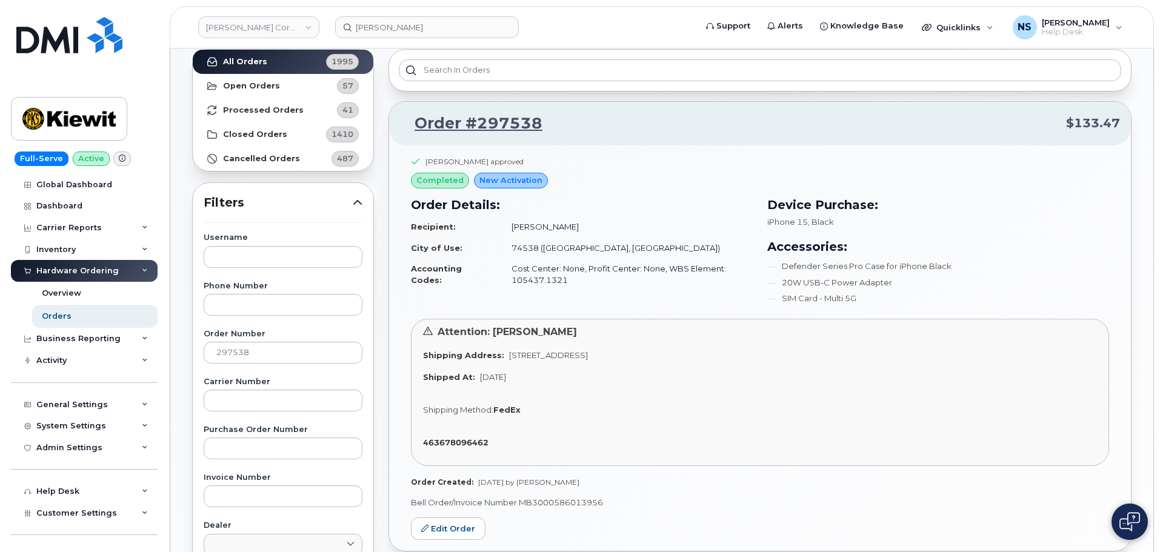
scroll to position [0, 0]
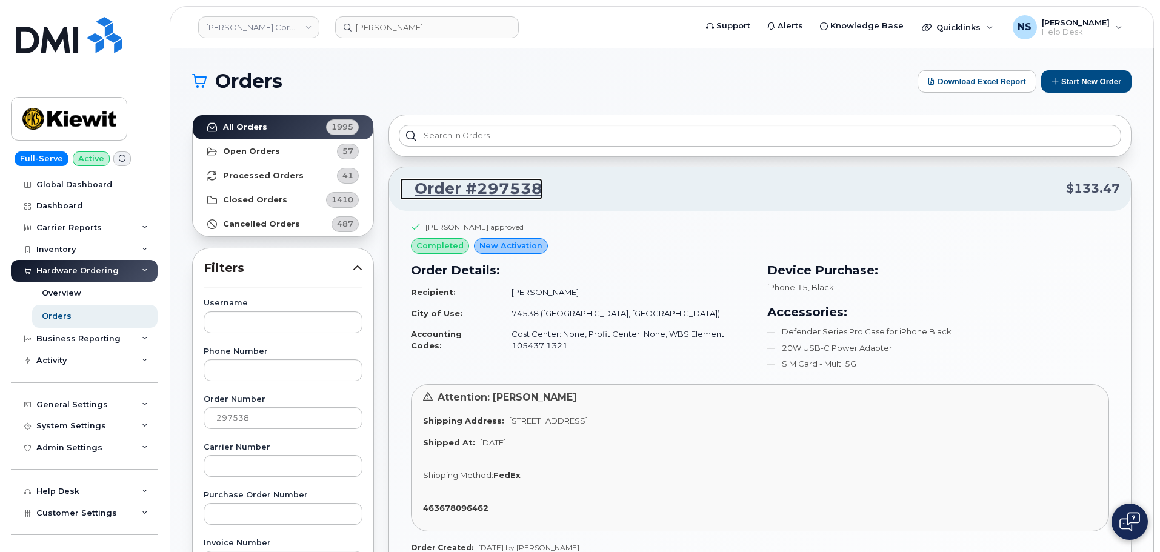
click at [509, 185] on link "Order #297538" at bounding box center [471, 189] width 142 height 22
